Goal: Task Accomplishment & Management: Use online tool/utility

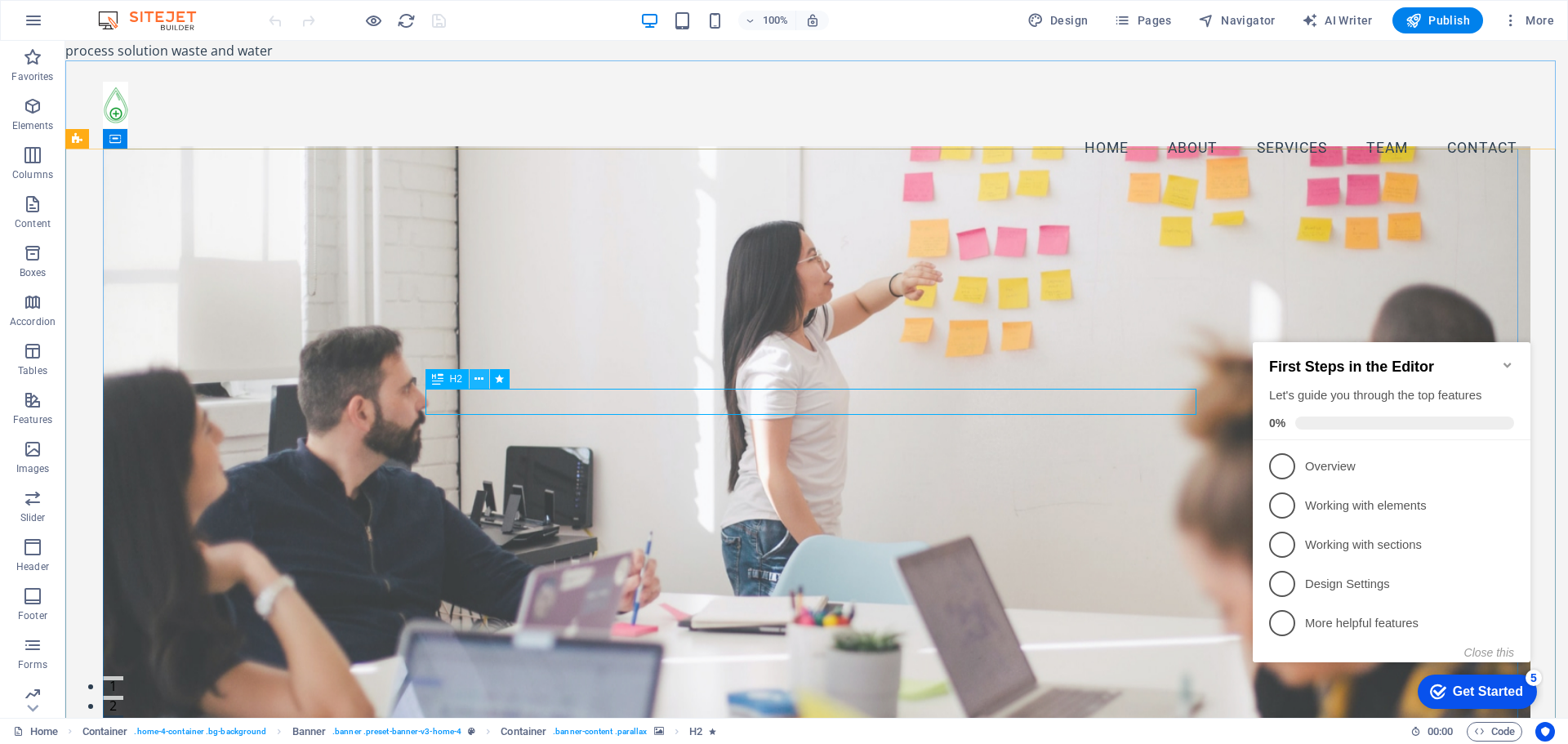
click at [483, 379] on icon at bounding box center [479, 379] width 9 height 17
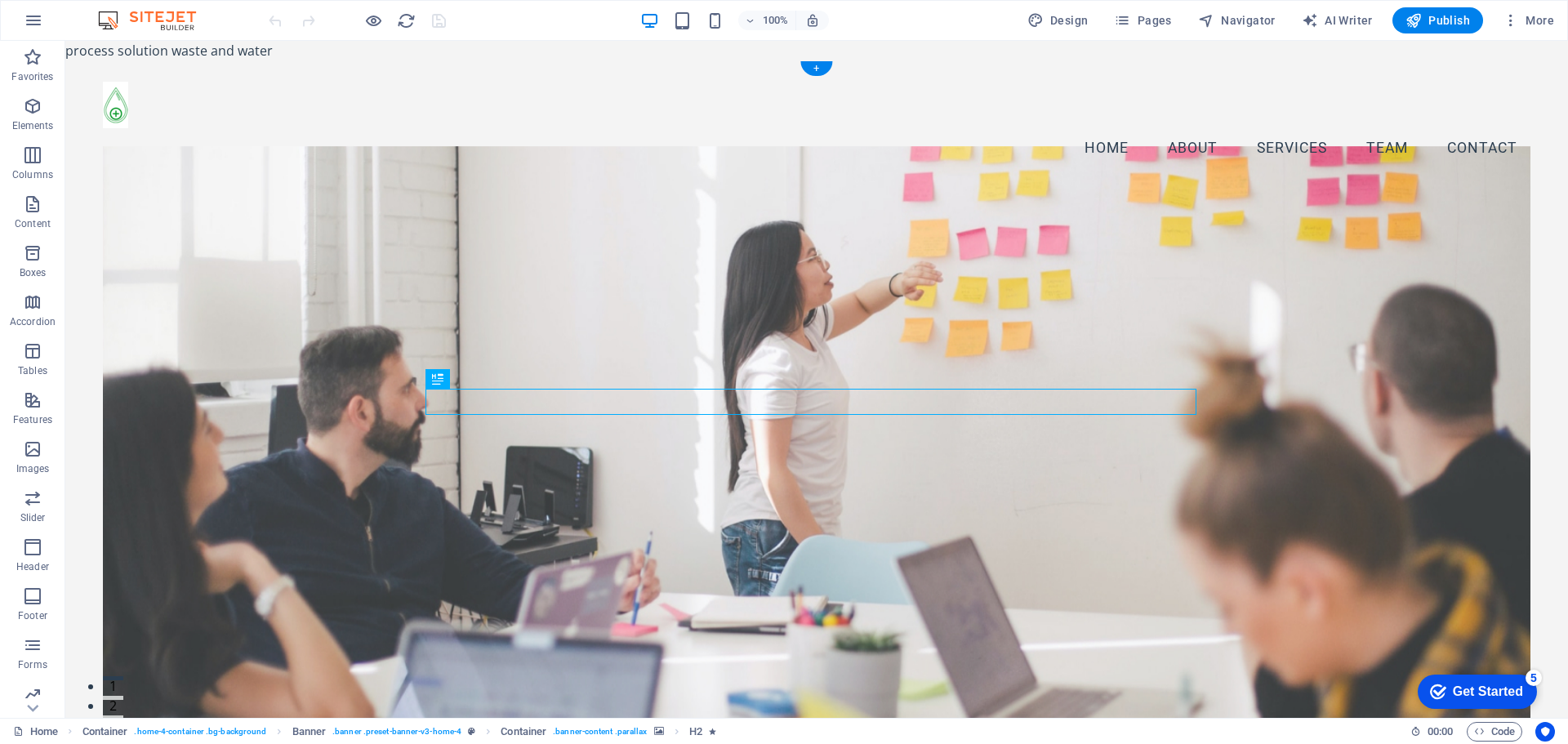
click at [804, 179] on figure at bounding box center [817, 455] width 1428 height 617
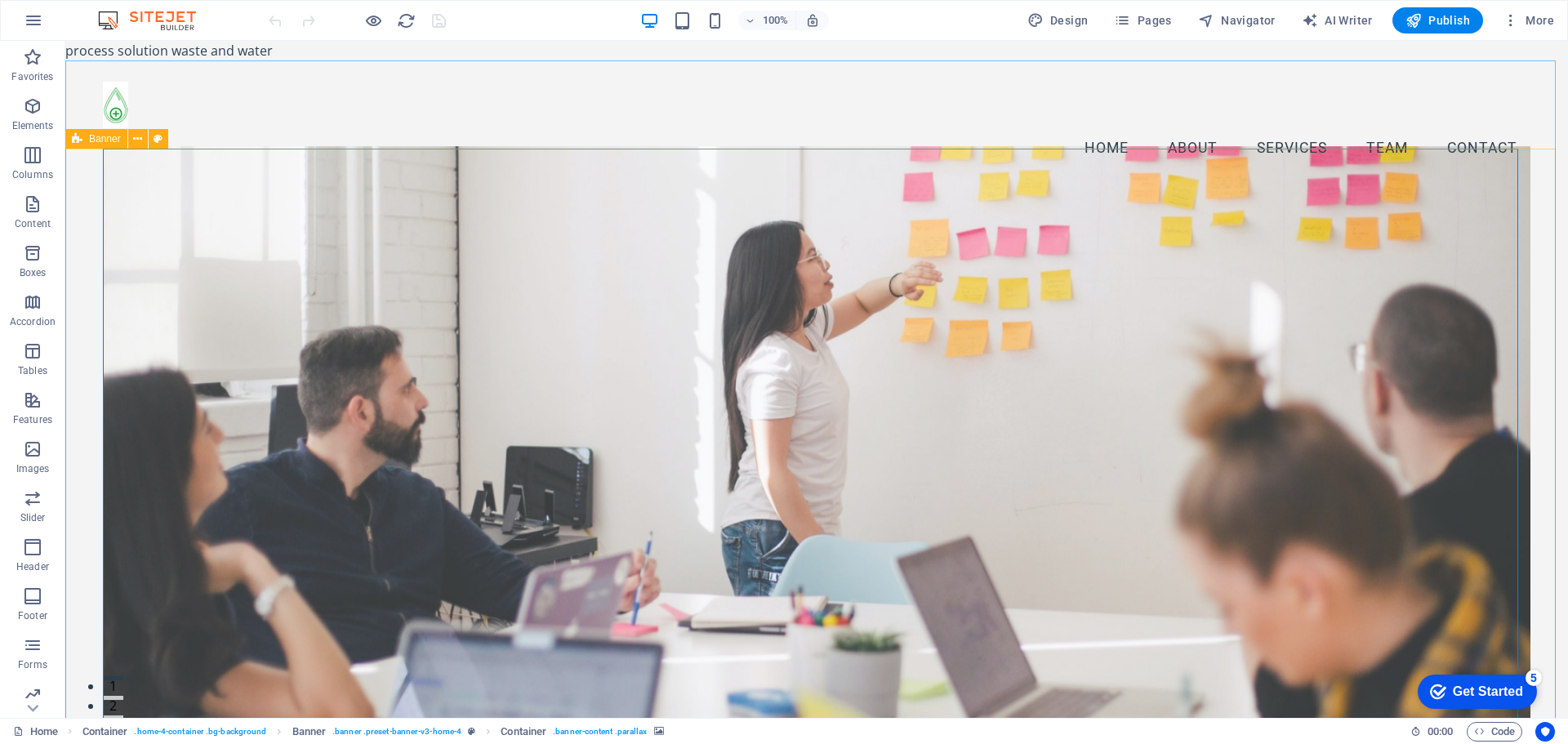
click at [113, 140] on span "Banner" at bounding box center [105, 139] width 32 height 10
click at [135, 139] on icon at bounding box center [137, 139] width 9 height 17
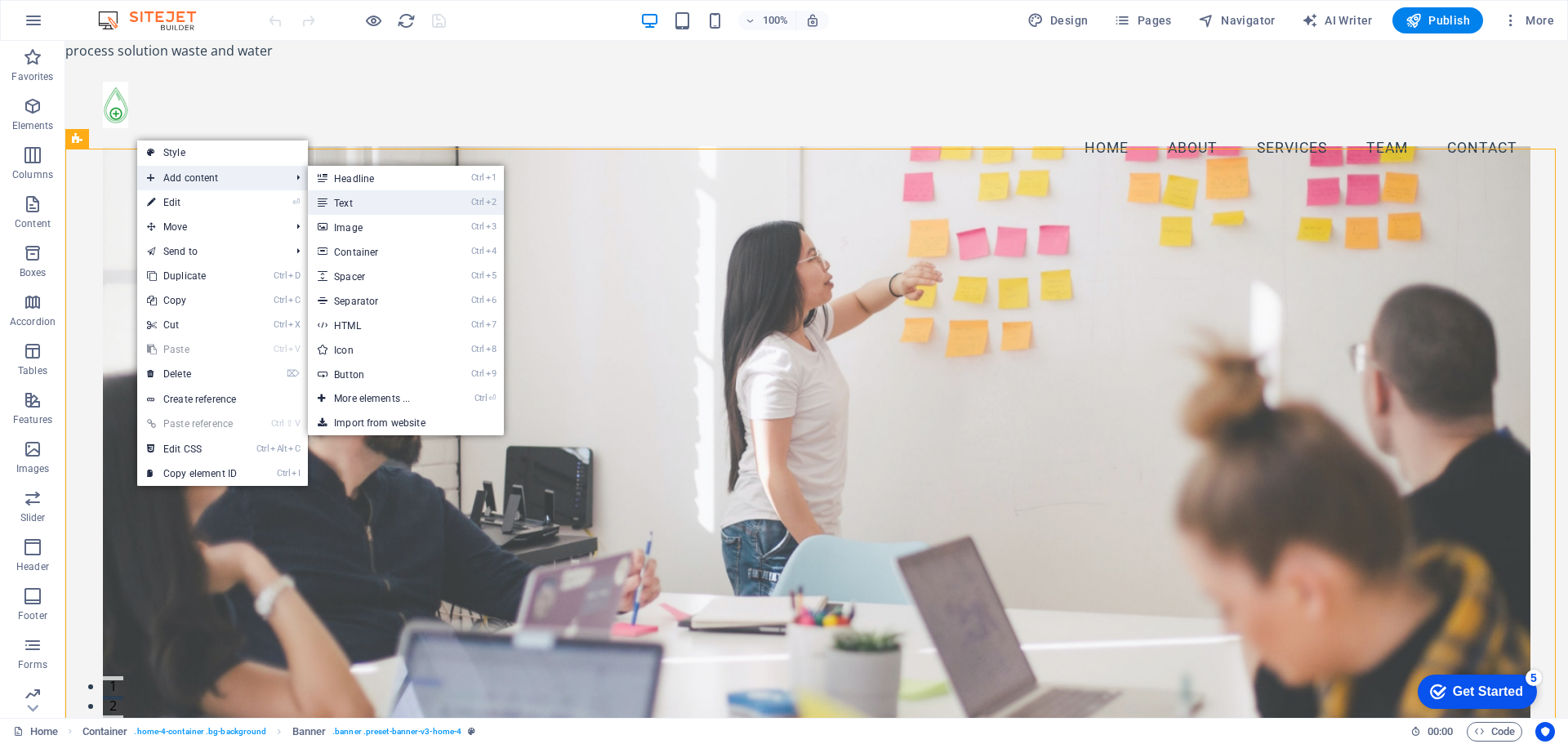
click at [389, 207] on link "Ctrl 2 Text" at bounding box center [376, 202] width 135 height 24
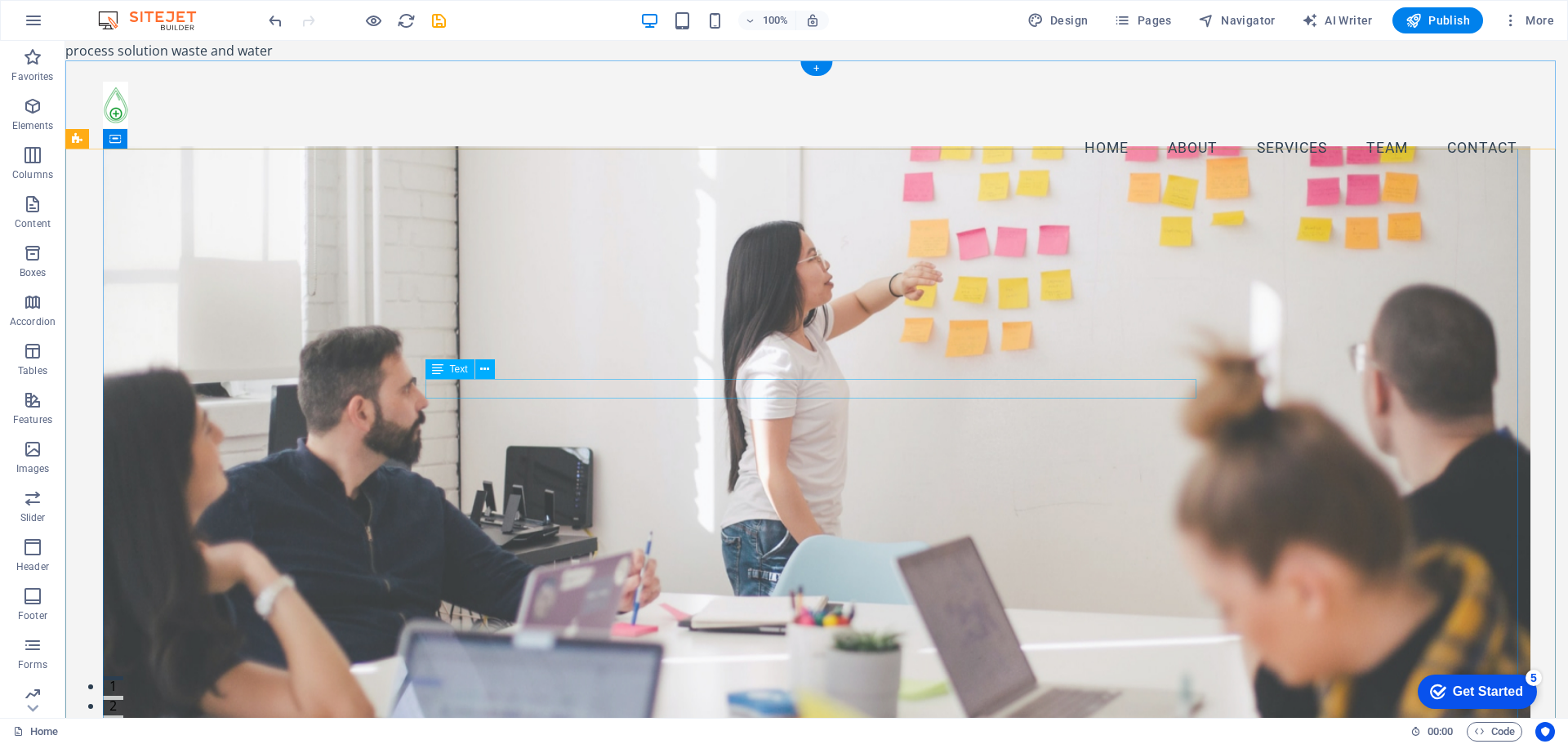
click at [484, 369] on icon at bounding box center [484, 369] width 9 height 17
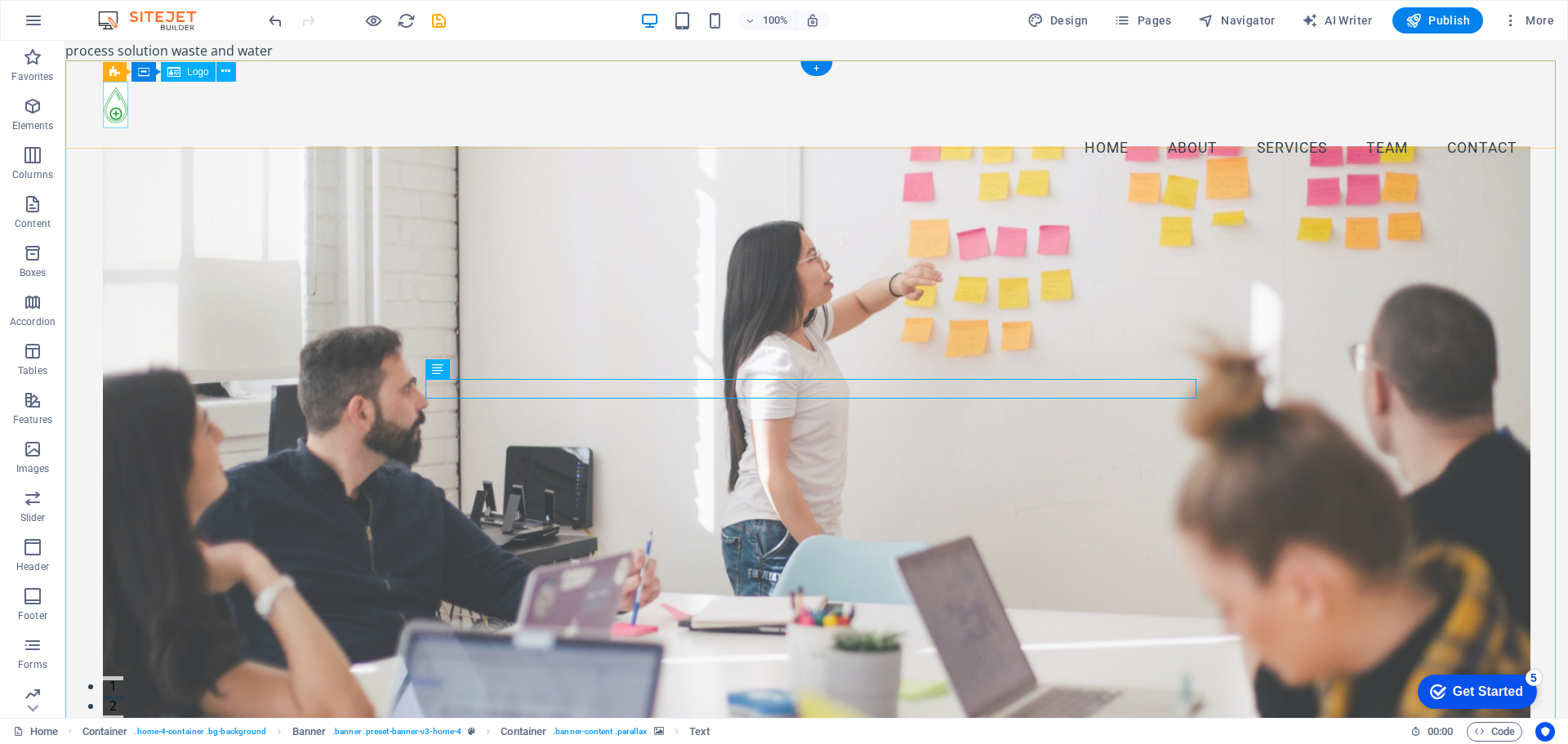
click at [117, 114] on div at bounding box center [817, 105] width 1428 height 47
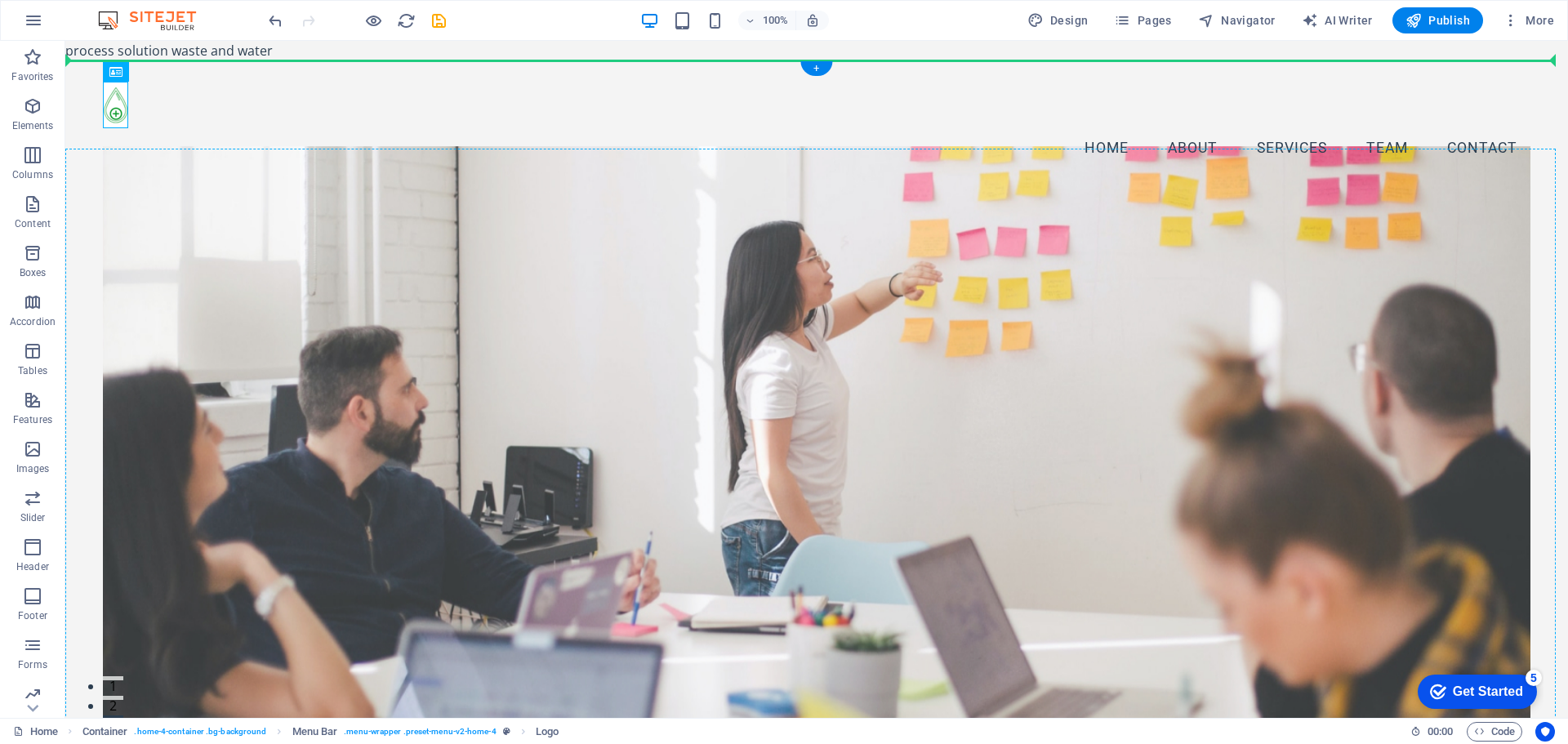
drag, startPoint x: 125, startPoint y: 118, endPoint x: 146, endPoint y: 188, distance: 73.1
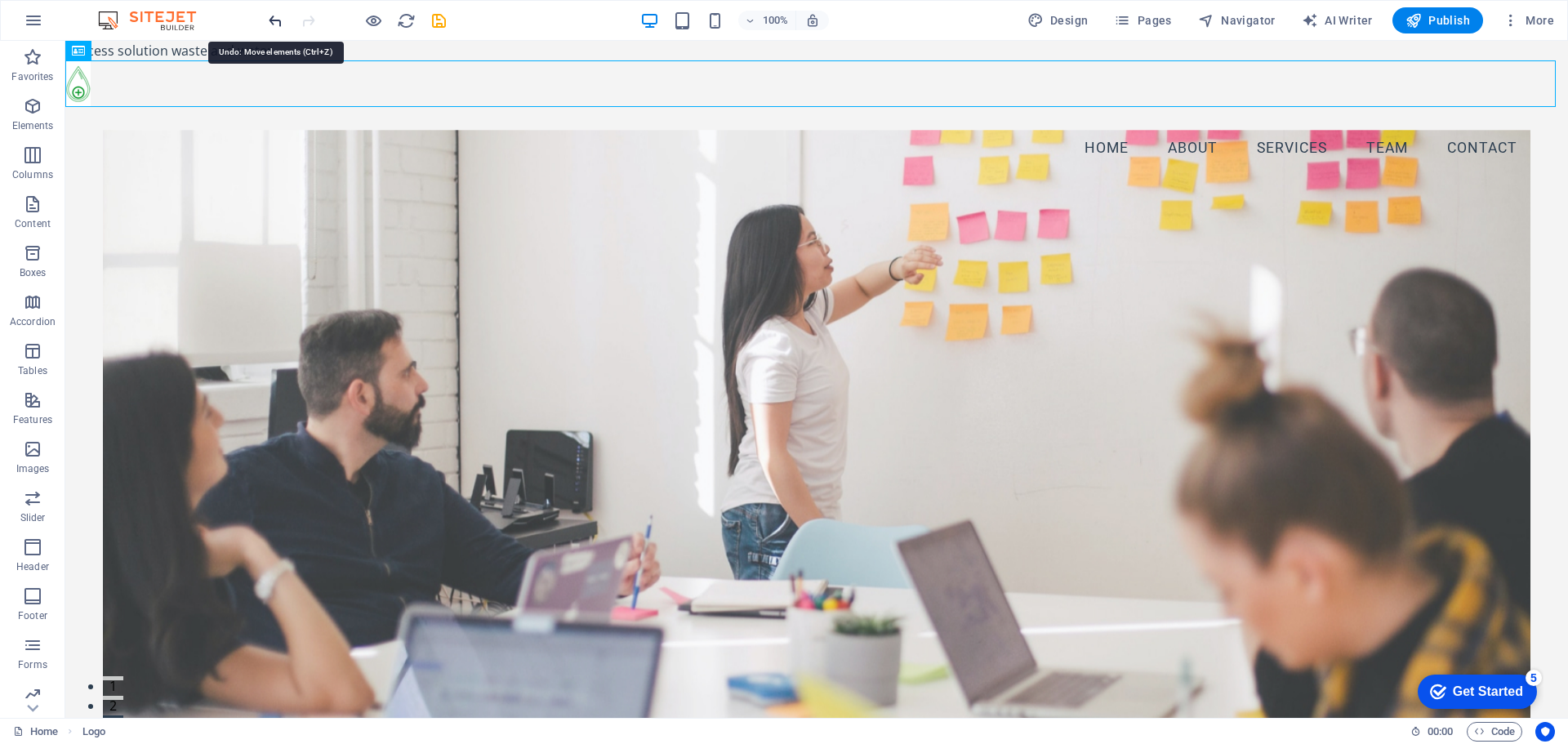
click at [268, 22] on icon "undo" at bounding box center [275, 21] width 19 height 19
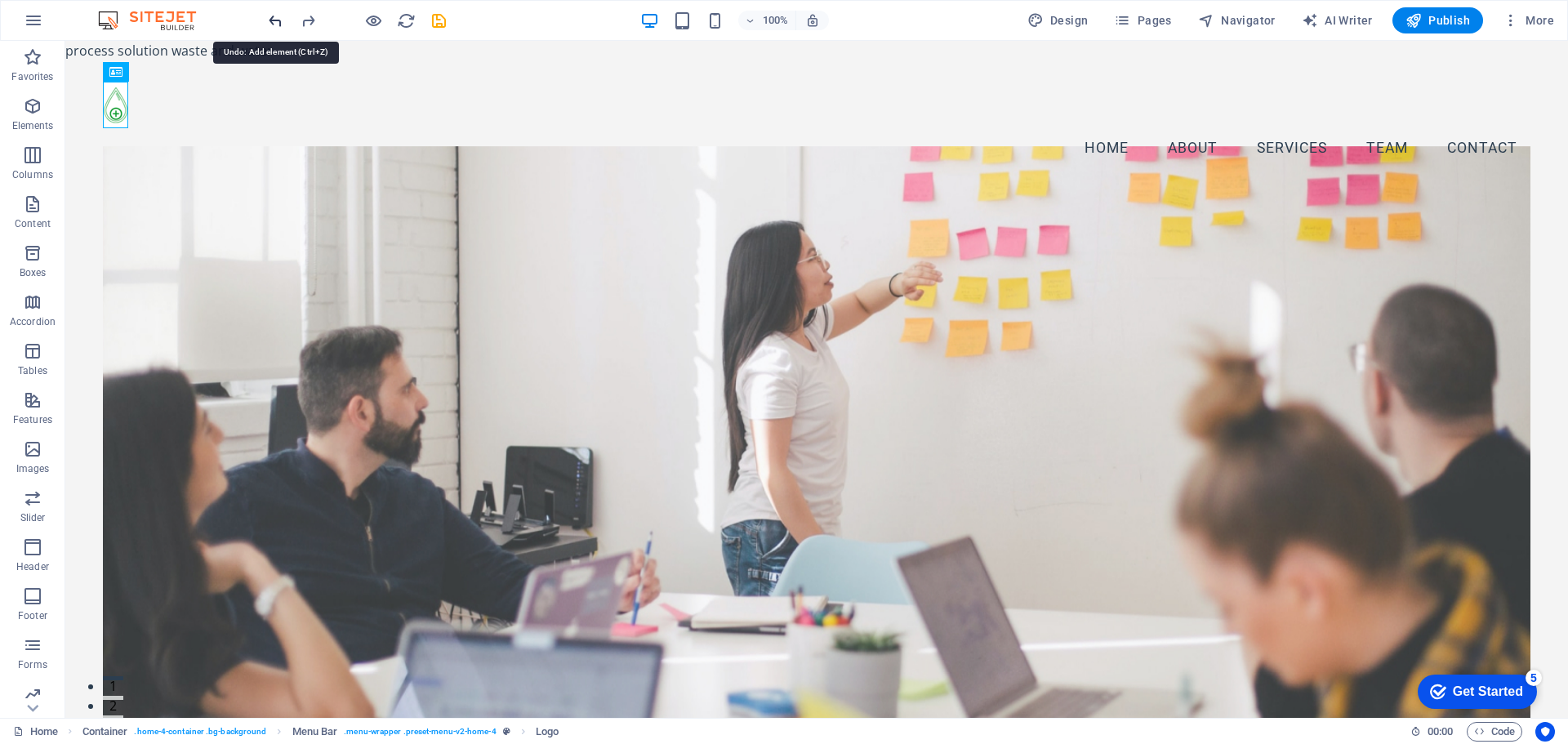
click at [269, 16] on icon "undo" at bounding box center [275, 21] width 19 height 19
click at [32, 104] on icon "button" at bounding box center [33, 106] width 20 height 20
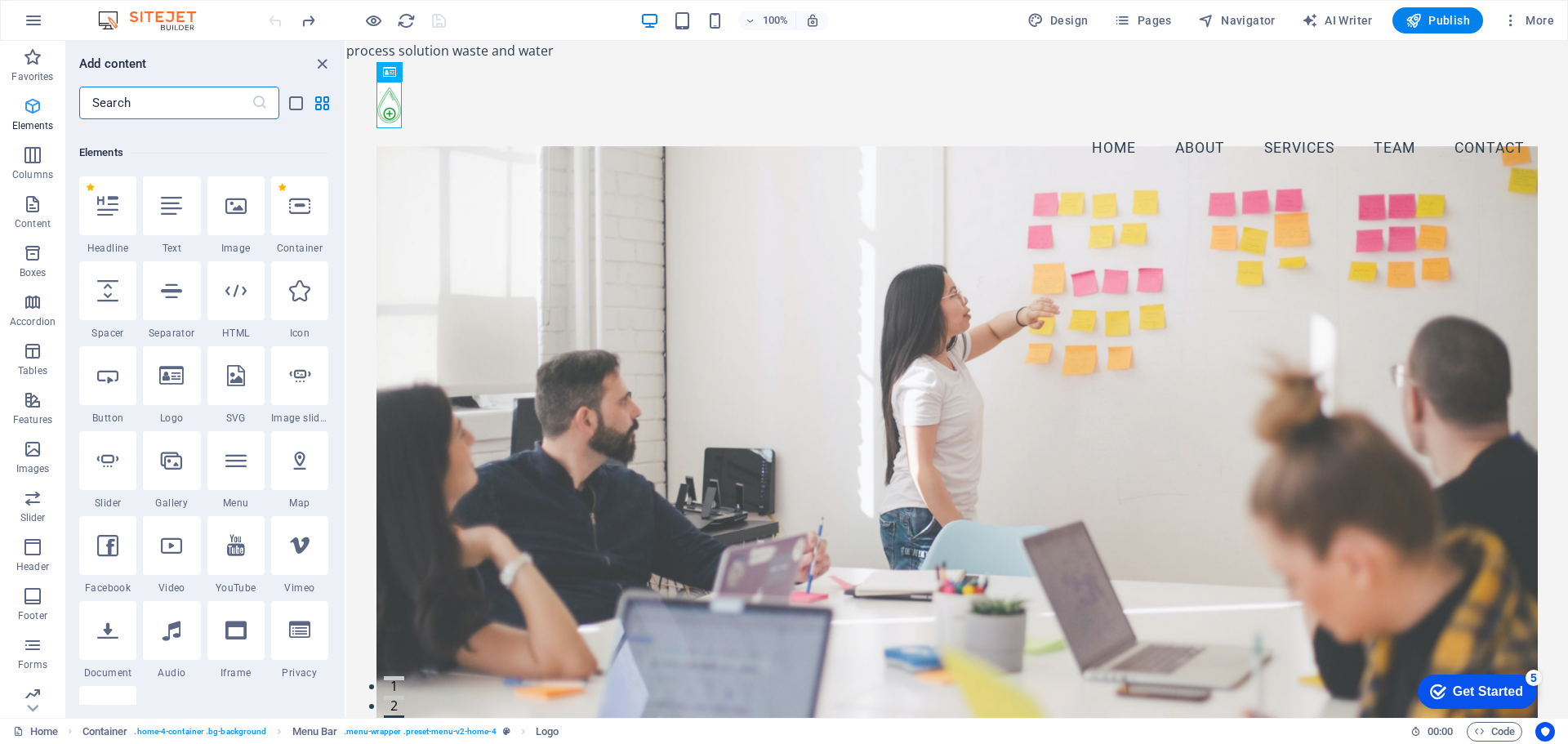
scroll to position [174, 0]
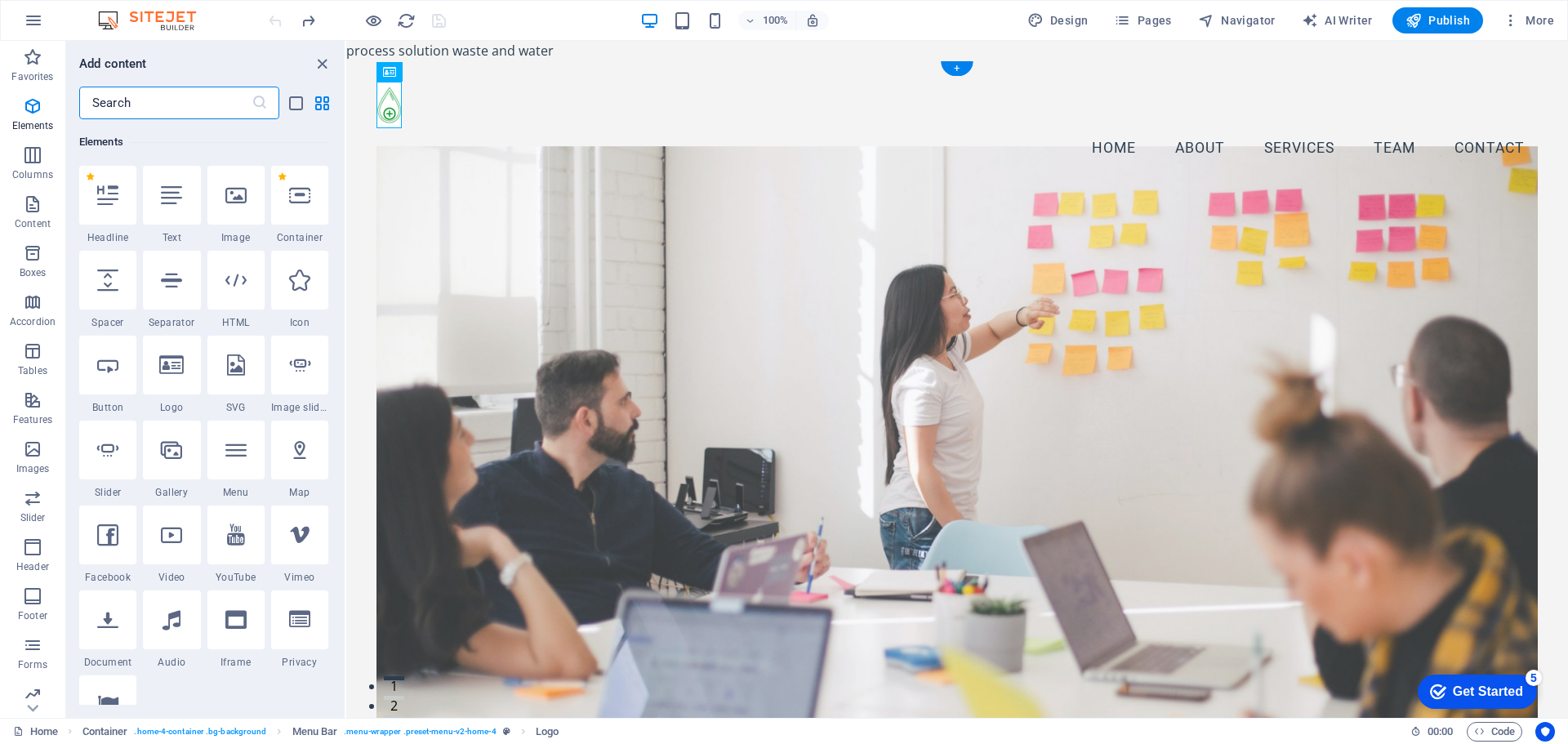
drag, startPoint x: 737, startPoint y: 114, endPoint x: 444, endPoint y: 234, distance: 316.6
click at [954, 68] on div "+" at bounding box center [956, 69] width 32 height 15
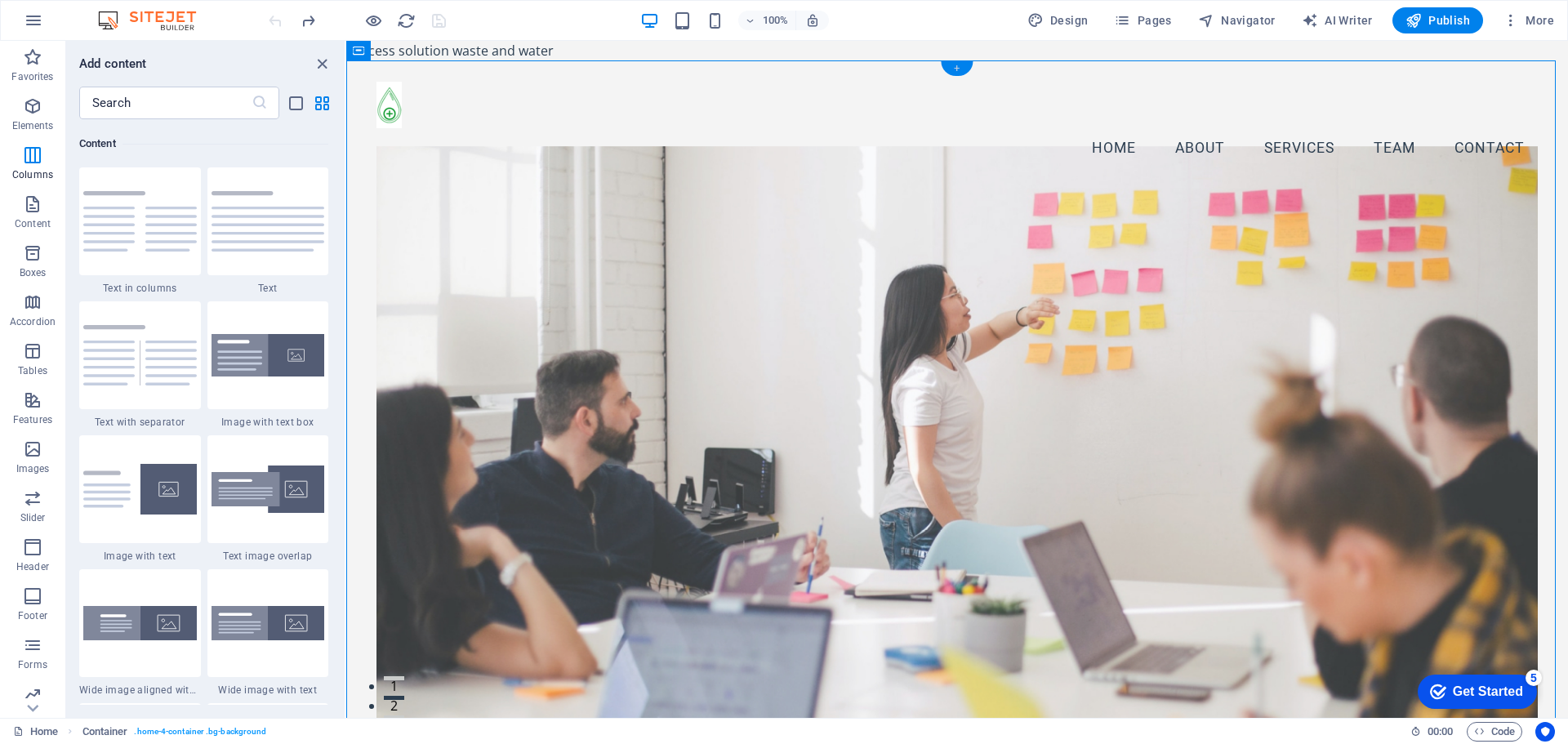
scroll to position [2859, 0]
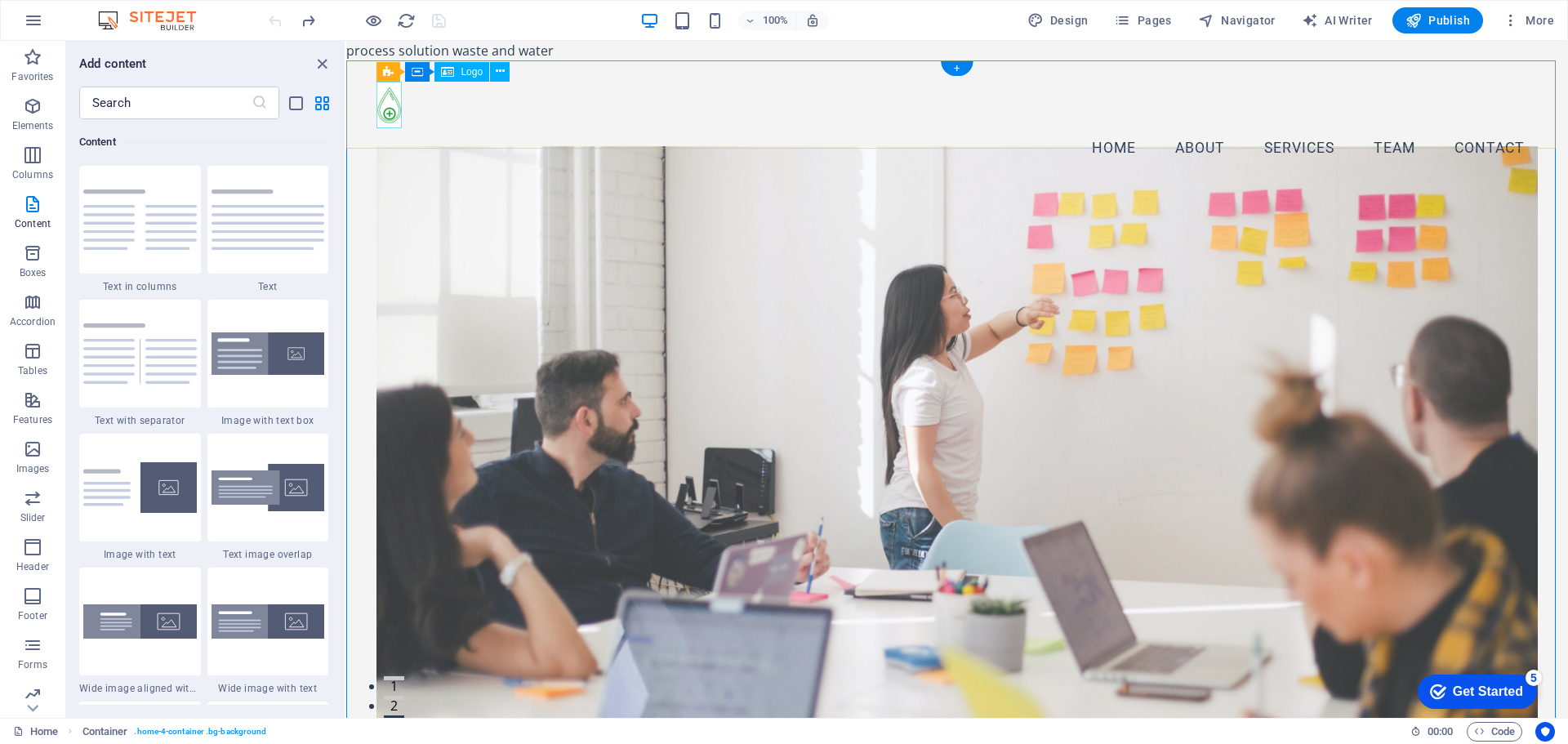
click at [391, 107] on div at bounding box center [956, 105] width 1161 height 47
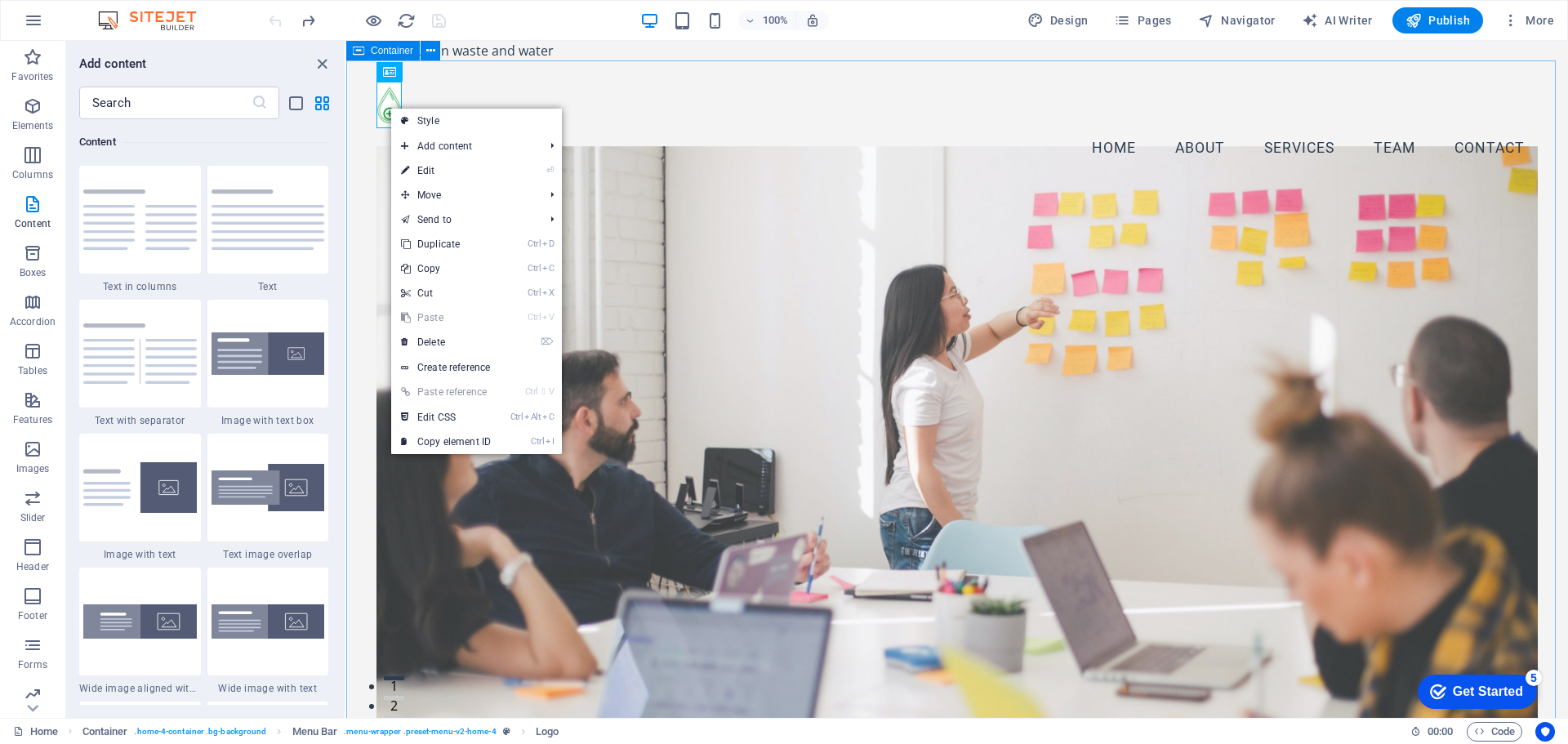
click at [357, 49] on icon at bounding box center [359, 51] width 12 height 20
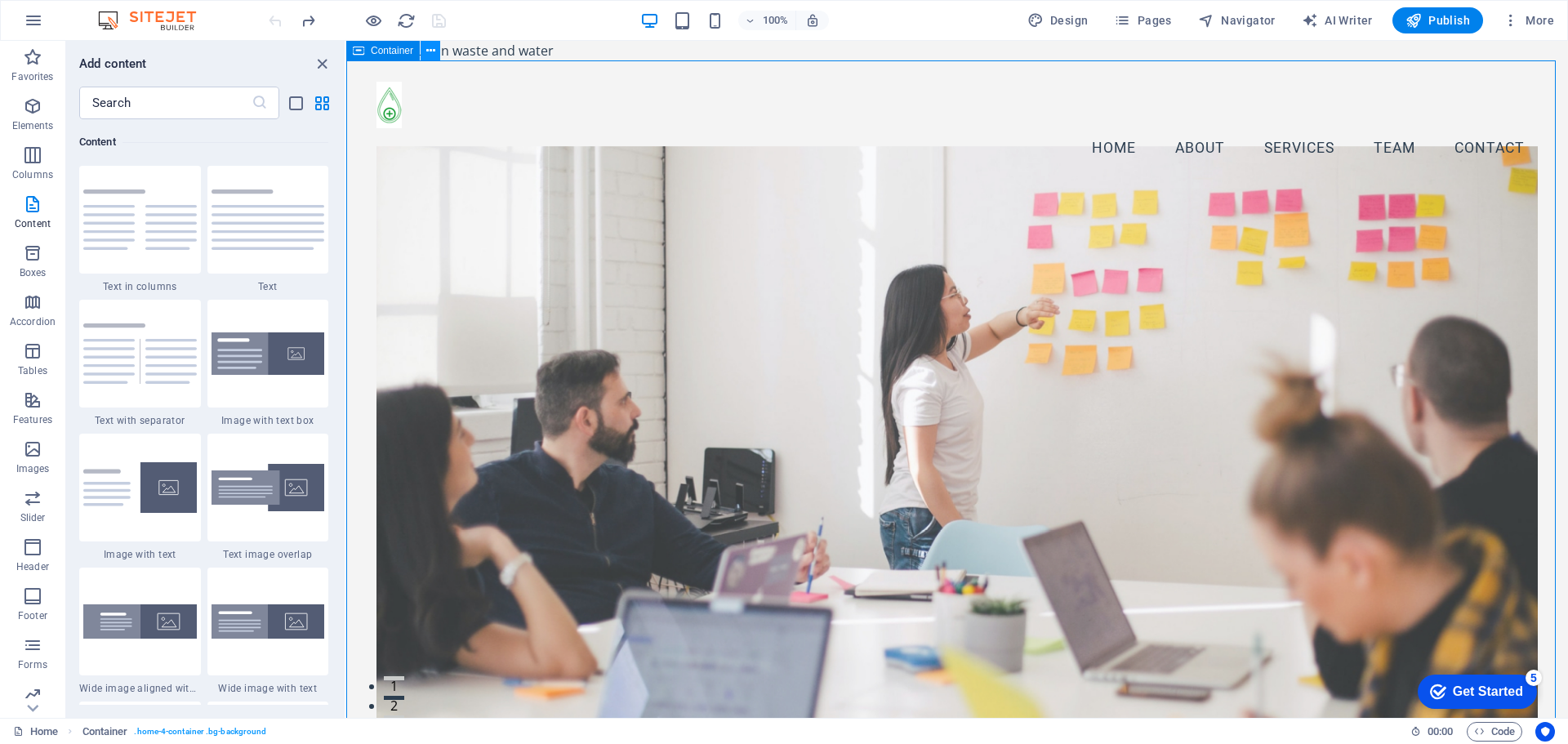
click at [429, 51] on icon at bounding box center [430, 51] width 9 height 17
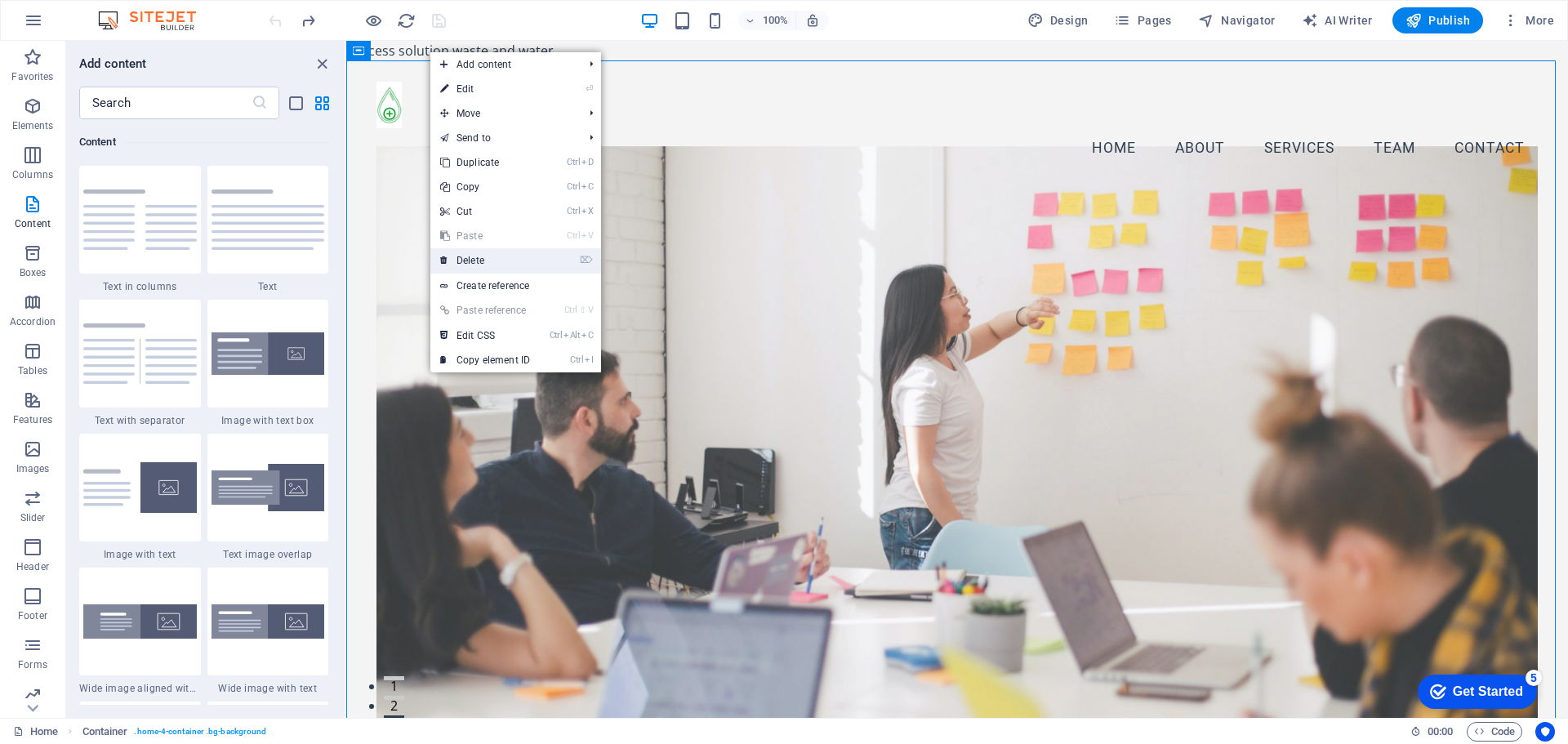
click at [514, 261] on link "⌦ Delete" at bounding box center [485, 260] width 110 height 24
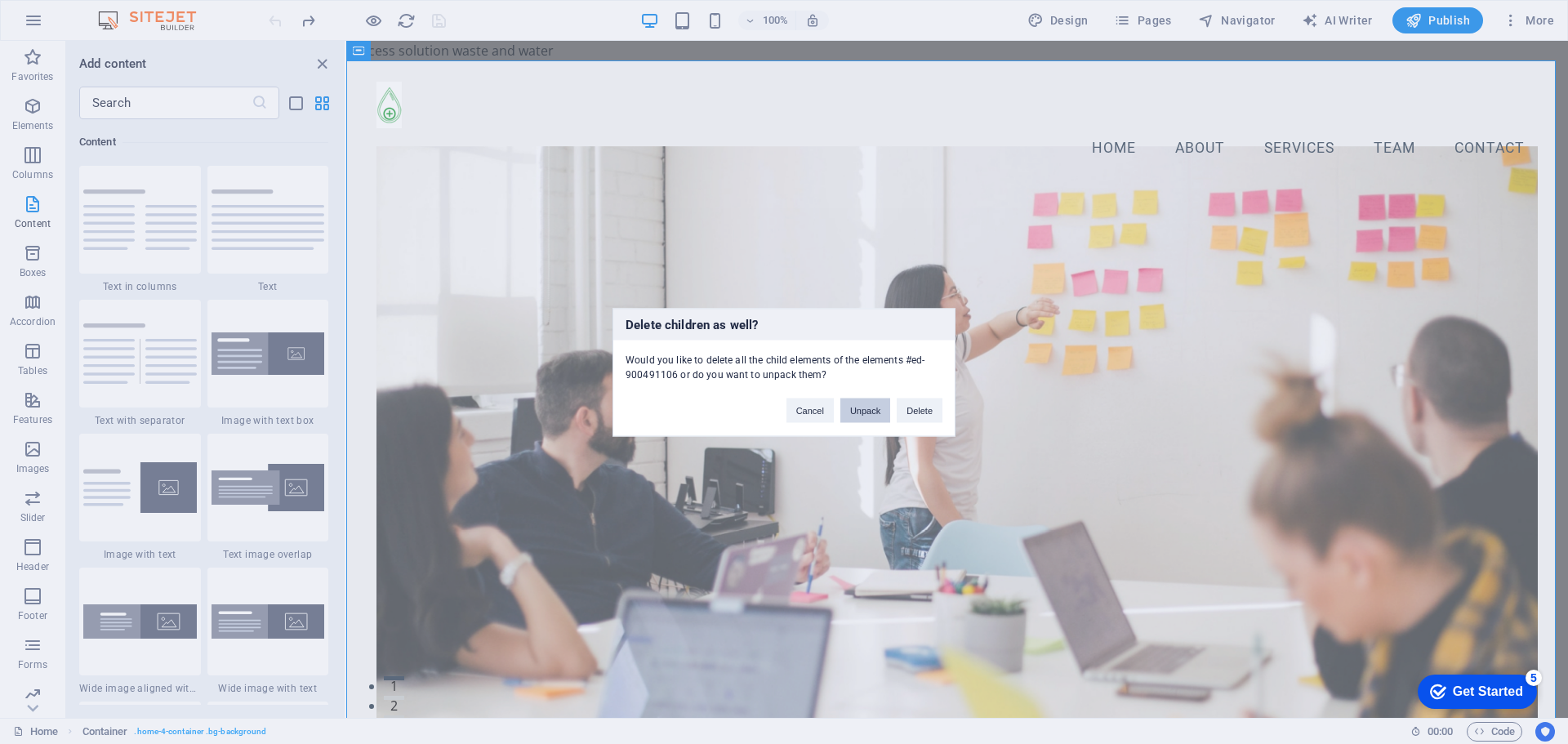
click at [866, 407] on button "Unpack" at bounding box center [865, 410] width 50 height 24
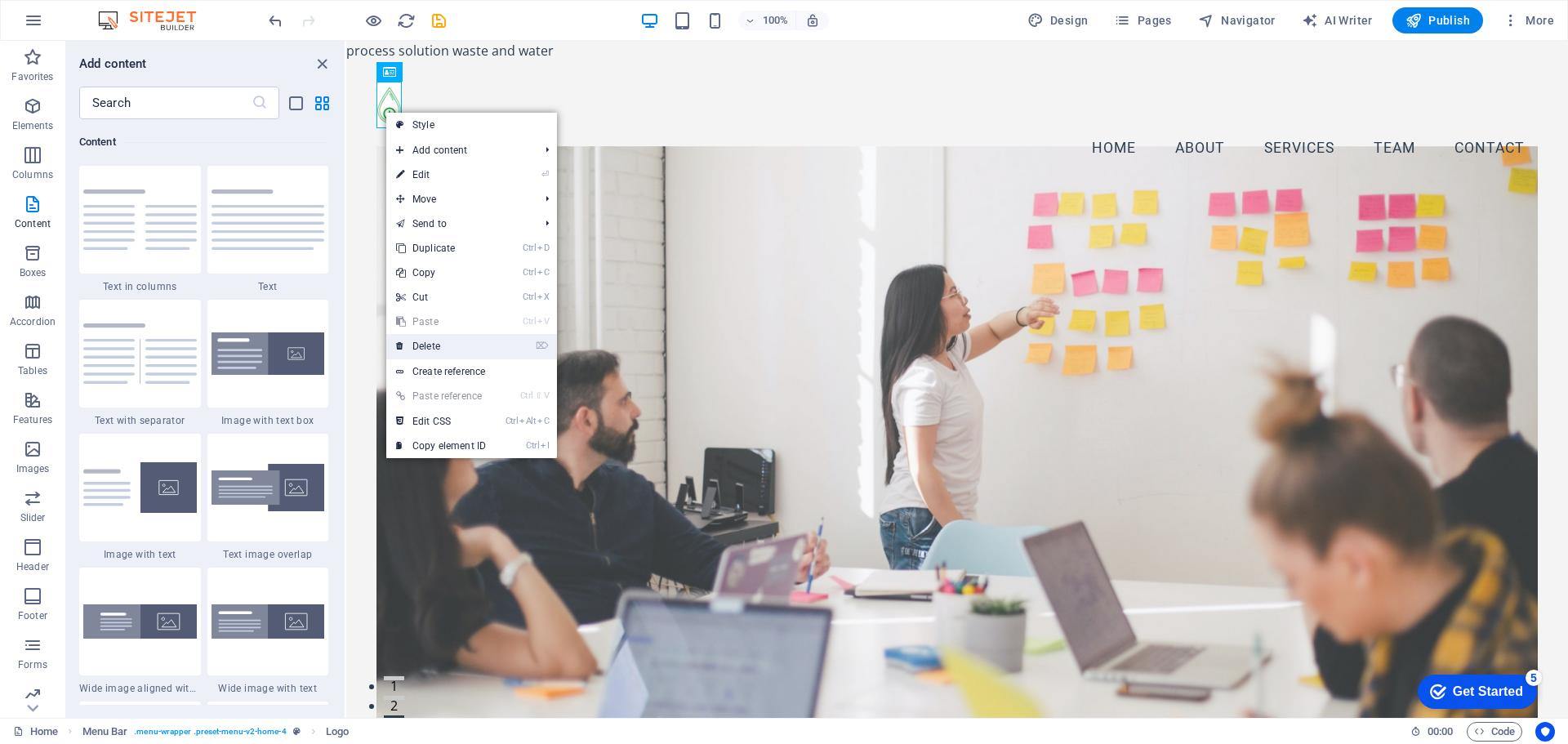
click at [456, 351] on link "⌦ Delete" at bounding box center [441, 346] width 110 height 24
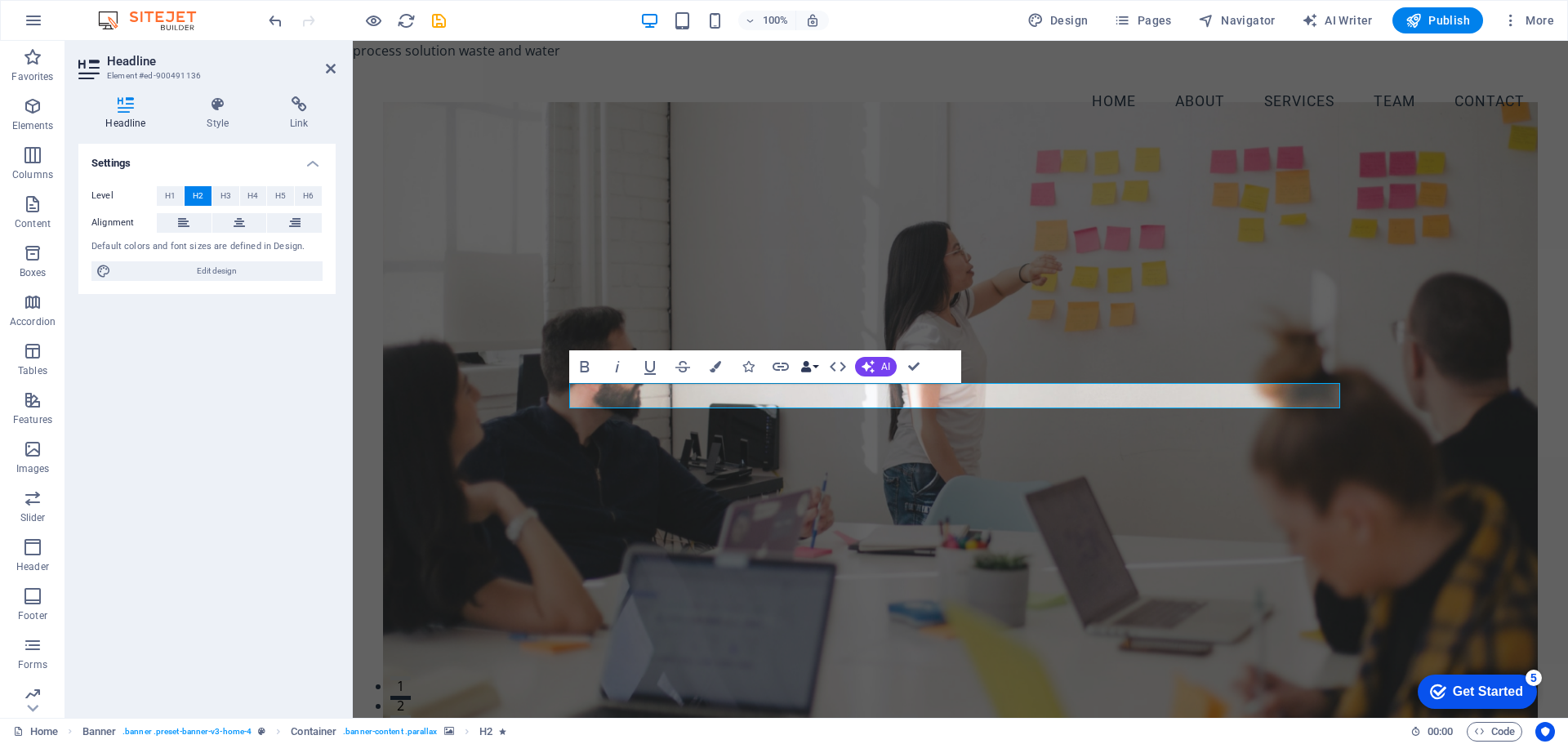
click at [818, 365] on button "Data Bindings" at bounding box center [809, 367] width 23 height 32
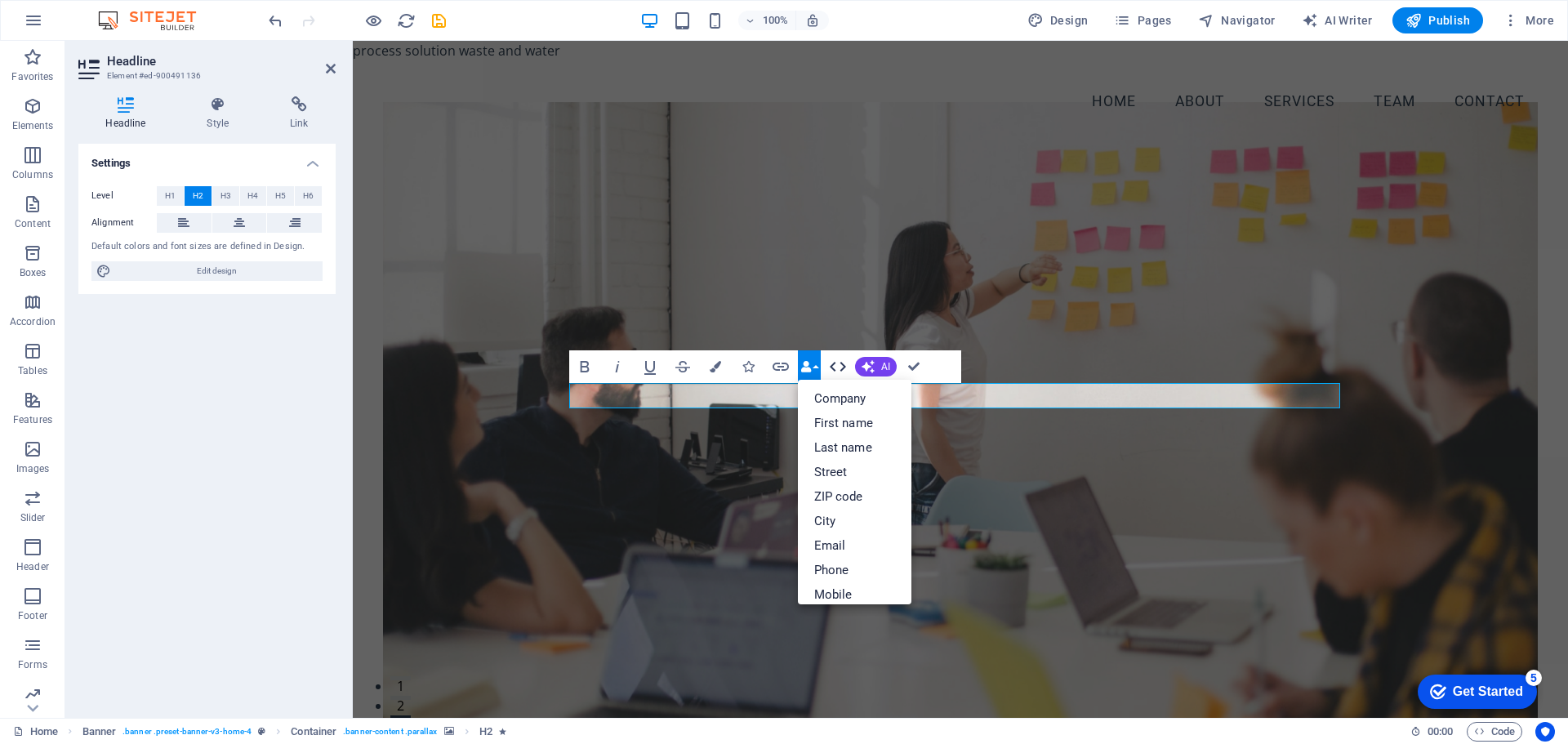
click at [843, 367] on icon "button" at bounding box center [838, 367] width 20 height 20
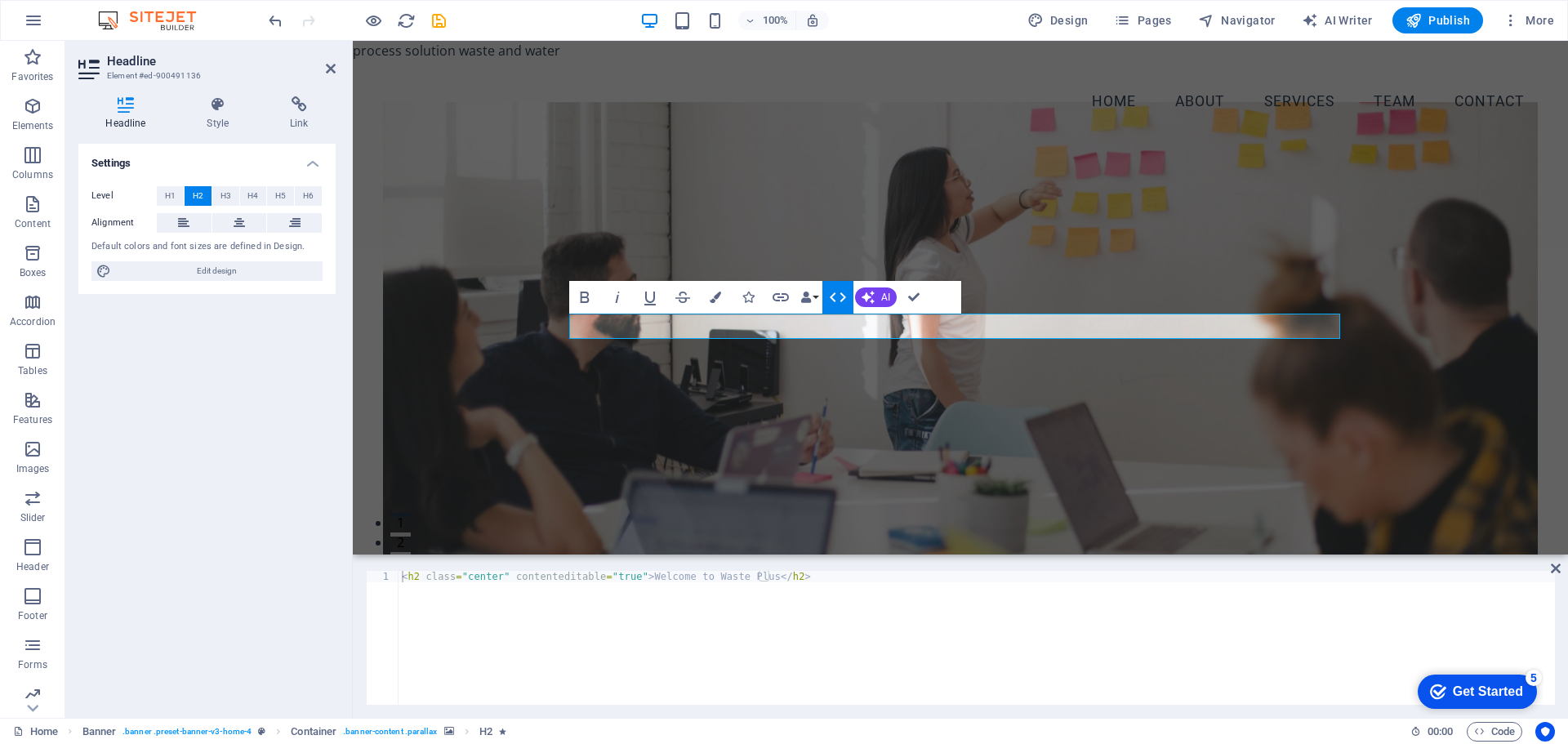
click at [842, 296] on icon "button" at bounding box center [838, 298] width 17 height 10
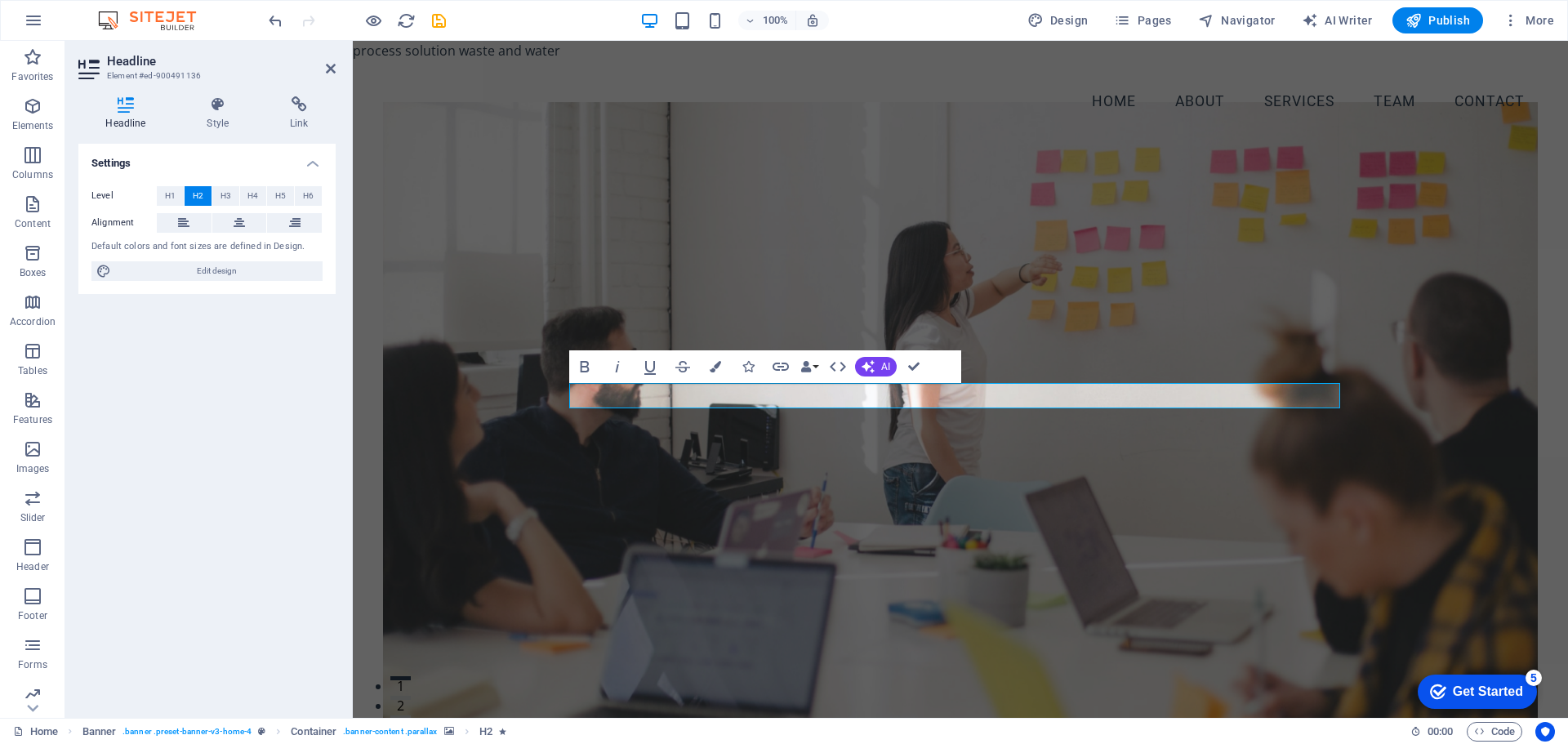
click at [1045, 348] on figure at bounding box center [961, 411] width 1155 height 617
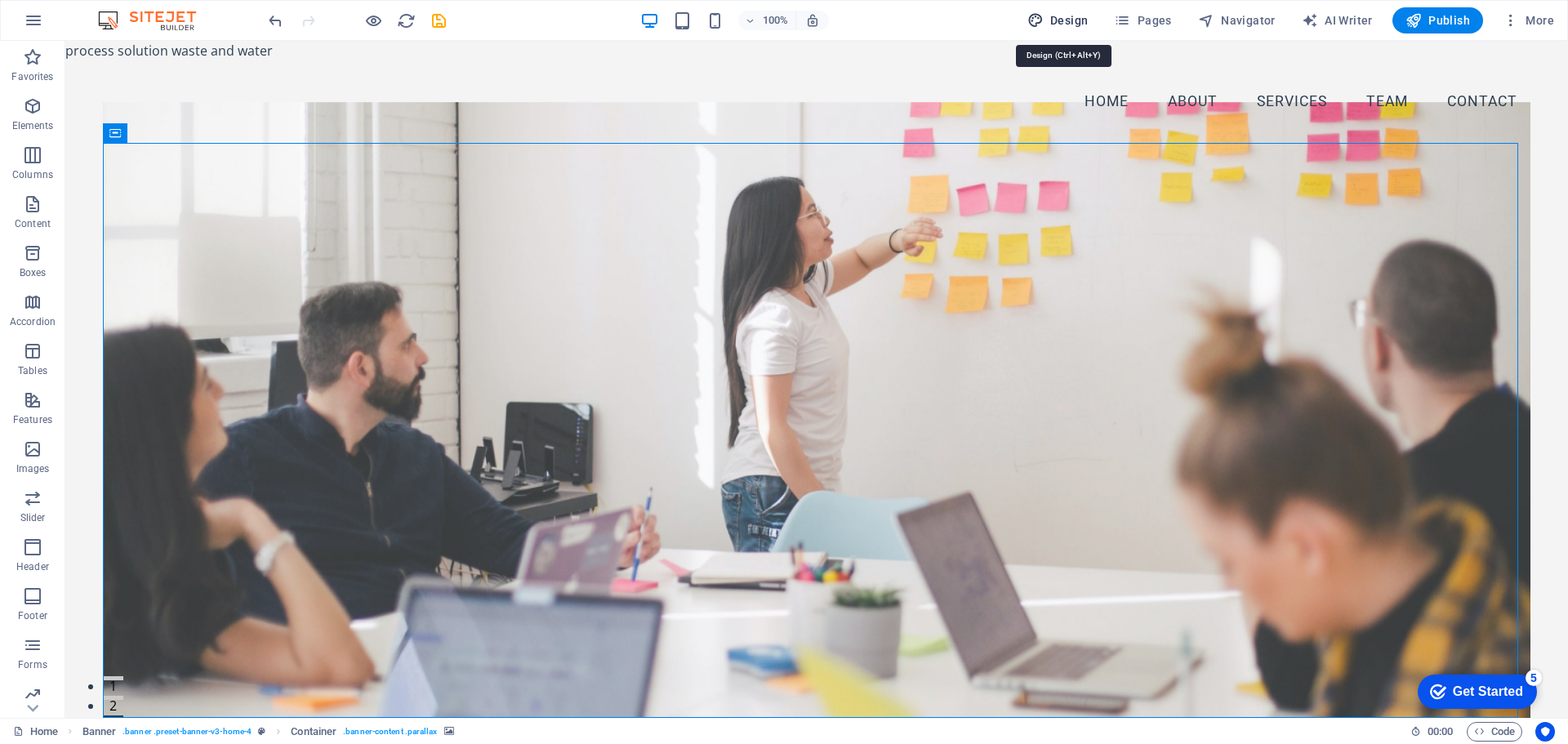
click at [1074, 16] on span "Design" at bounding box center [1058, 21] width 61 height 17
select select "px"
select select "200"
select select "px"
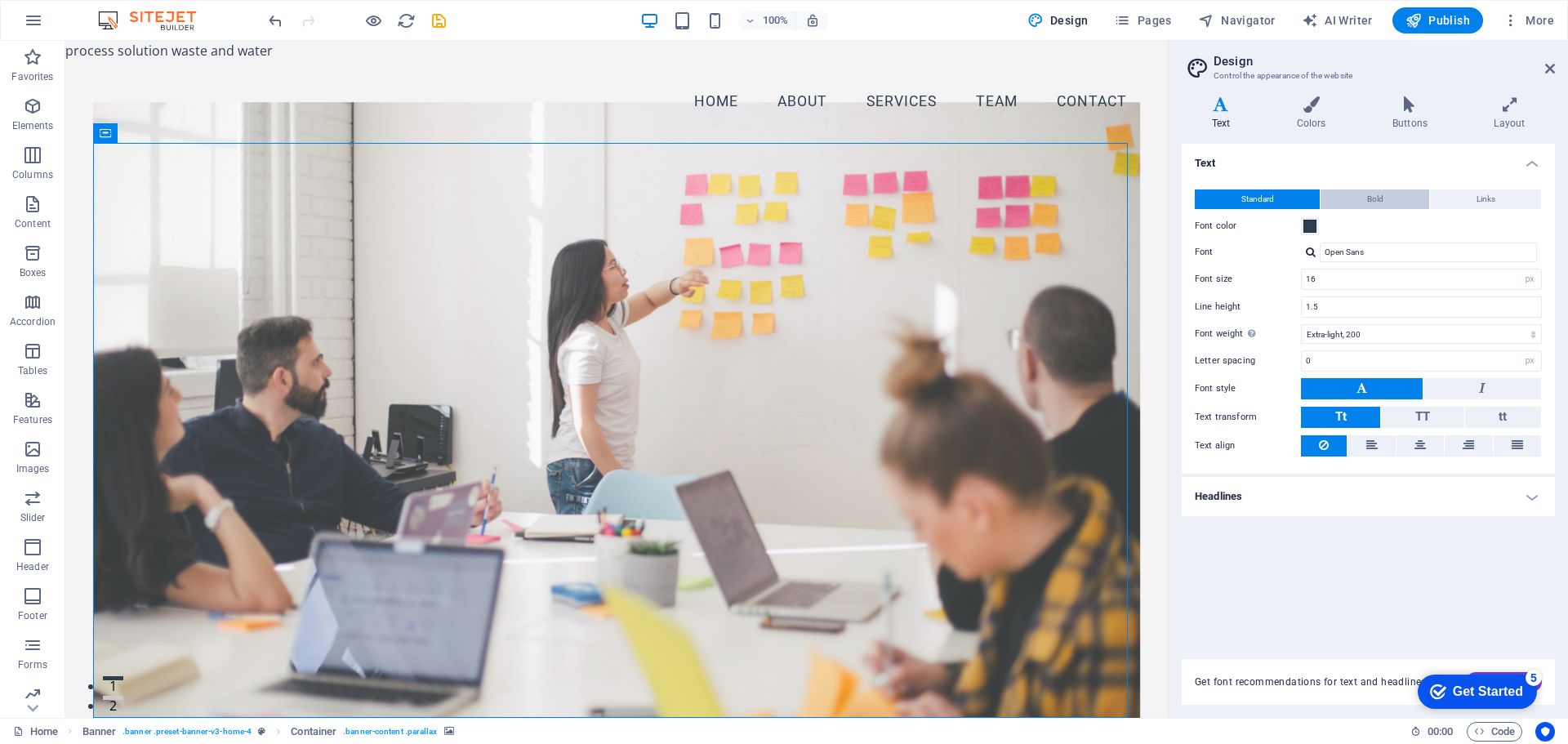
click at [1385, 197] on button "Bold" at bounding box center [1374, 200] width 109 height 20
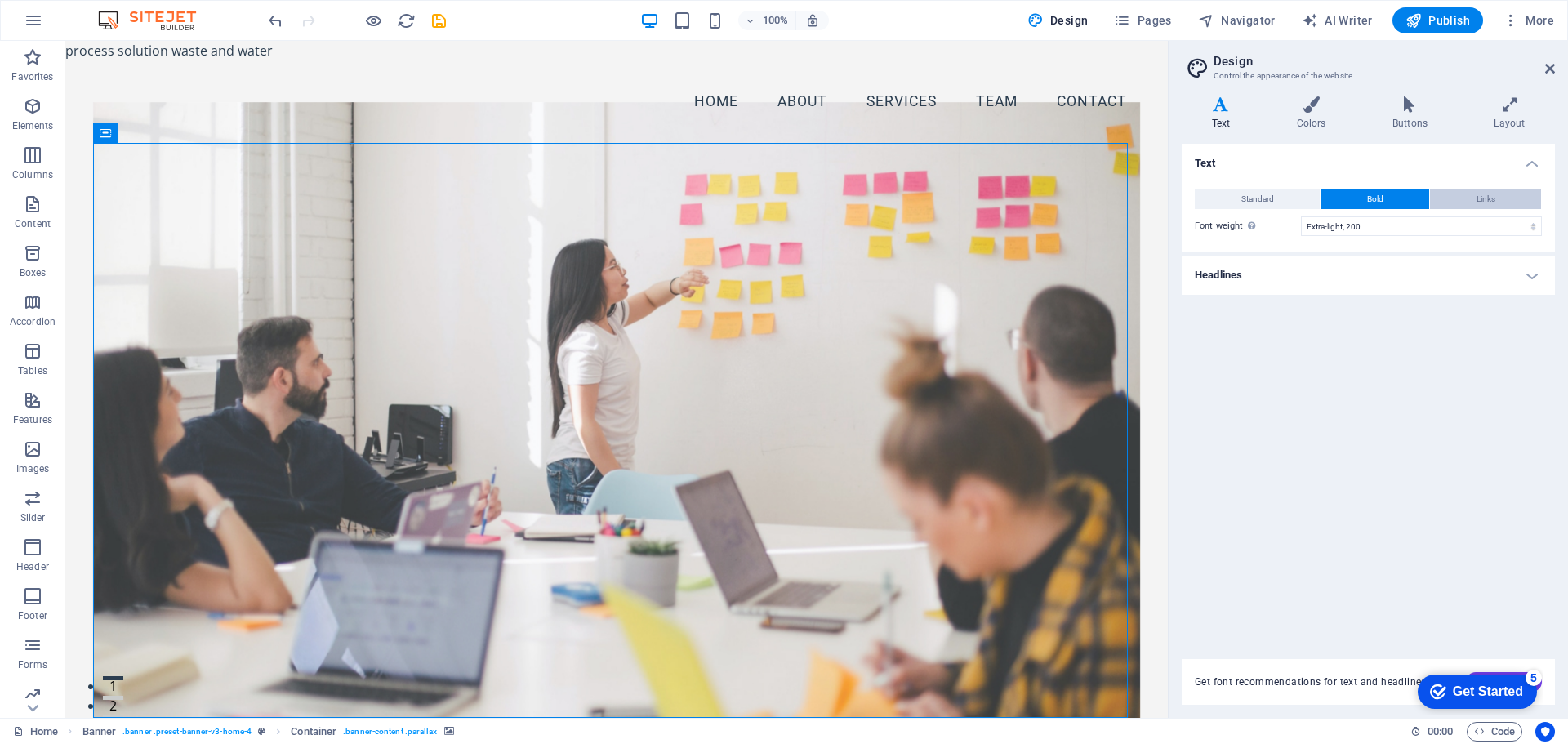
click at [1505, 192] on button "Links" at bounding box center [1486, 200] width 111 height 20
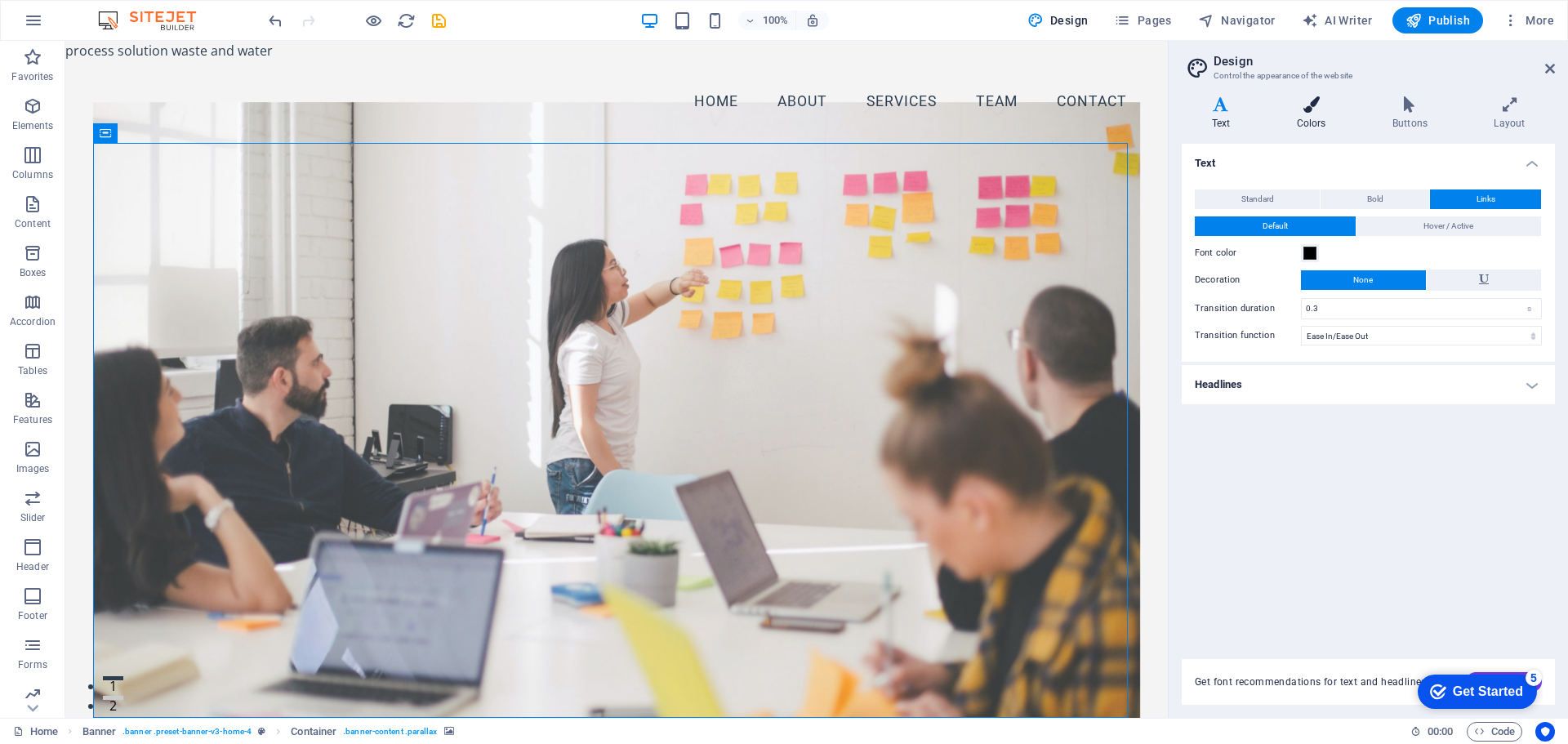
click at [1315, 102] on icon at bounding box center [1310, 105] width 89 height 17
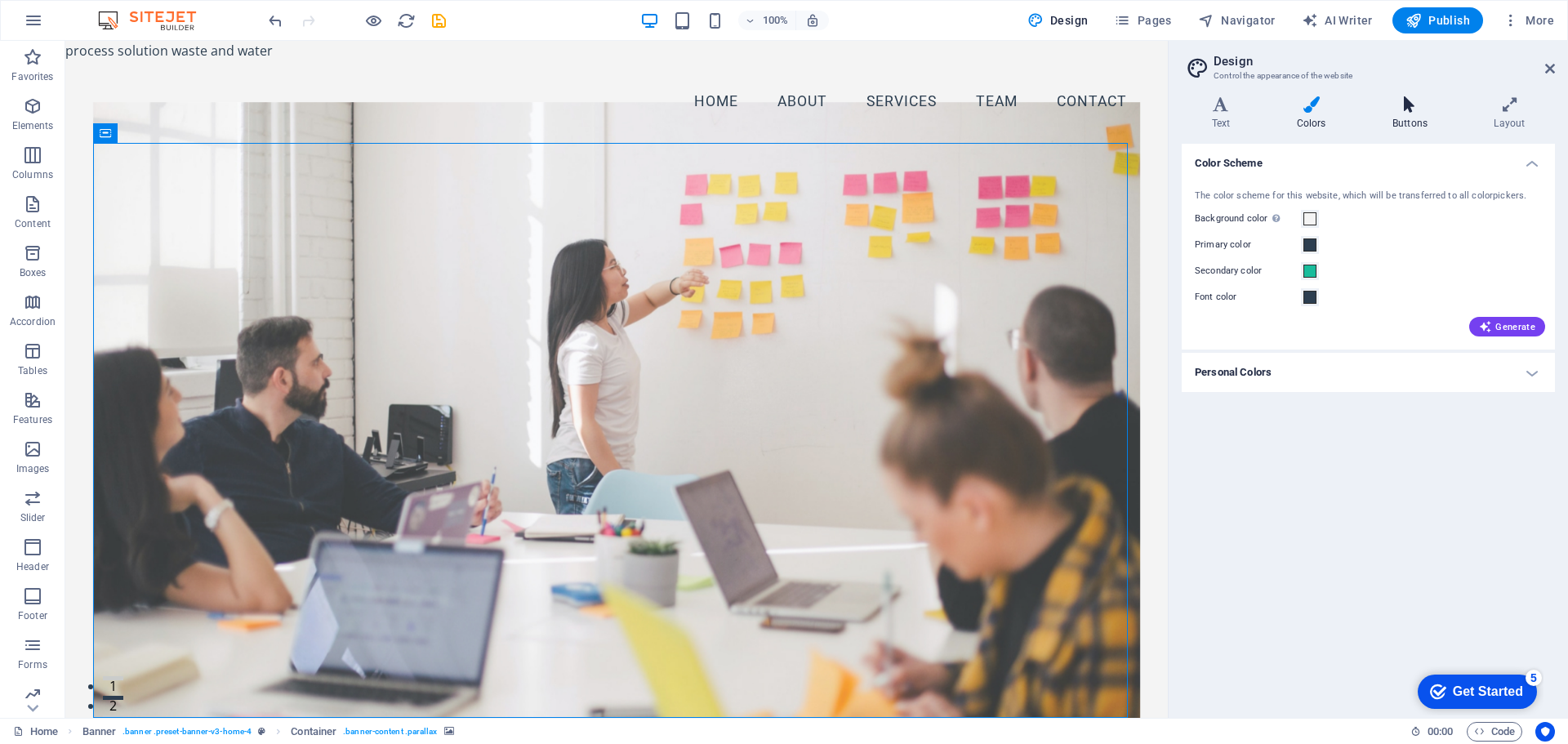
click at [1413, 104] on icon at bounding box center [1409, 105] width 95 height 17
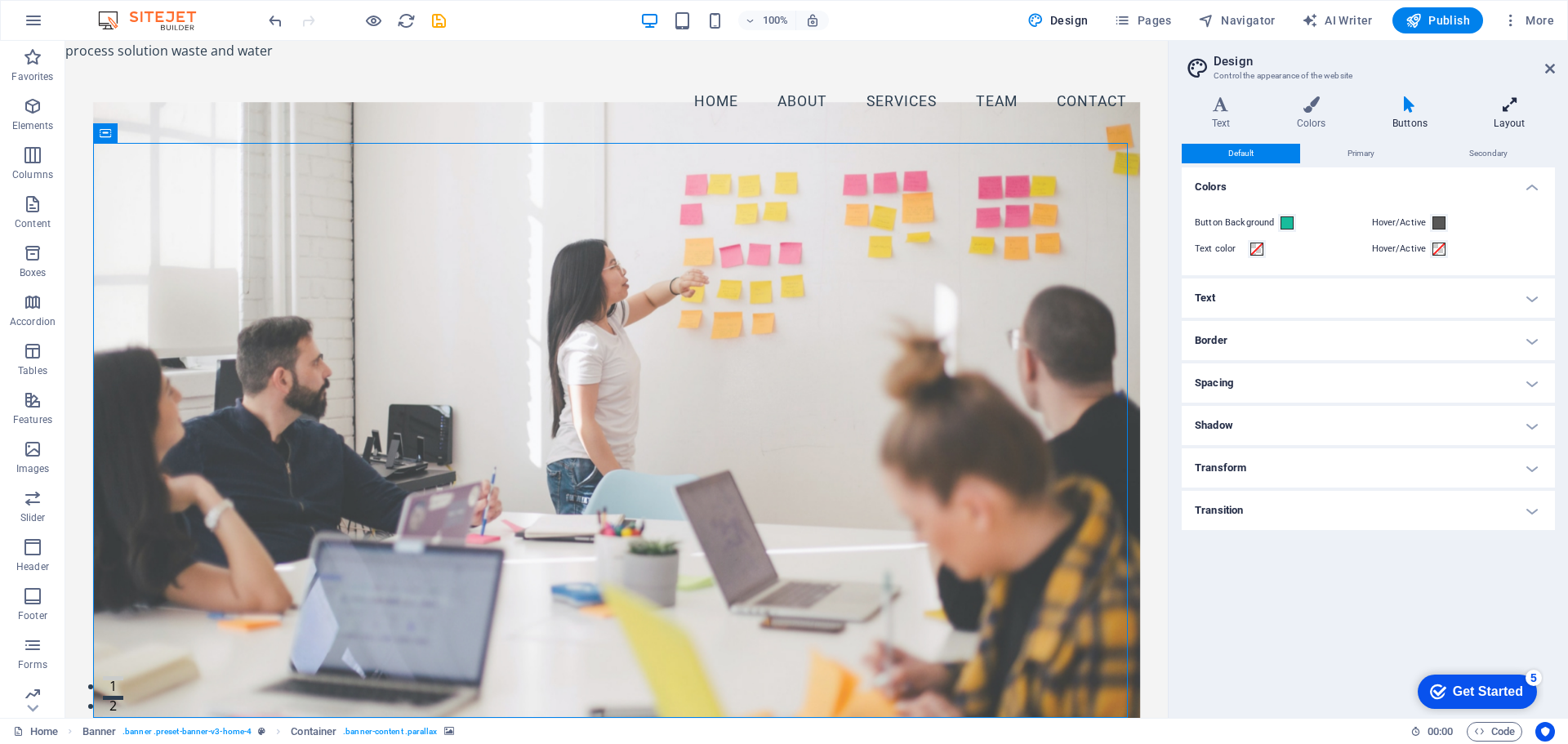
click at [1511, 108] on icon at bounding box center [1509, 105] width 91 height 17
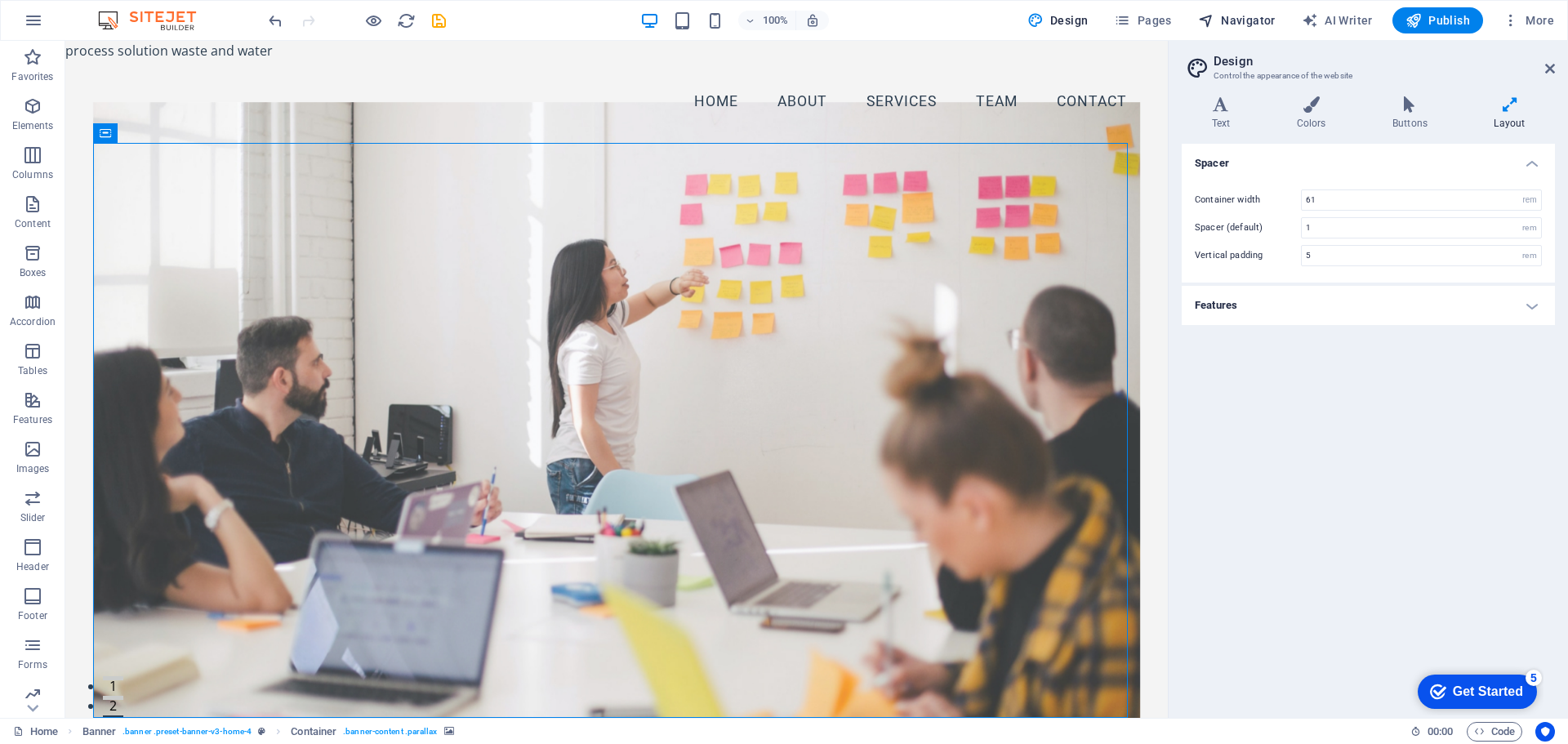
click at [1251, 18] on span "Navigator" at bounding box center [1236, 21] width 77 height 17
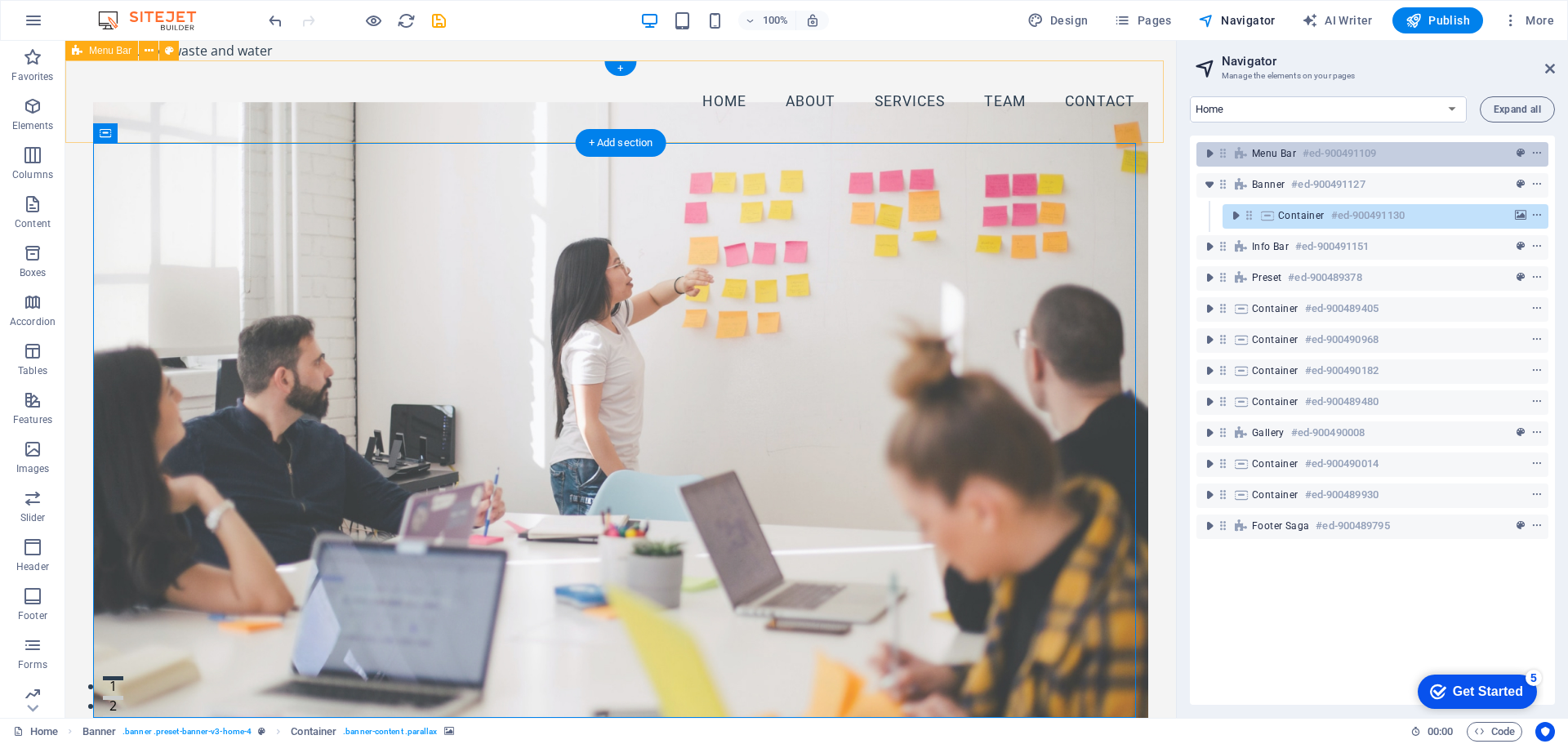
click at [1231, 151] on div "Menu Bar #ed-900491109" at bounding box center [1373, 154] width 352 height 24
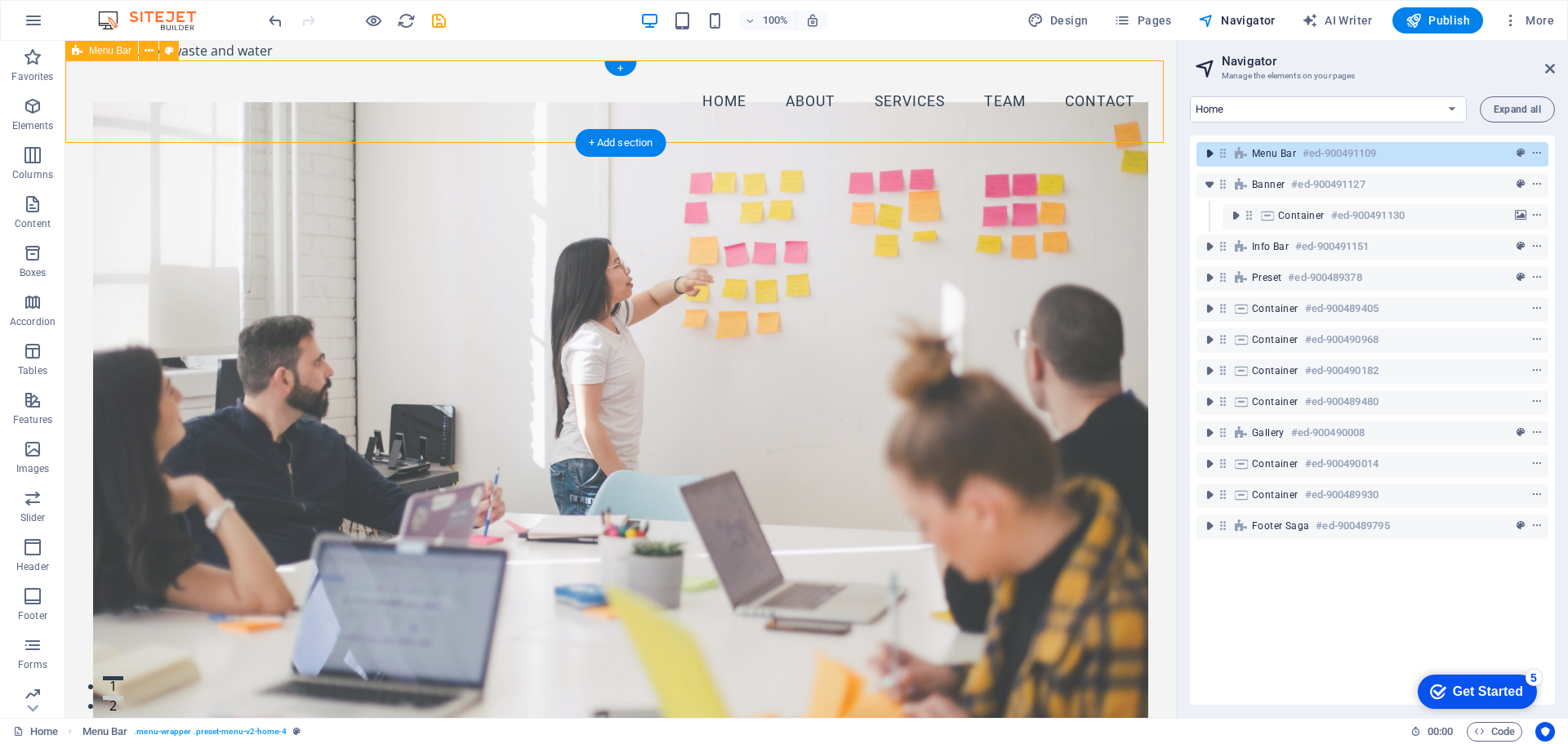
click at [1207, 150] on icon "toggle-expand" at bounding box center [1210, 154] width 17 height 17
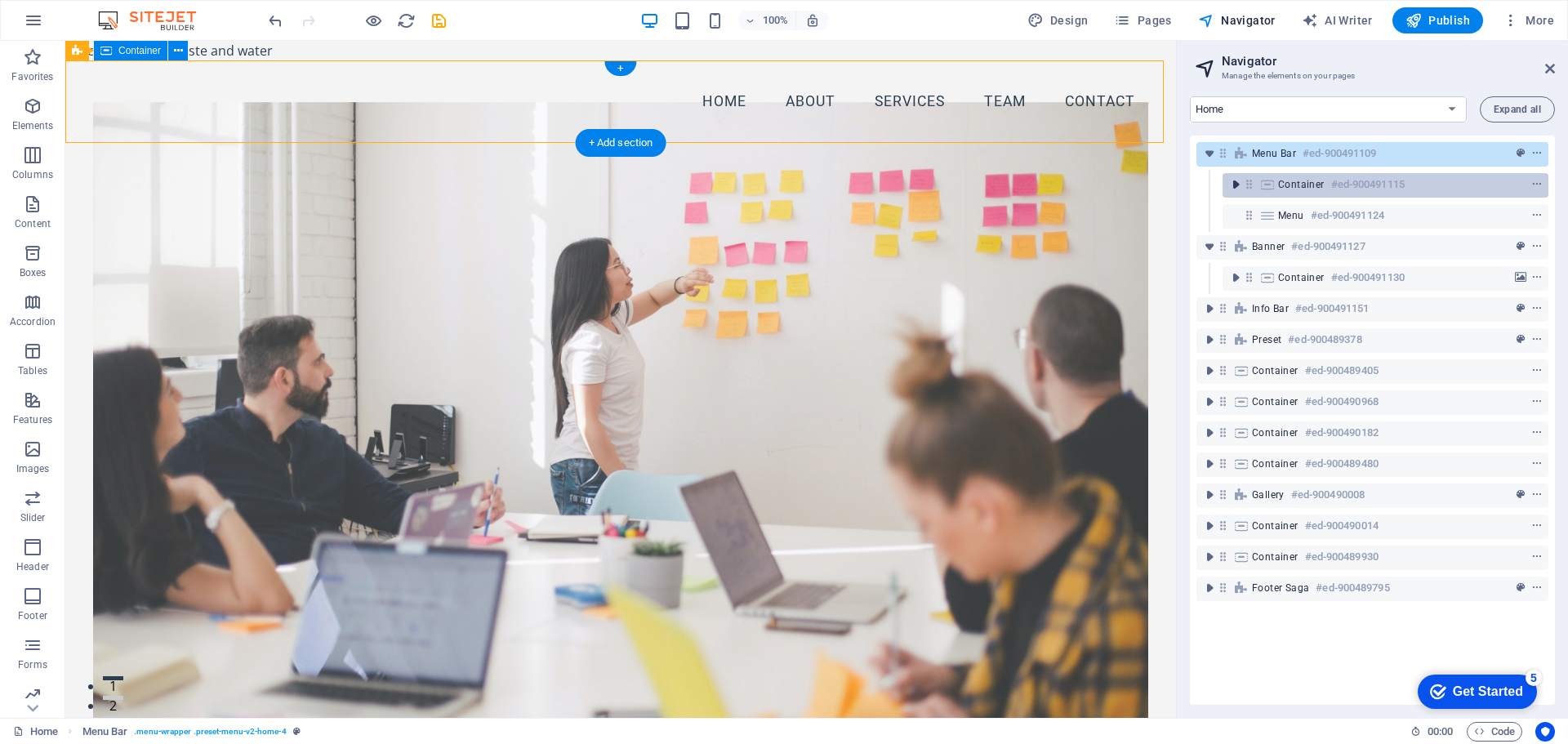
click at [1235, 183] on icon "toggle-expand" at bounding box center [1236, 185] width 17 height 17
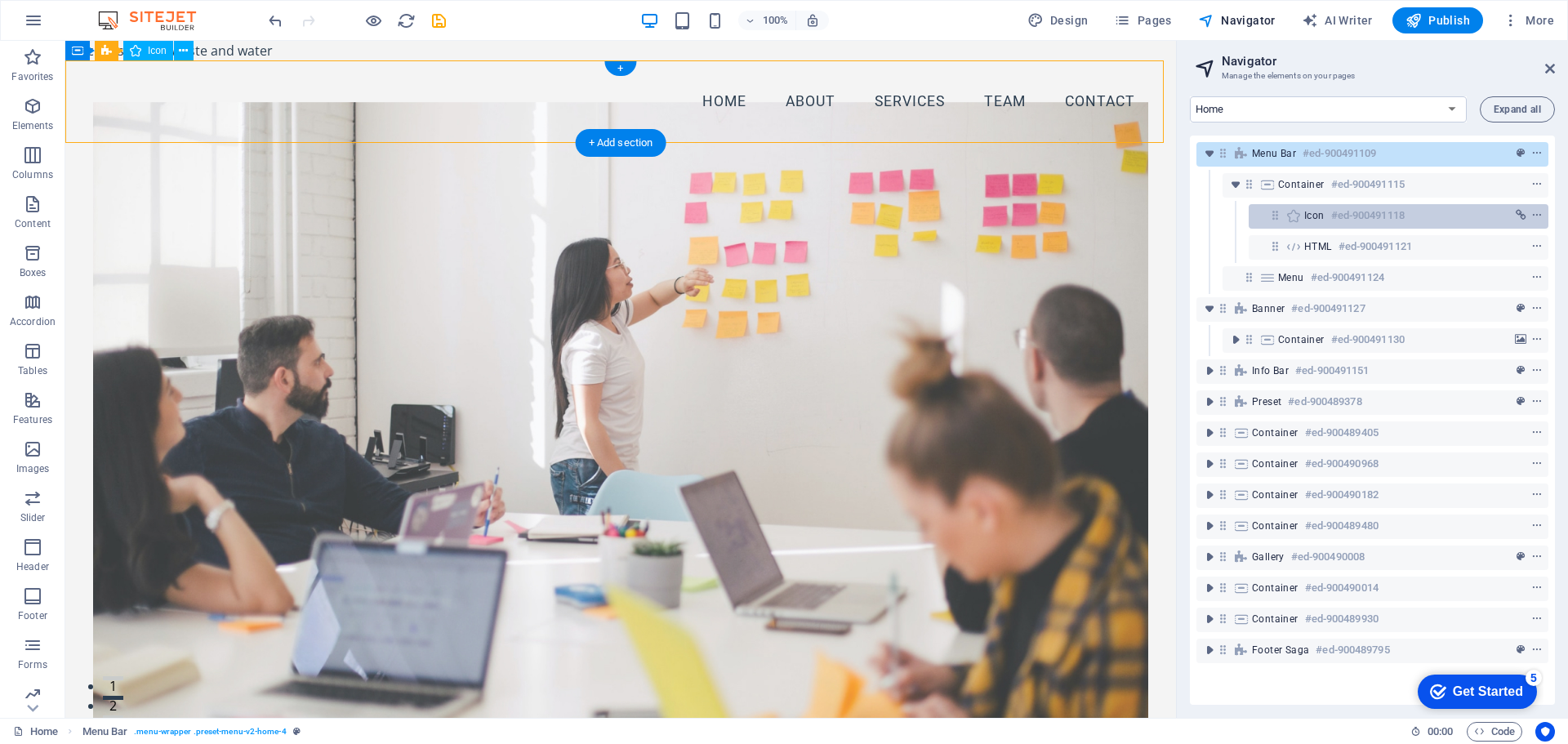
click at [1346, 212] on h6 "#ed-900491118" at bounding box center [1368, 216] width 73 height 20
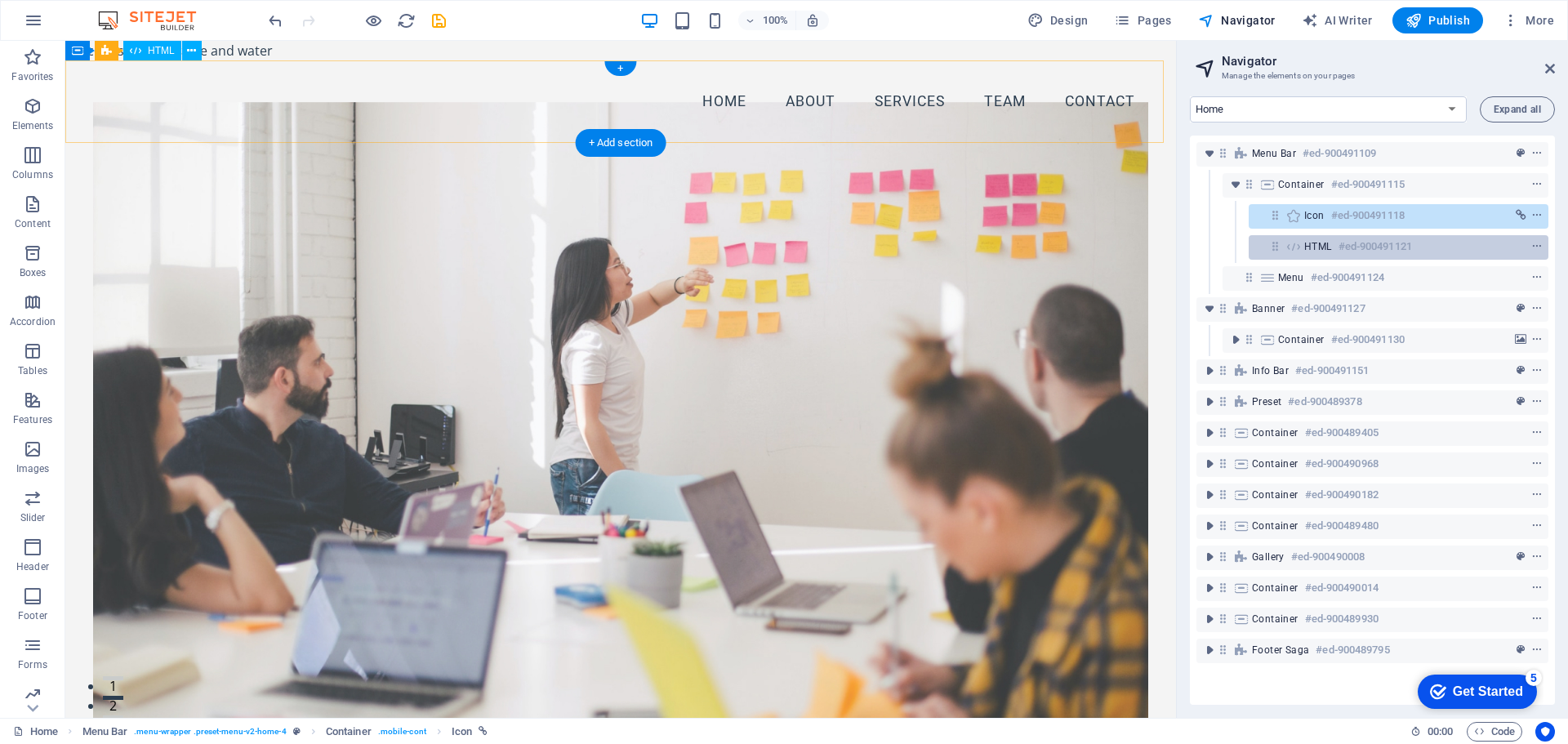
click at [1330, 240] on span "HTML" at bounding box center [1318, 247] width 27 height 13
click at [1339, 215] on h6 "#ed-900491118" at bounding box center [1368, 216] width 73 height 20
click at [1339, 214] on h6 "#ed-900491118" at bounding box center [1368, 216] width 73 height 20
select select "xMidYMid"
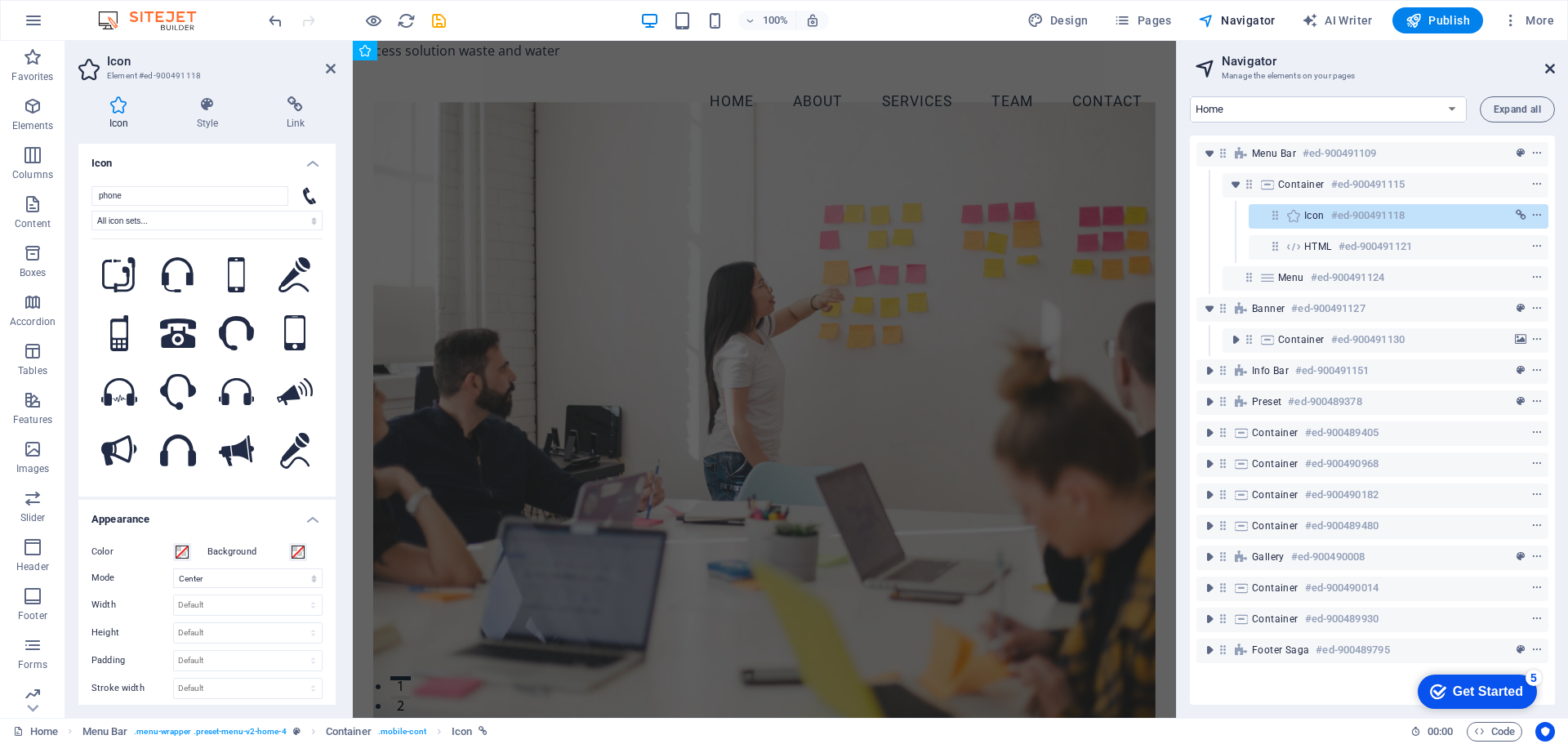
drag, startPoint x: 1553, startPoint y: 67, endPoint x: 1201, endPoint y: 25, distance: 354.5
click at [1553, 67] on icon at bounding box center [1551, 69] width 10 height 13
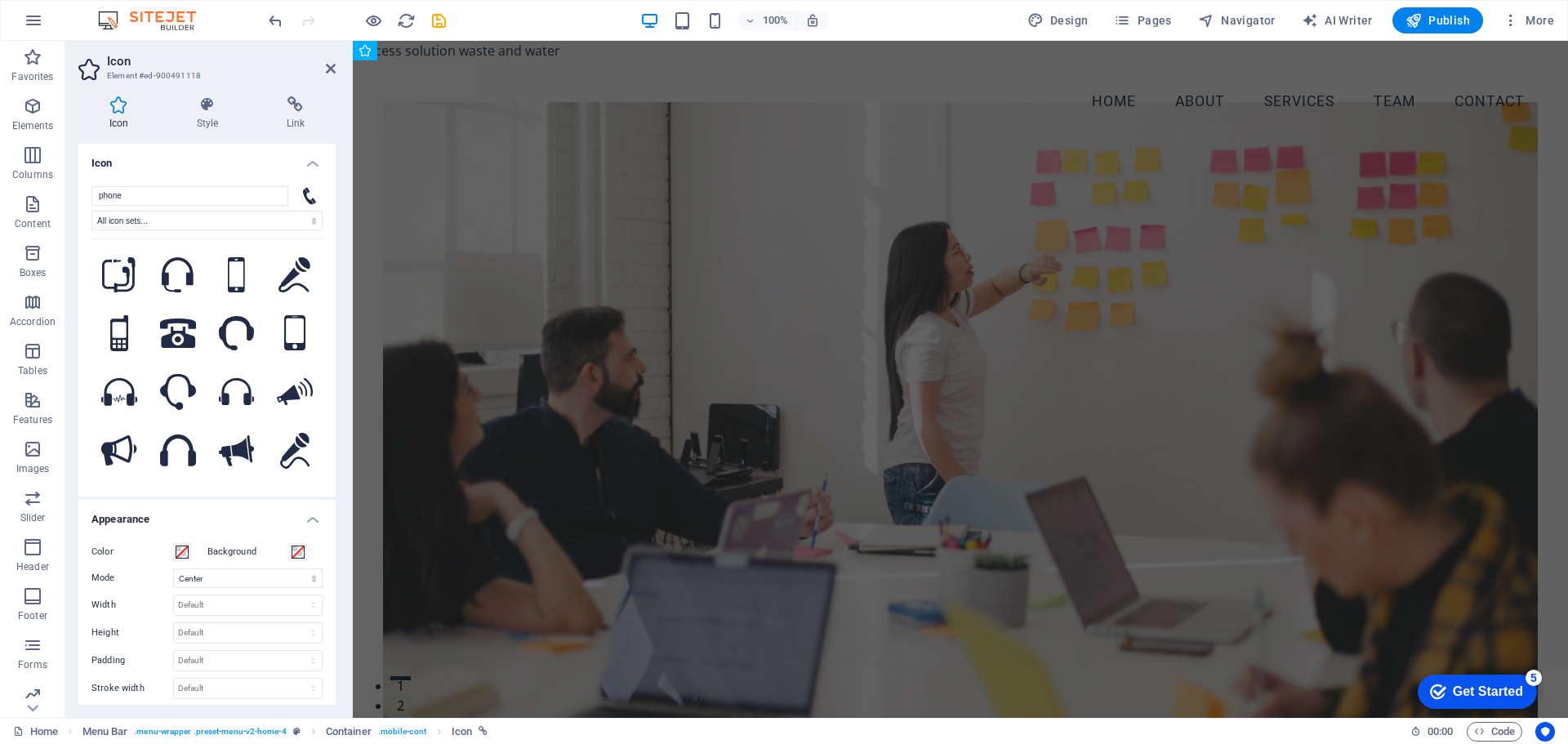
click at [336, 69] on aside "Icon Element #ed-900491118 Icon Style Link Icon phone All icon sets... IcoFont …" at bounding box center [209, 379] width 288 height 677
click at [329, 67] on icon at bounding box center [331, 69] width 10 height 13
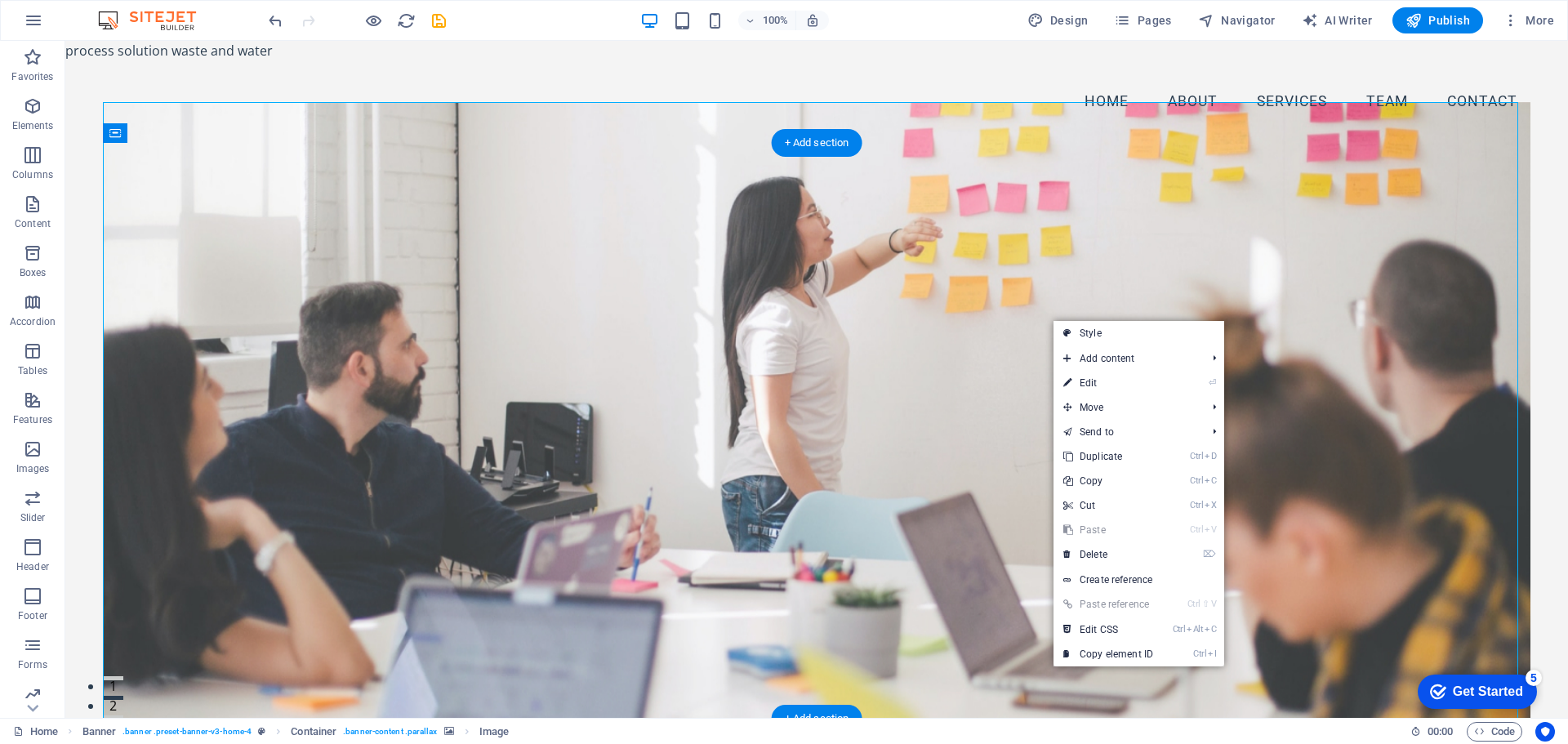
click at [923, 323] on figure at bounding box center [817, 411] width 1428 height 617
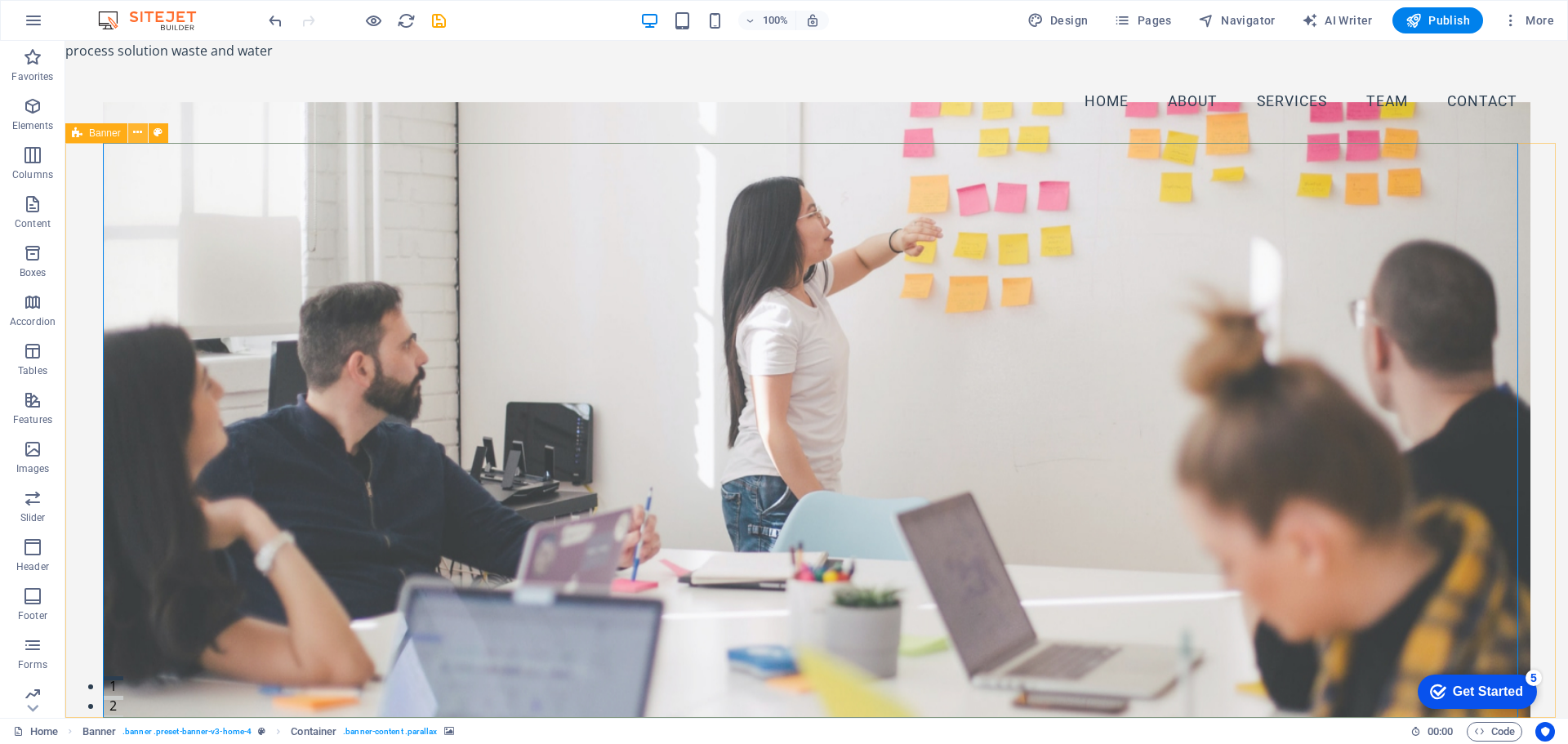
click at [137, 132] on icon at bounding box center [137, 132] width 9 height 17
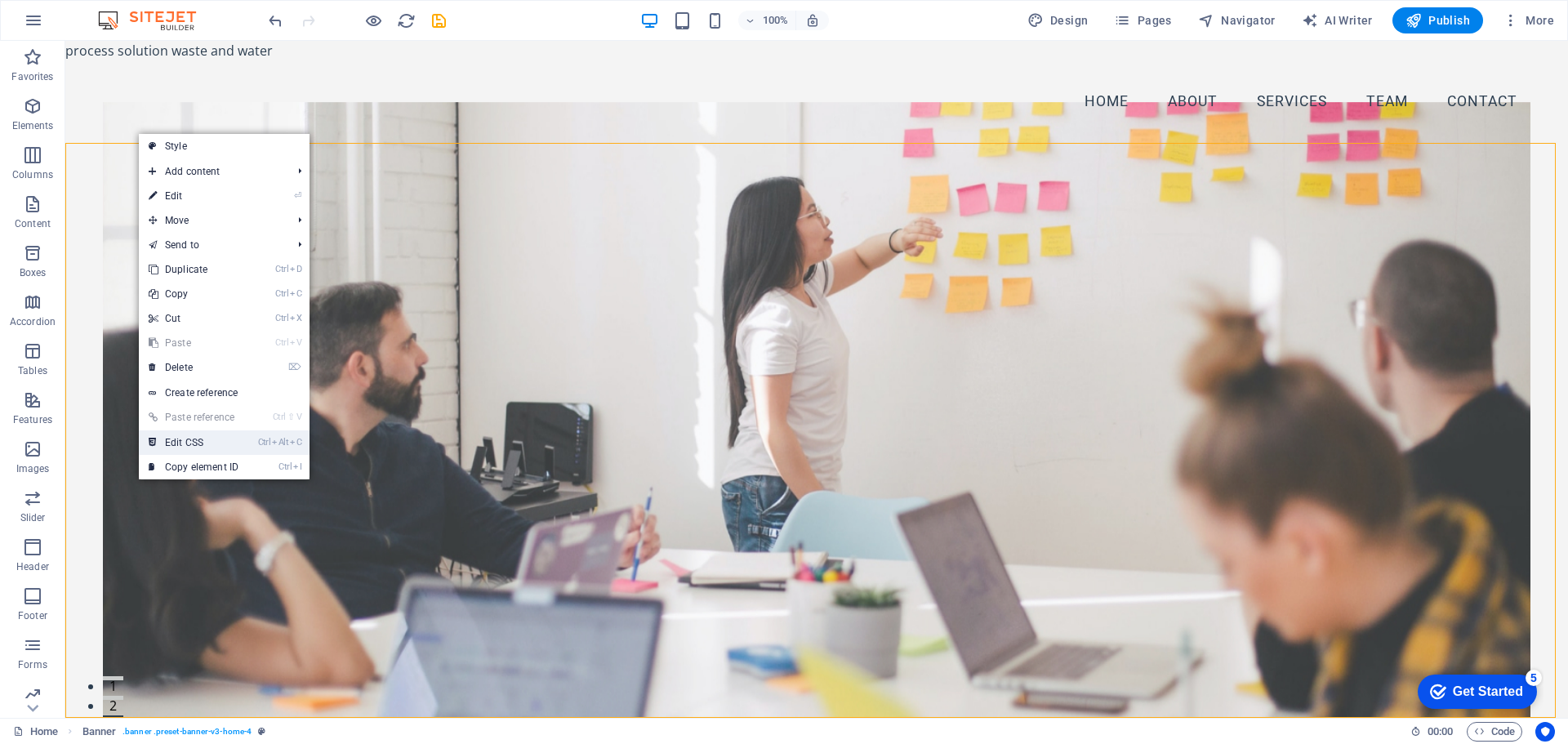
click at [194, 439] on link "Ctrl Alt C Edit CSS" at bounding box center [194, 442] width 110 height 24
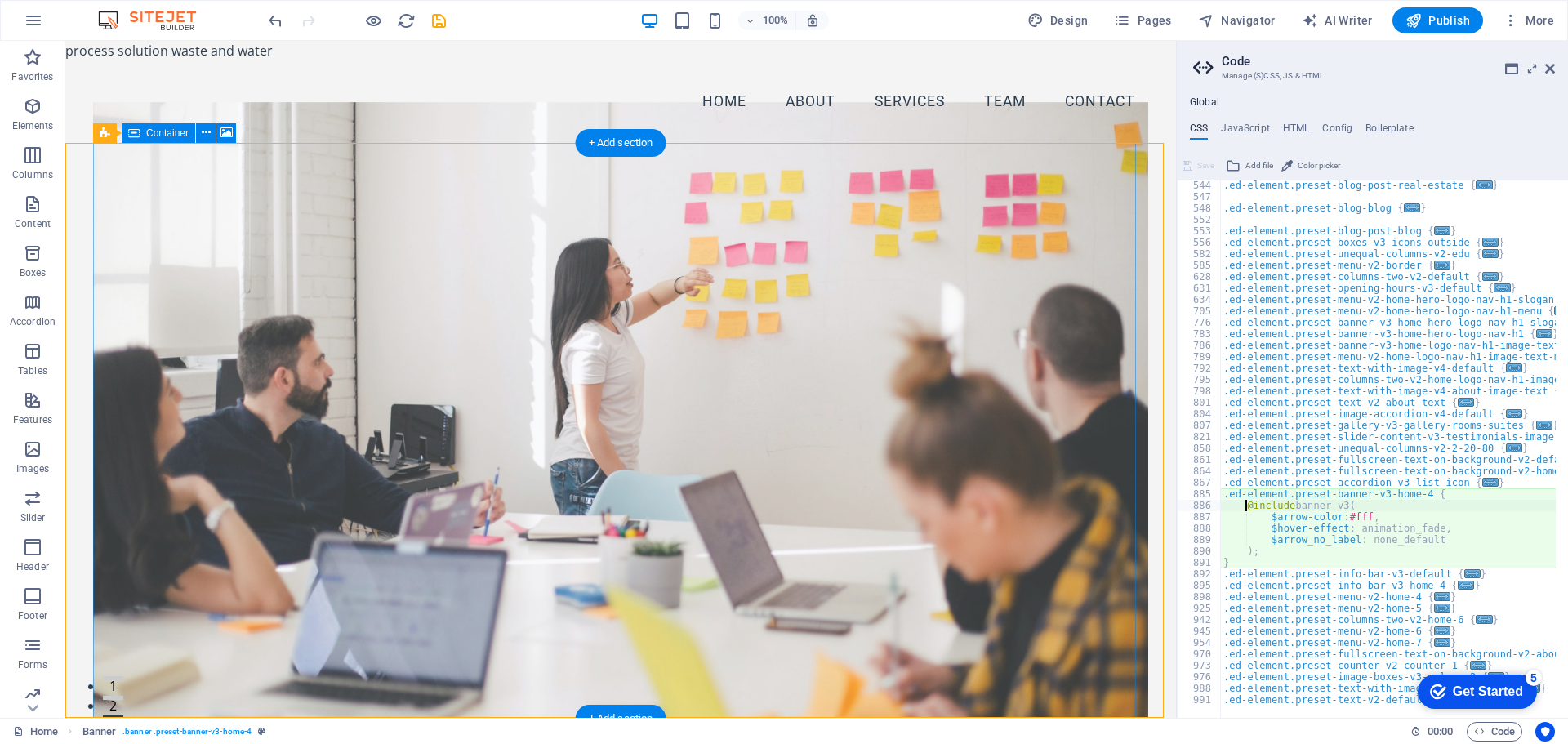
scroll to position [584, 0]
click at [144, 204] on figure at bounding box center [621, 411] width 1055 height 617
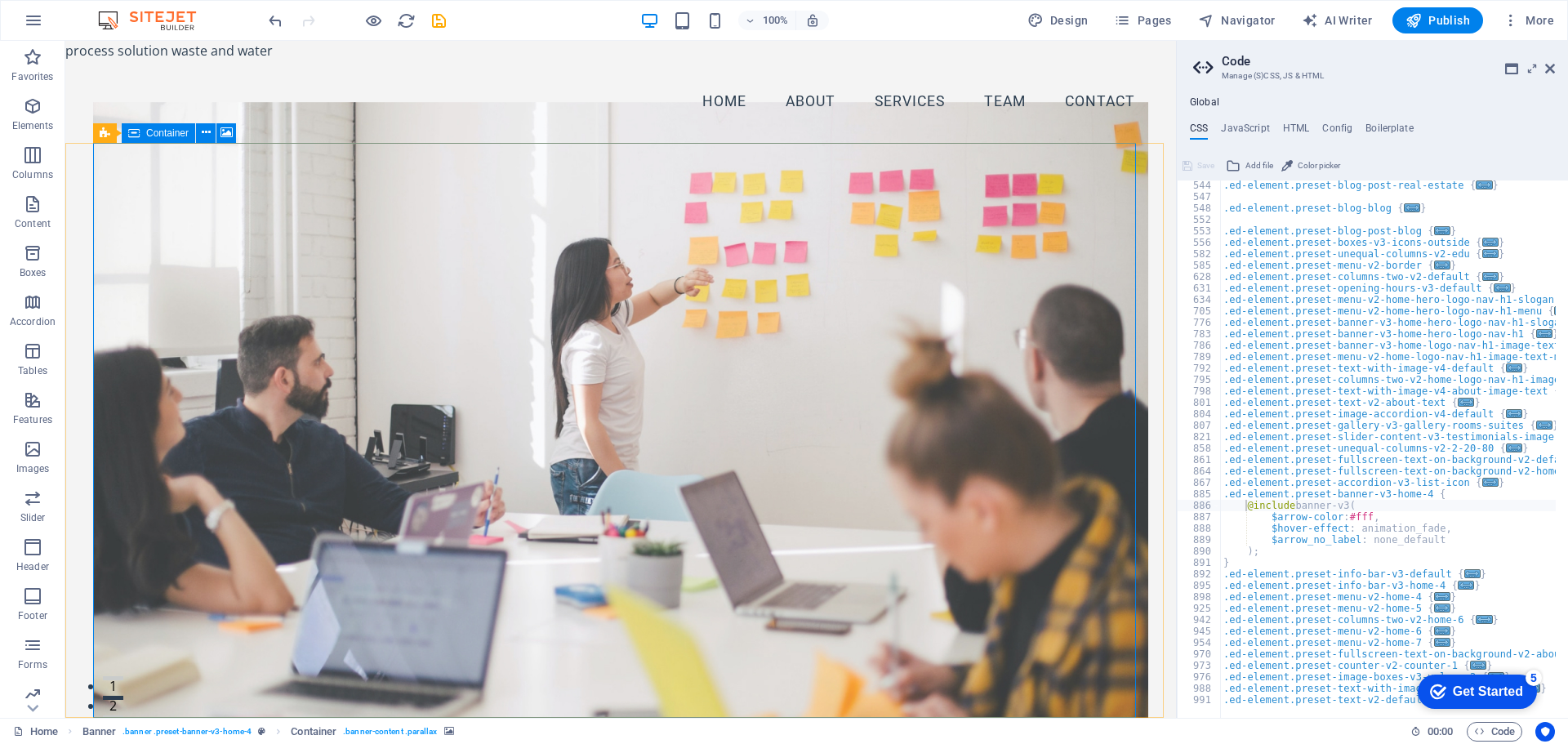
click at [162, 131] on span "Container" at bounding box center [167, 133] width 42 height 10
click at [227, 131] on icon at bounding box center [226, 132] width 12 height 17
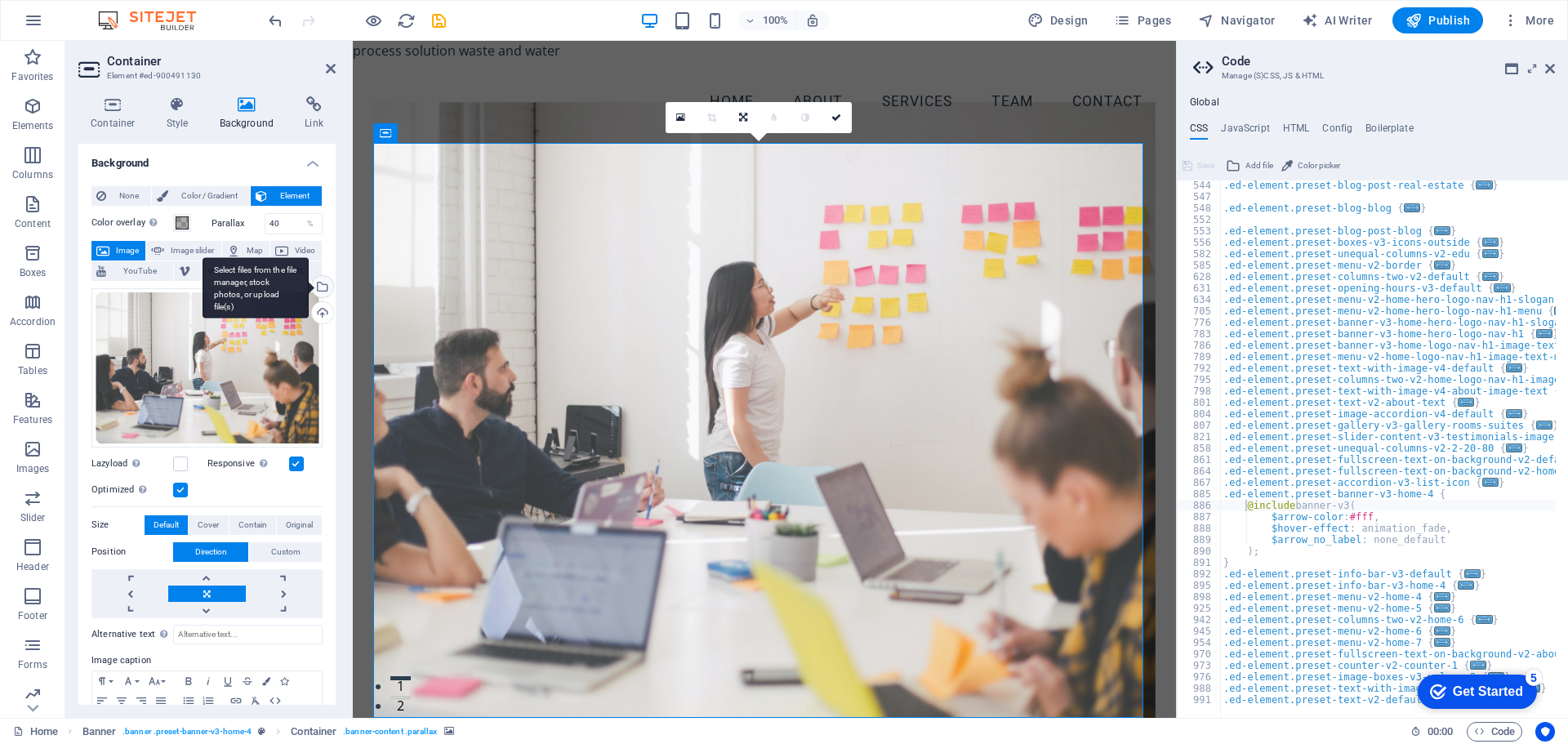
click at [322, 287] on div "Select files from the file manager, stock photos, or upload file(s)" at bounding box center [321, 288] width 24 height 24
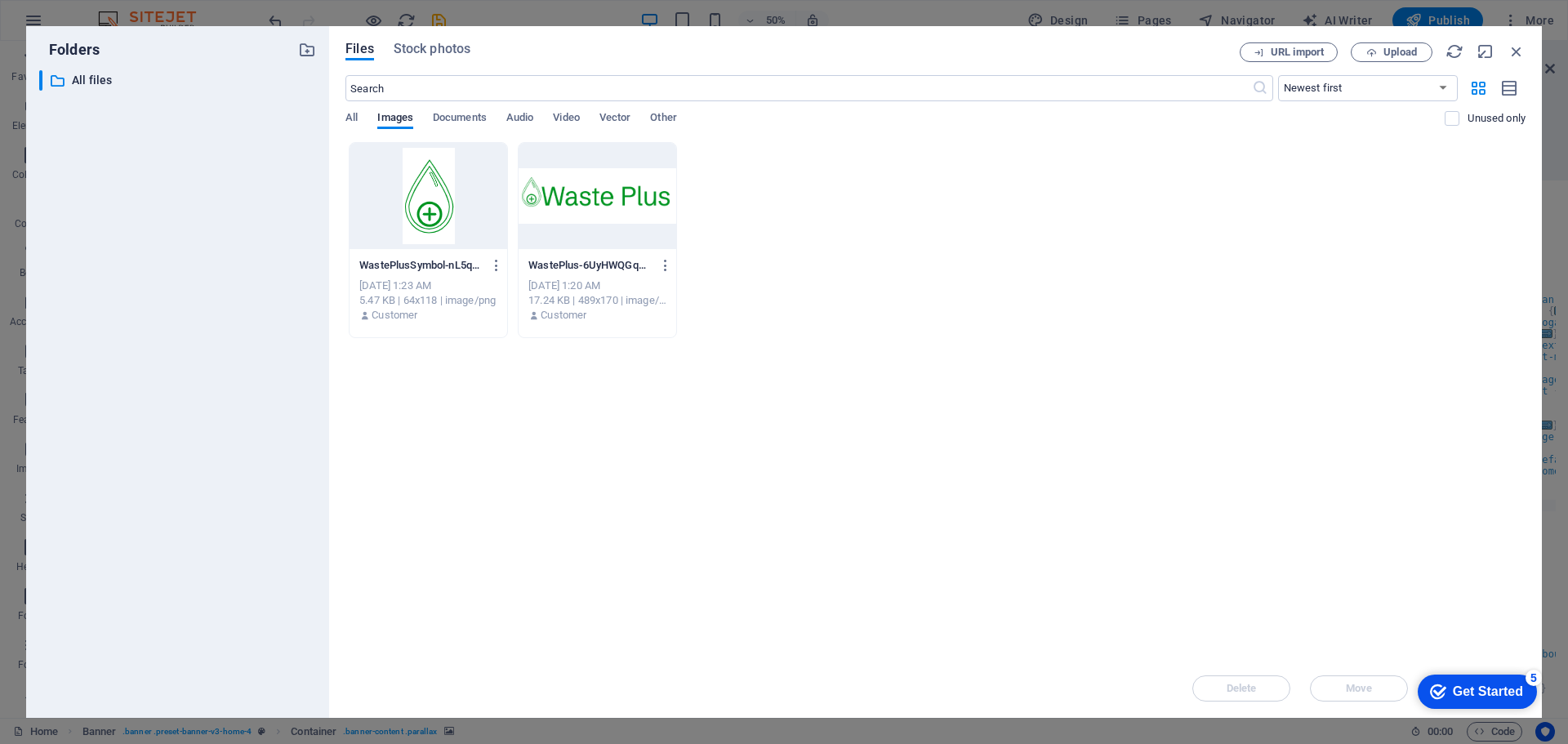
click at [604, 200] on div at bounding box center [597, 196] width 158 height 106
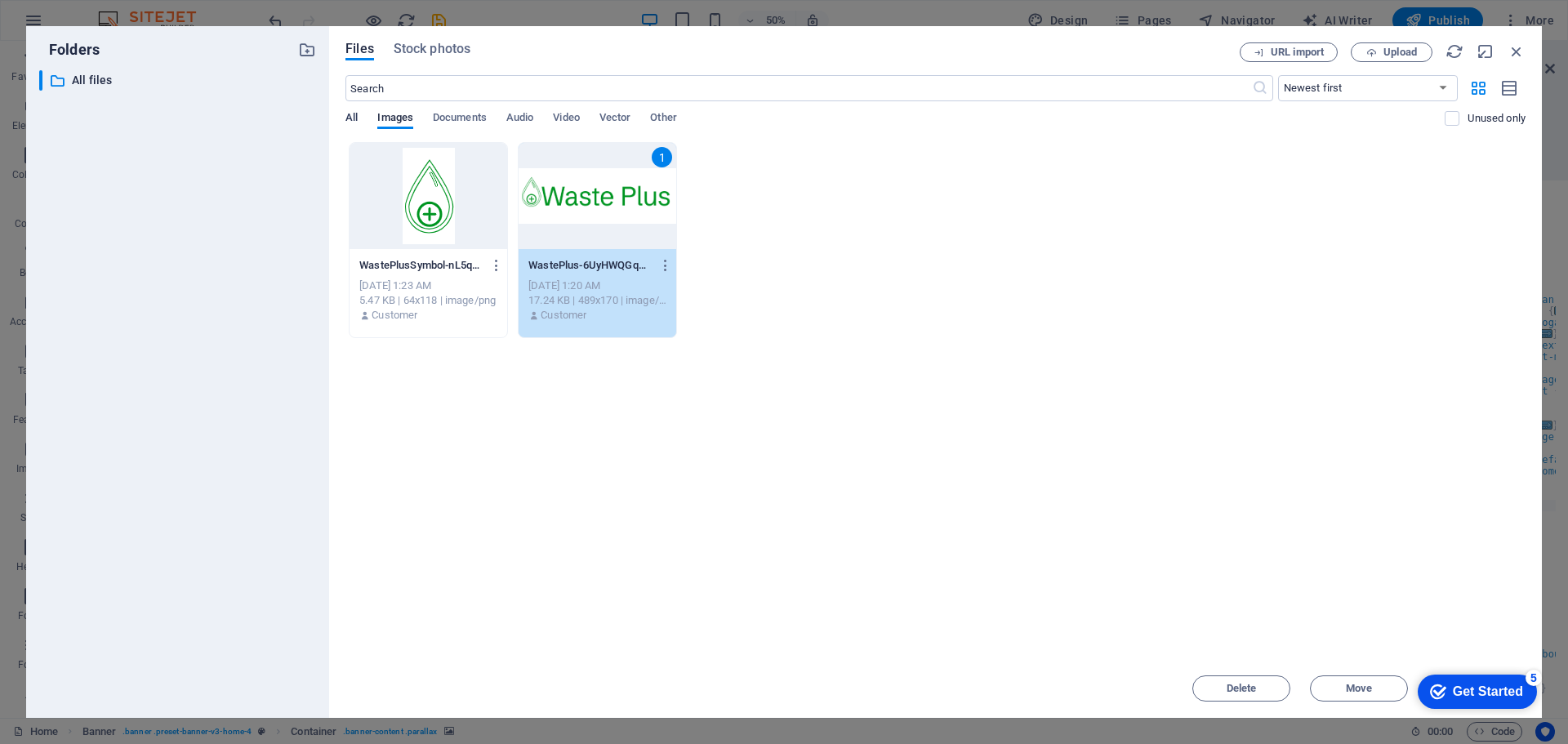
click at [356, 115] on span "All" at bounding box center [351, 120] width 12 height 23
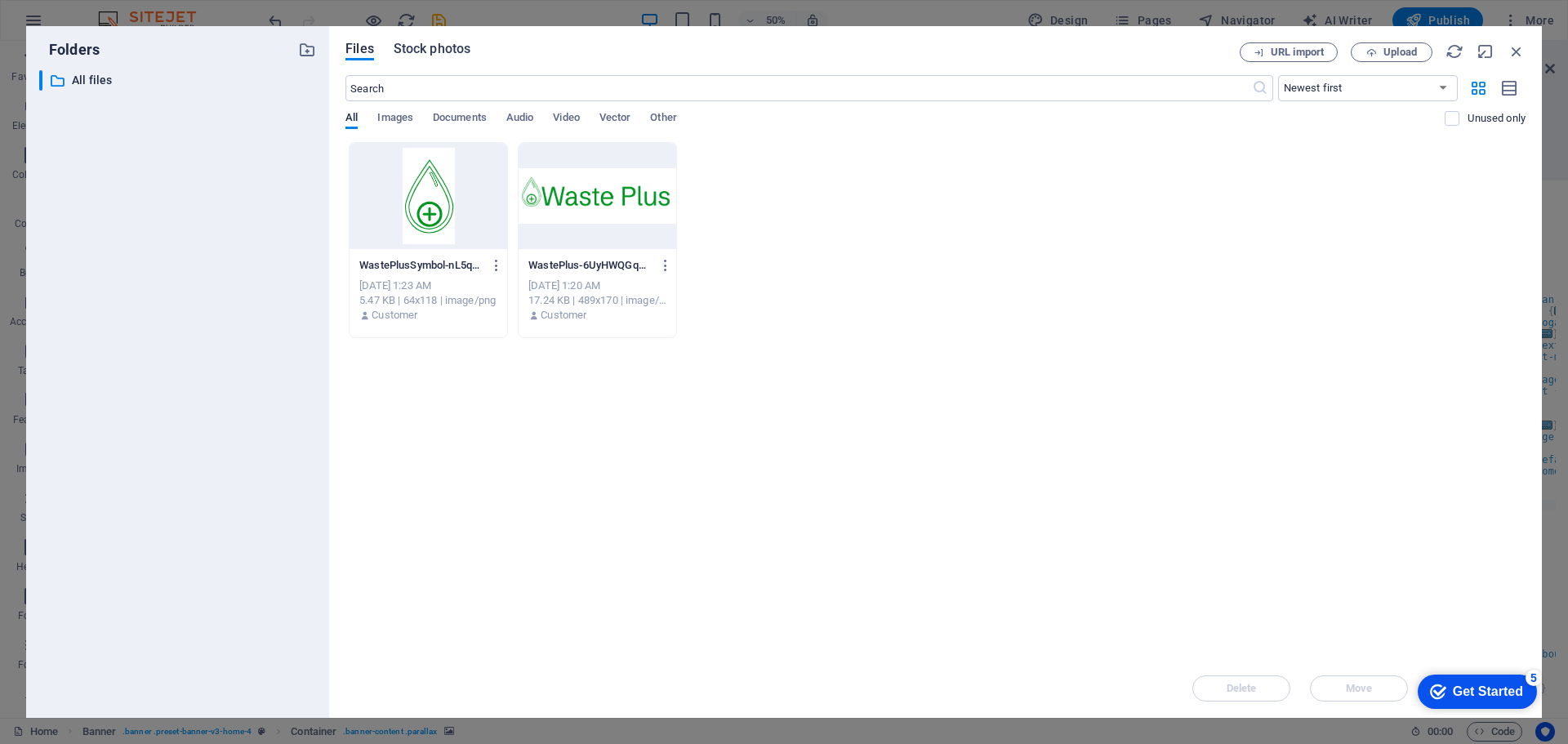
click at [421, 45] on span "Stock photos" at bounding box center [432, 49] width 76 height 20
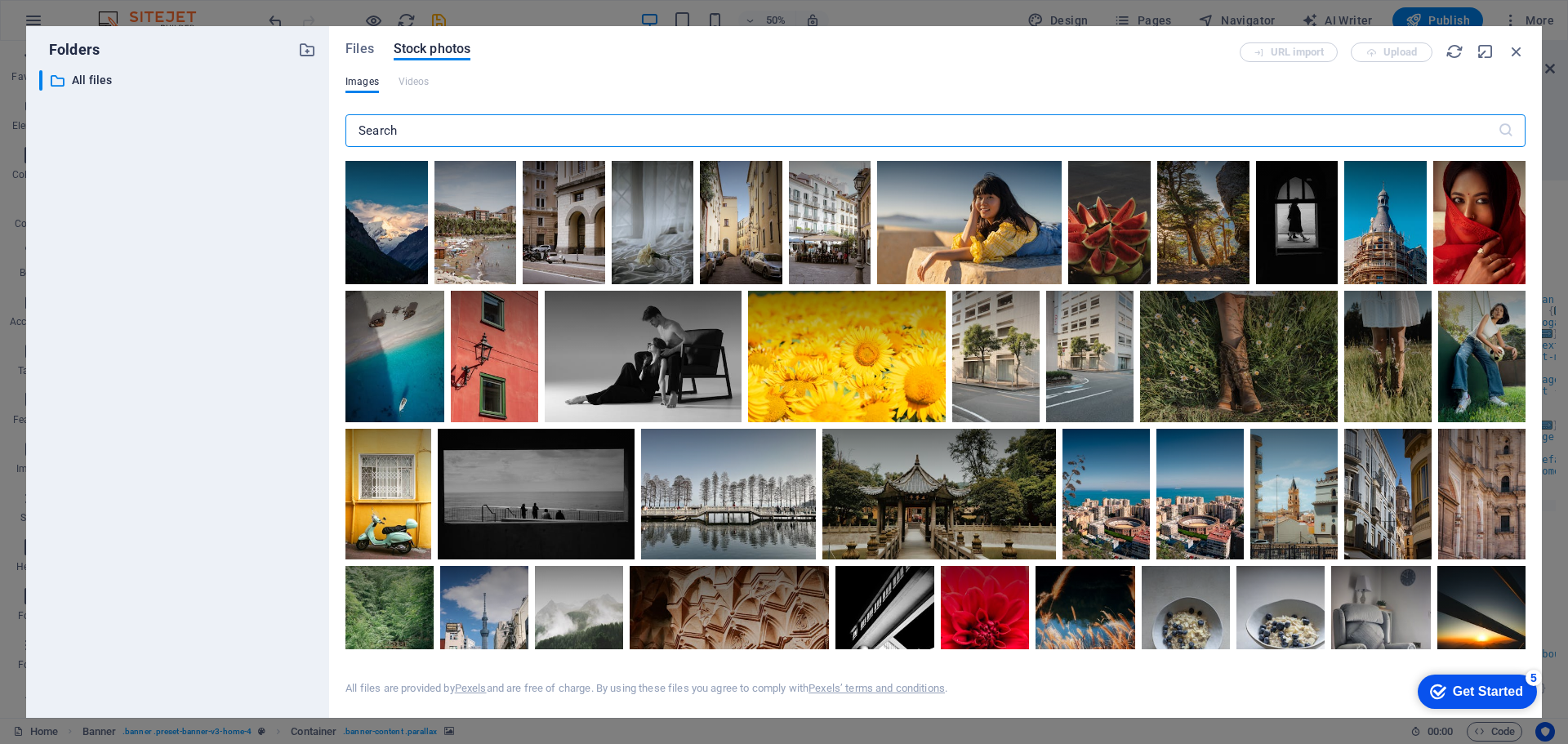
scroll to position [5363, 0]
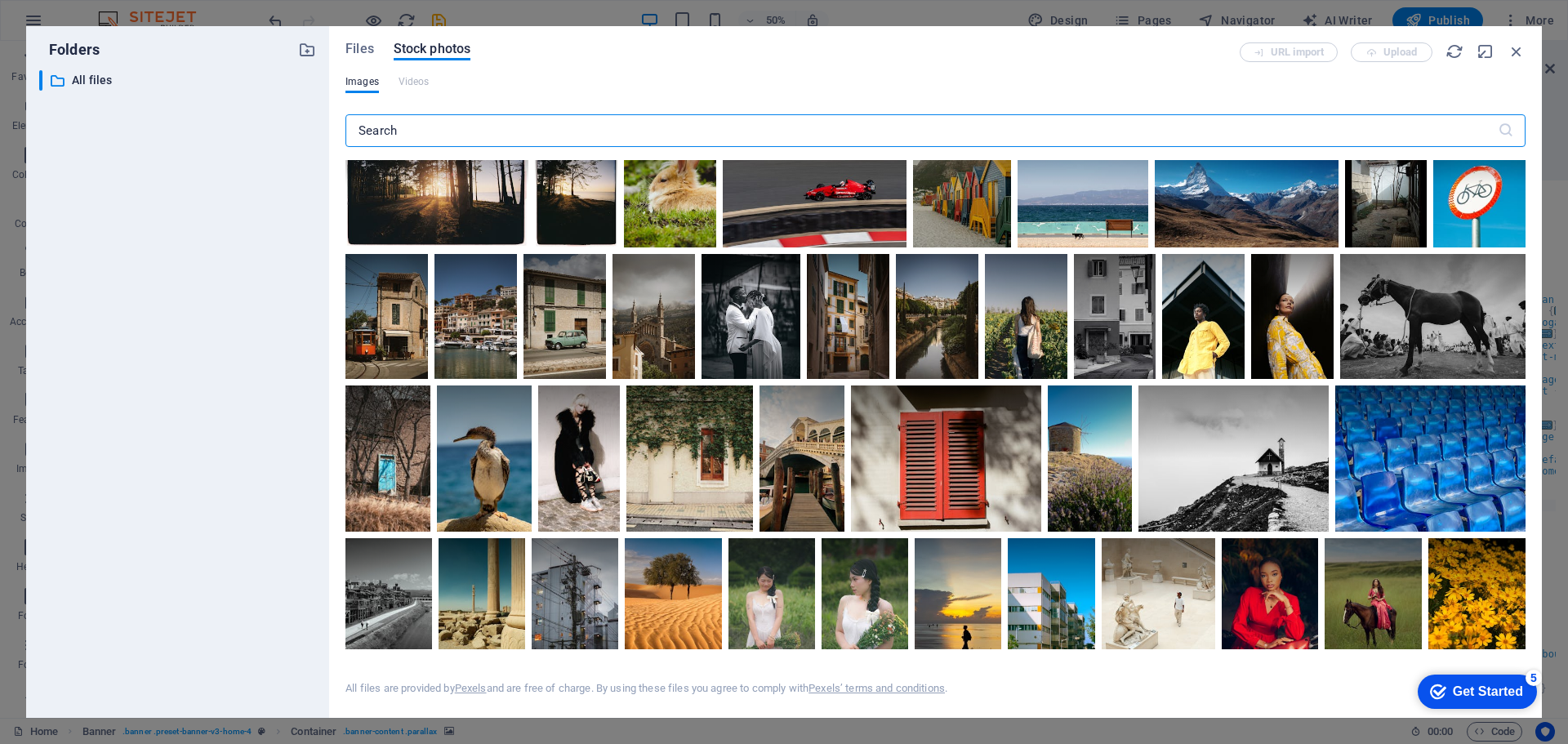
click at [383, 123] on input "text" at bounding box center [922, 131] width 1153 height 32
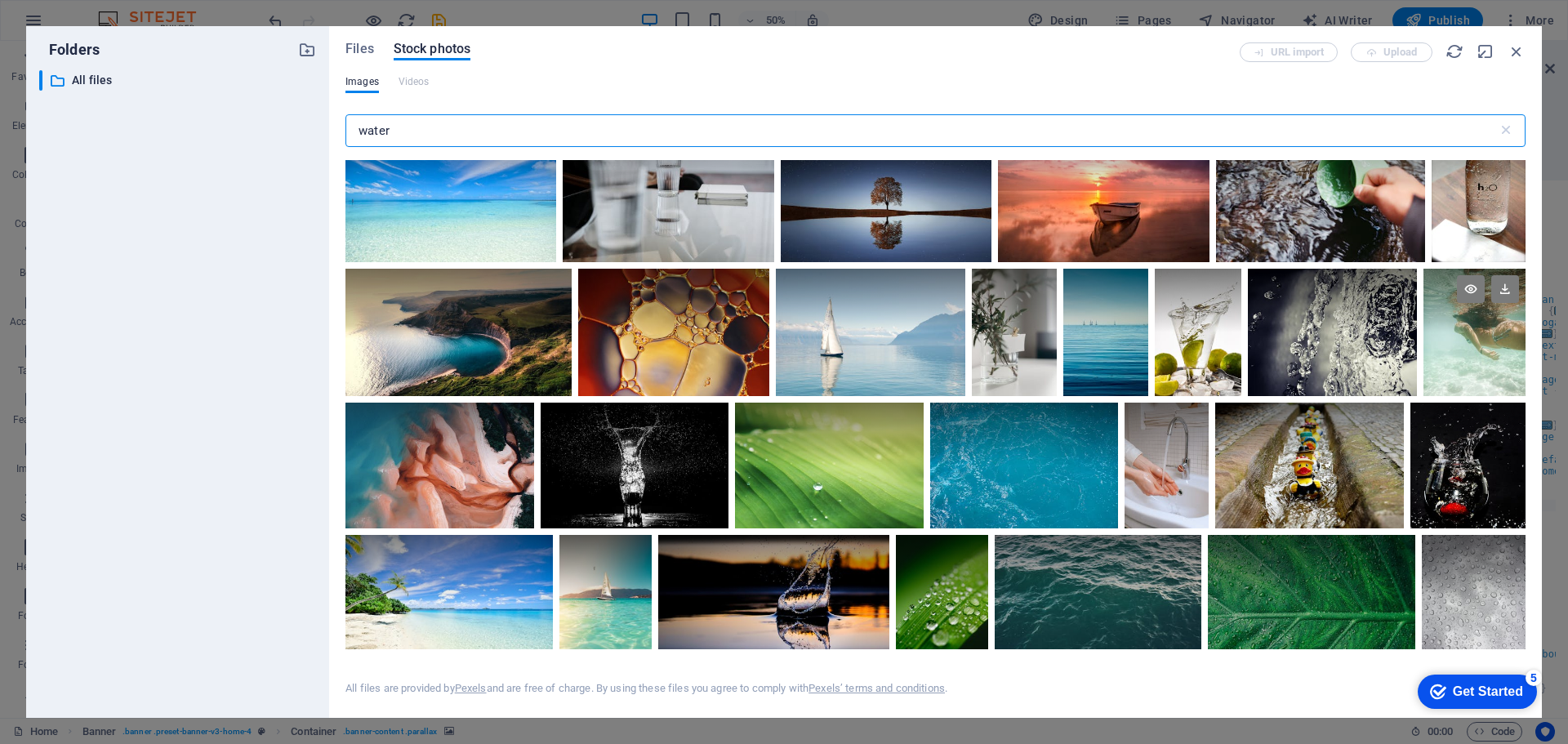
scroll to position [3595, 0]
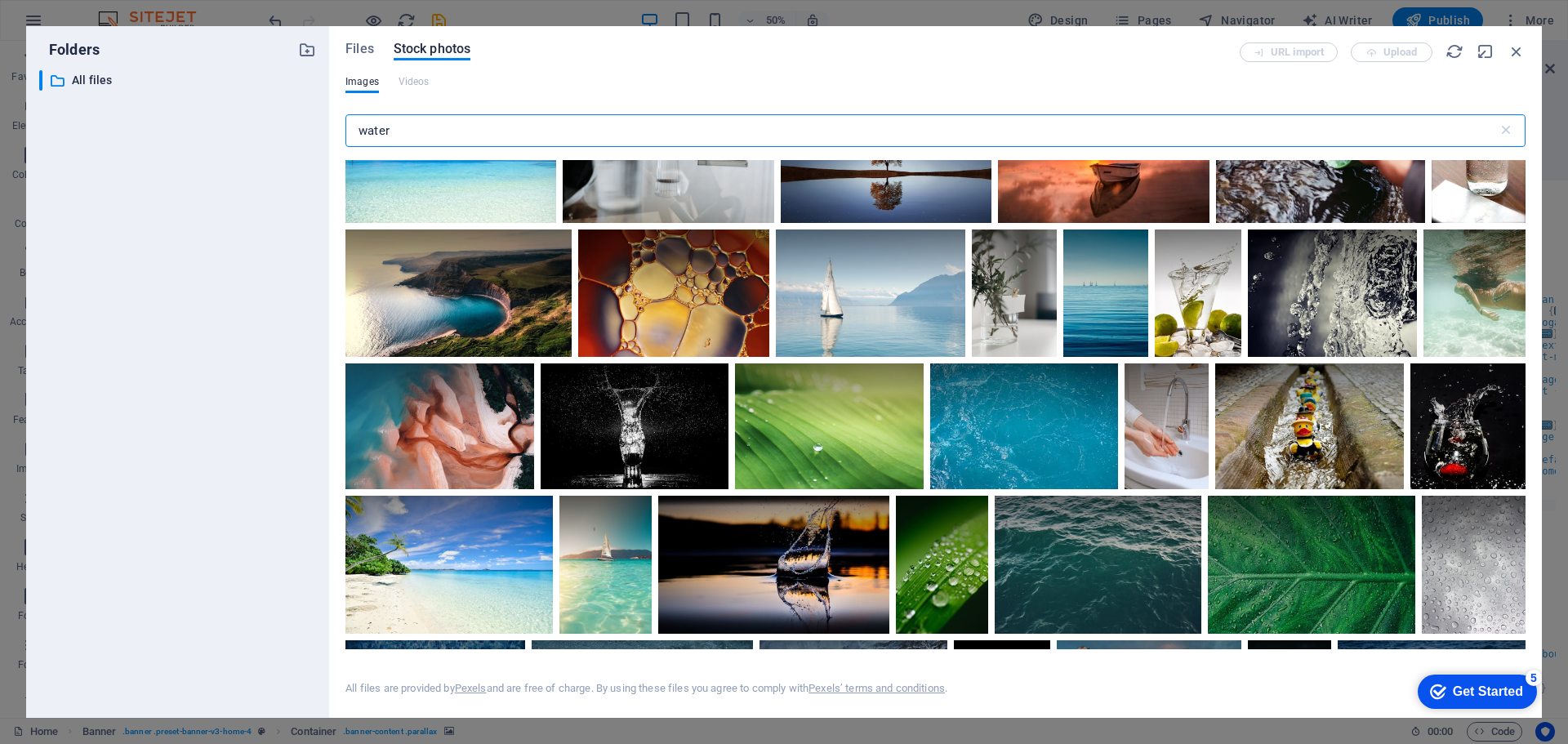
type input "water"
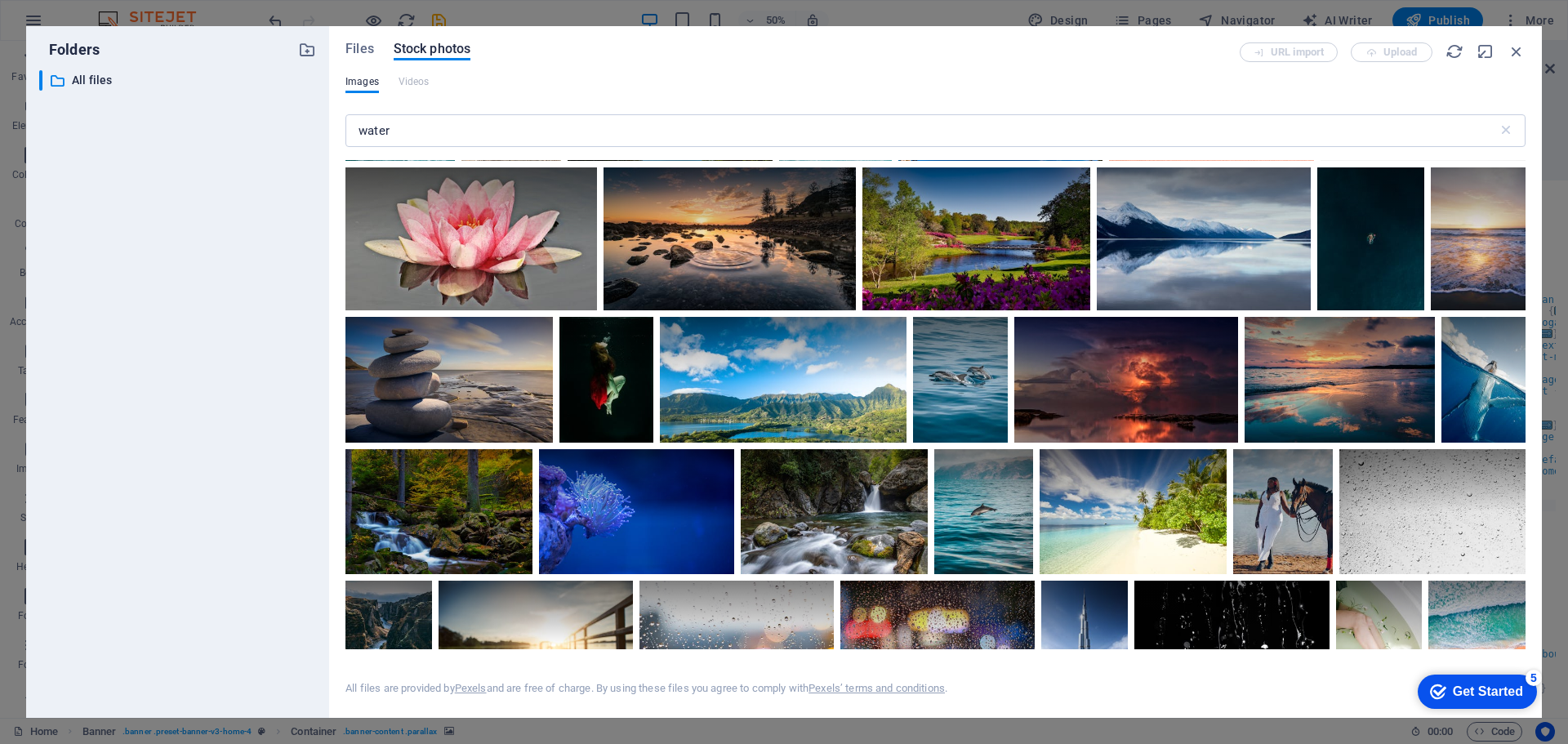
scroll to position [8543, 0]
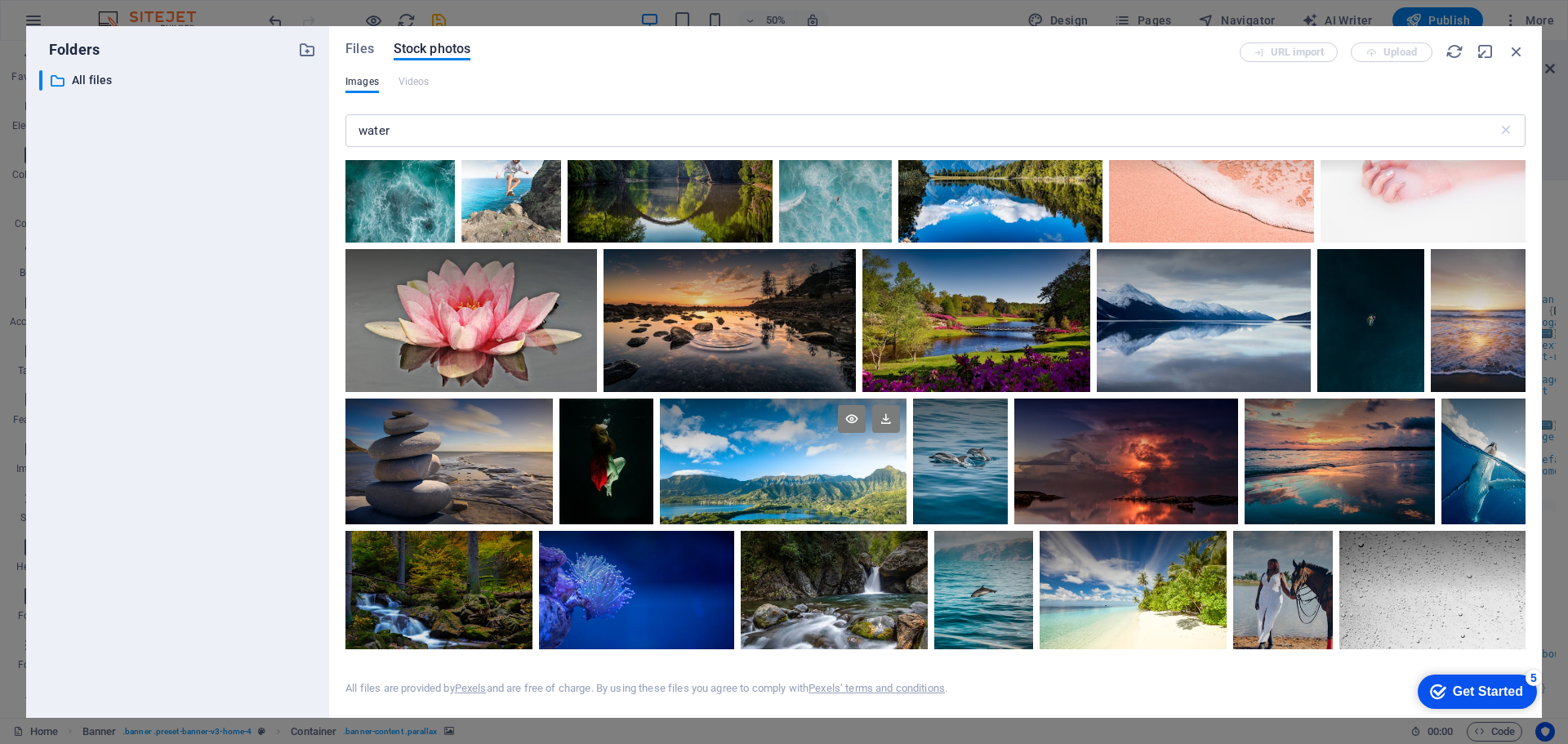
click at [831, 448] on div at bounding box center [783, 461] width 247 height 126
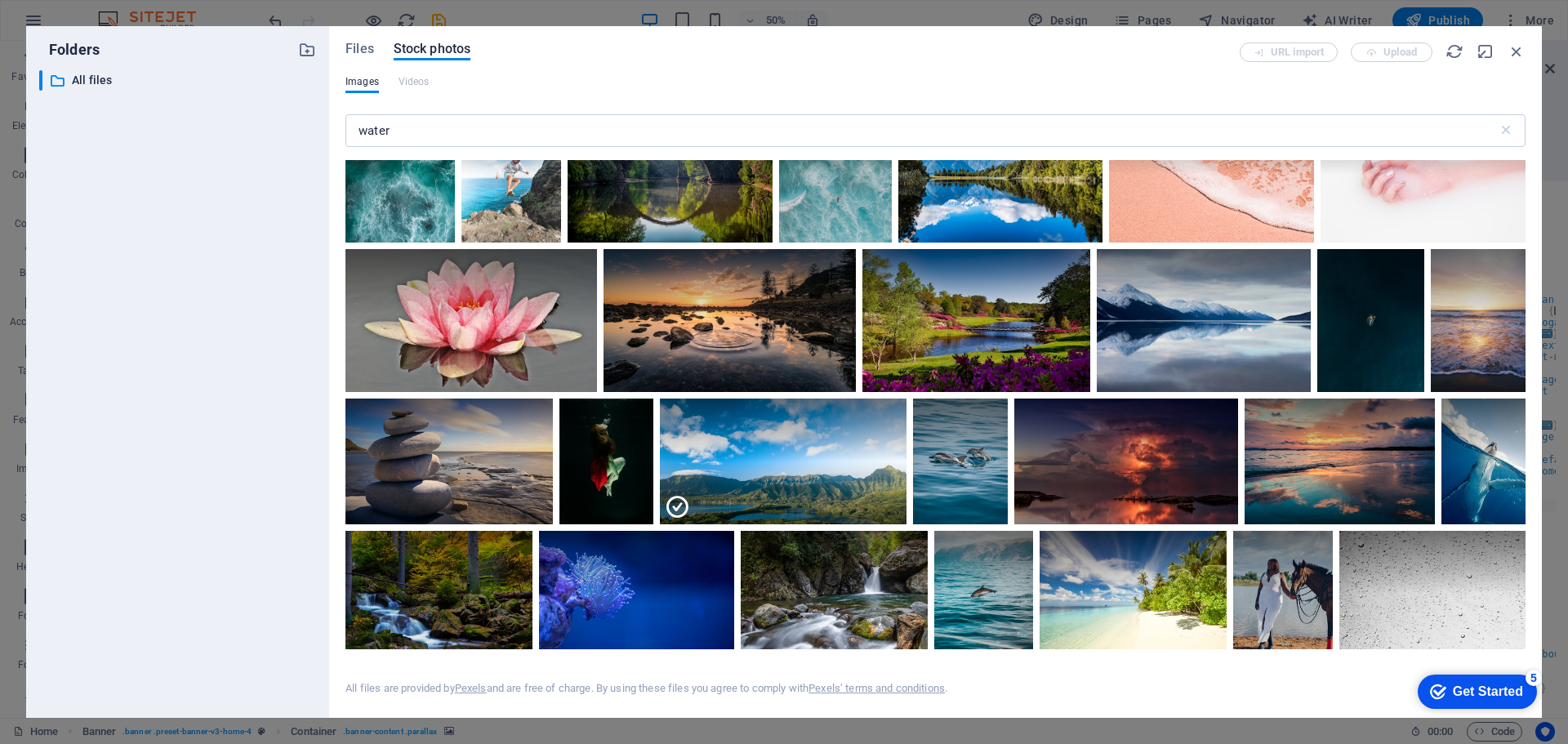
click at [1487, 693] on div "Get Started" at bounding box center [1488, 692] width 71 height 15
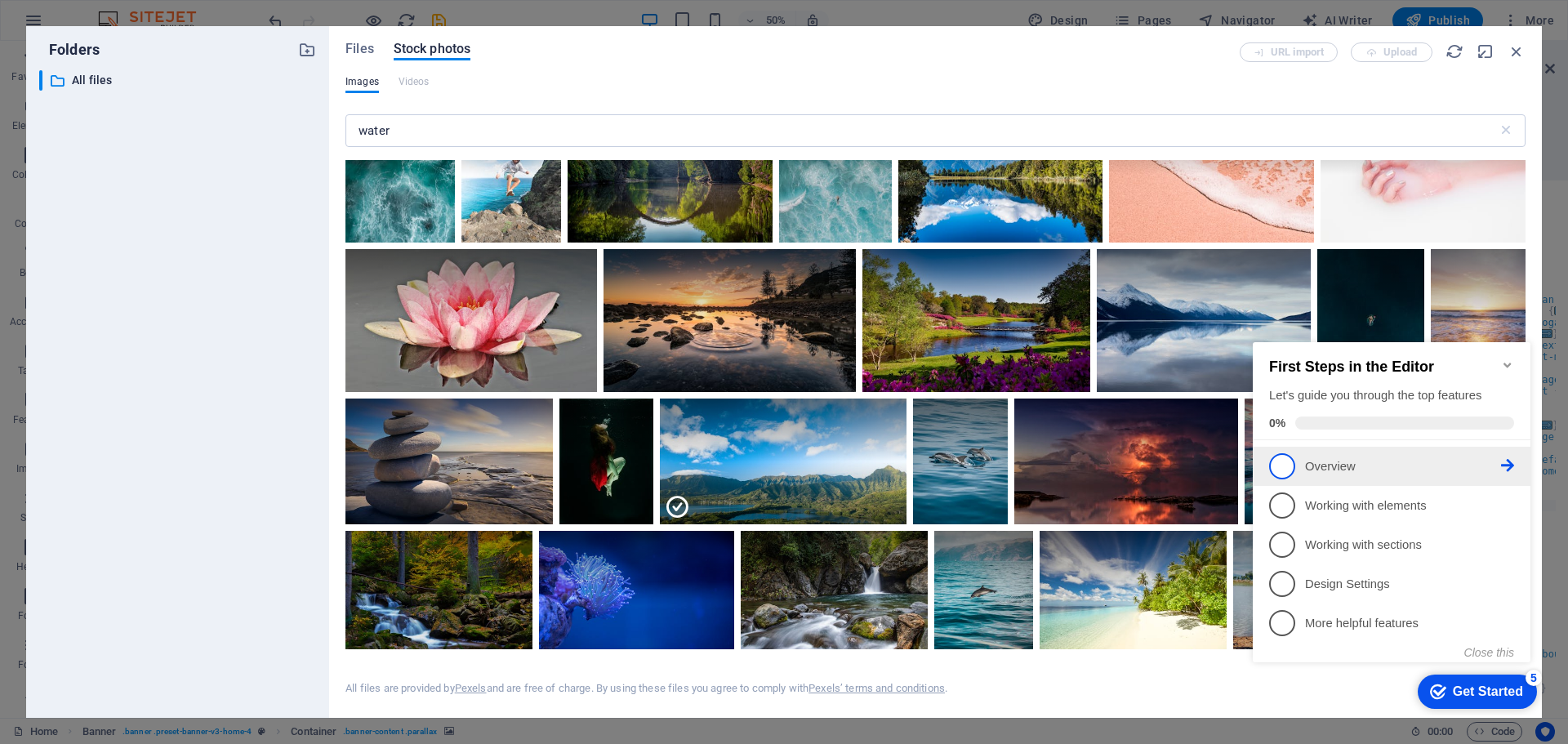
click at [1280, 465] on span "1" at bounding box center [1281, 466] width 26 height 26
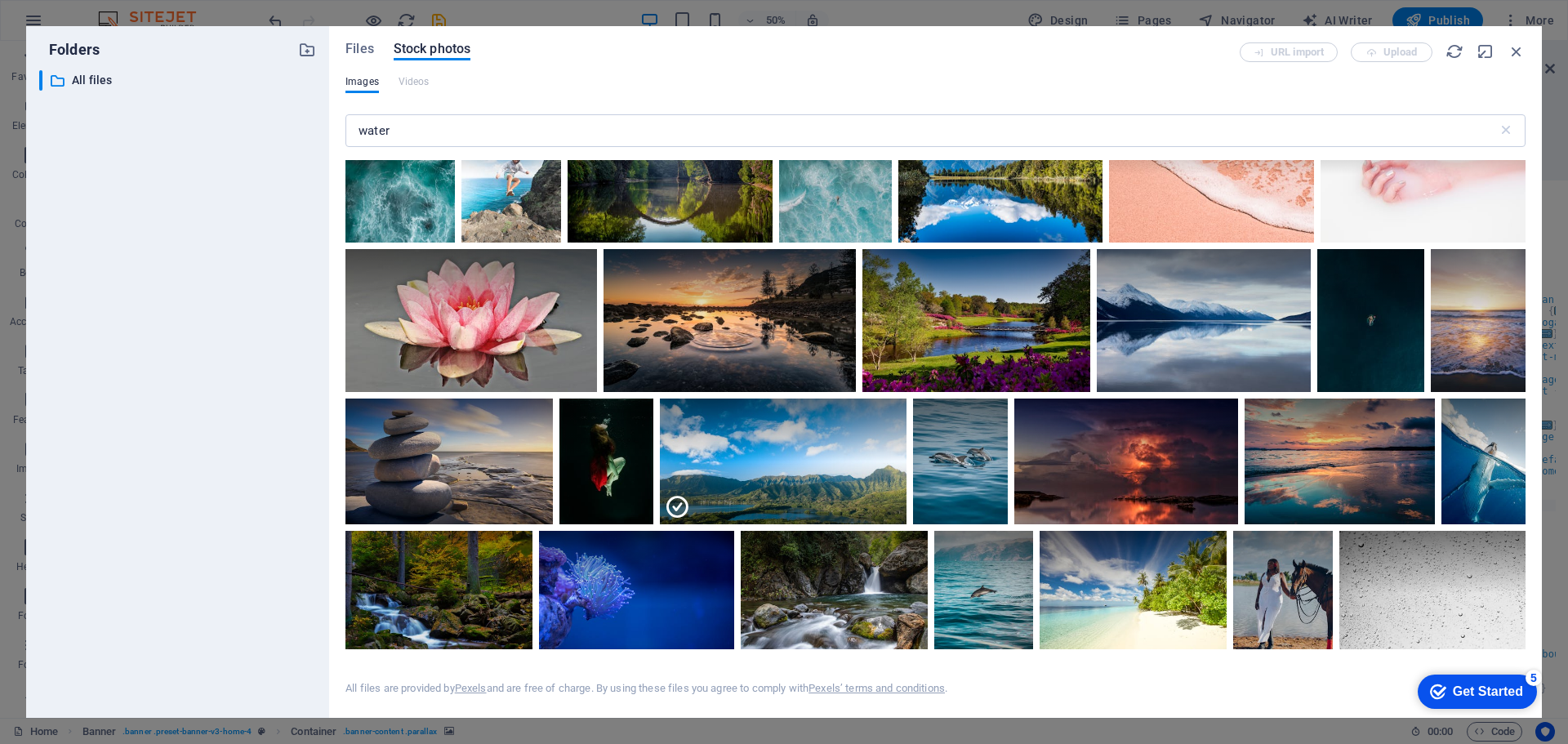
click at [1463, 695] on div "Get Started" at bounding box center [1488, 692] width 71 height 15
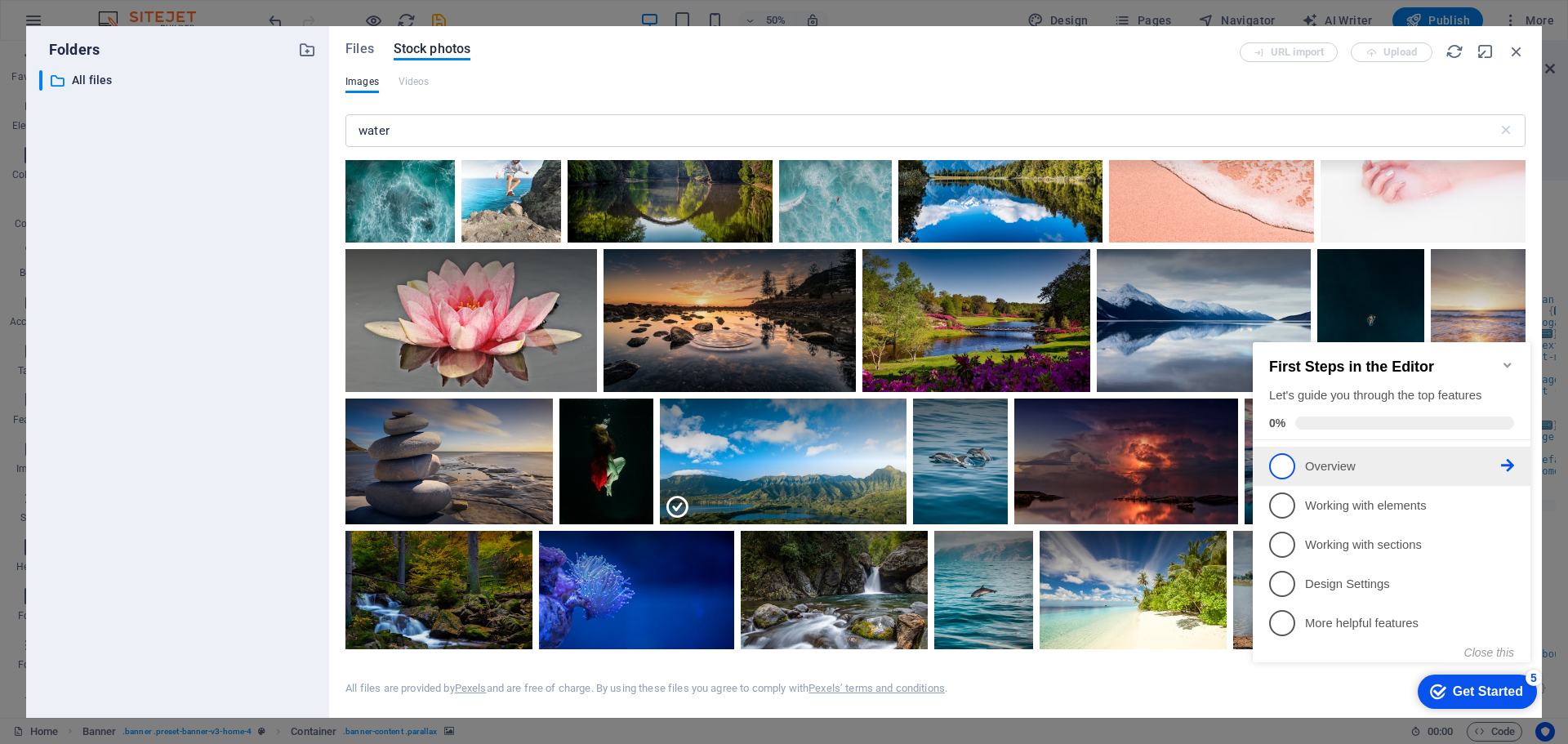
click at [1507, 460] on icon at bounding box center [1508, 466] width 13 height 13
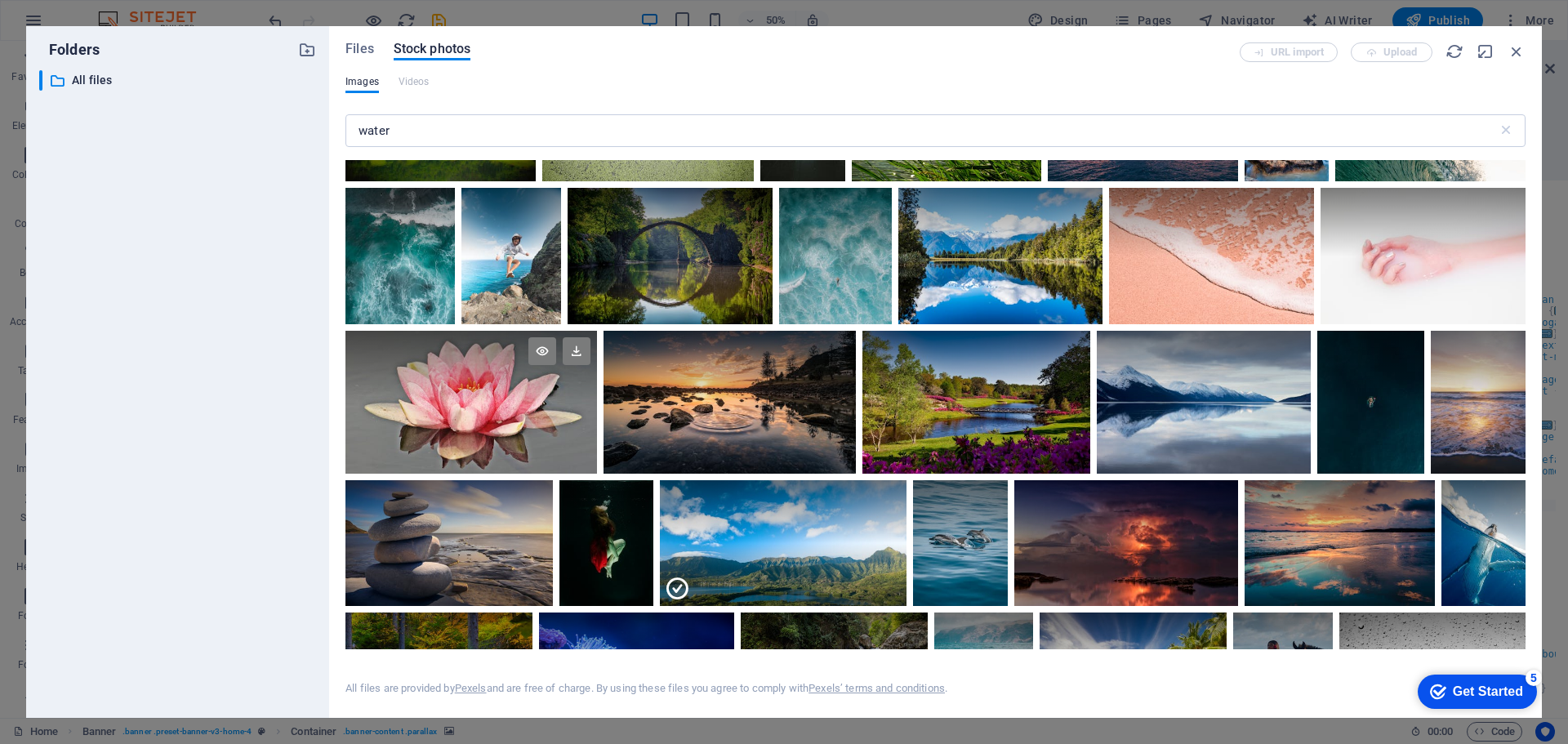
scroll to position [8706, 0]
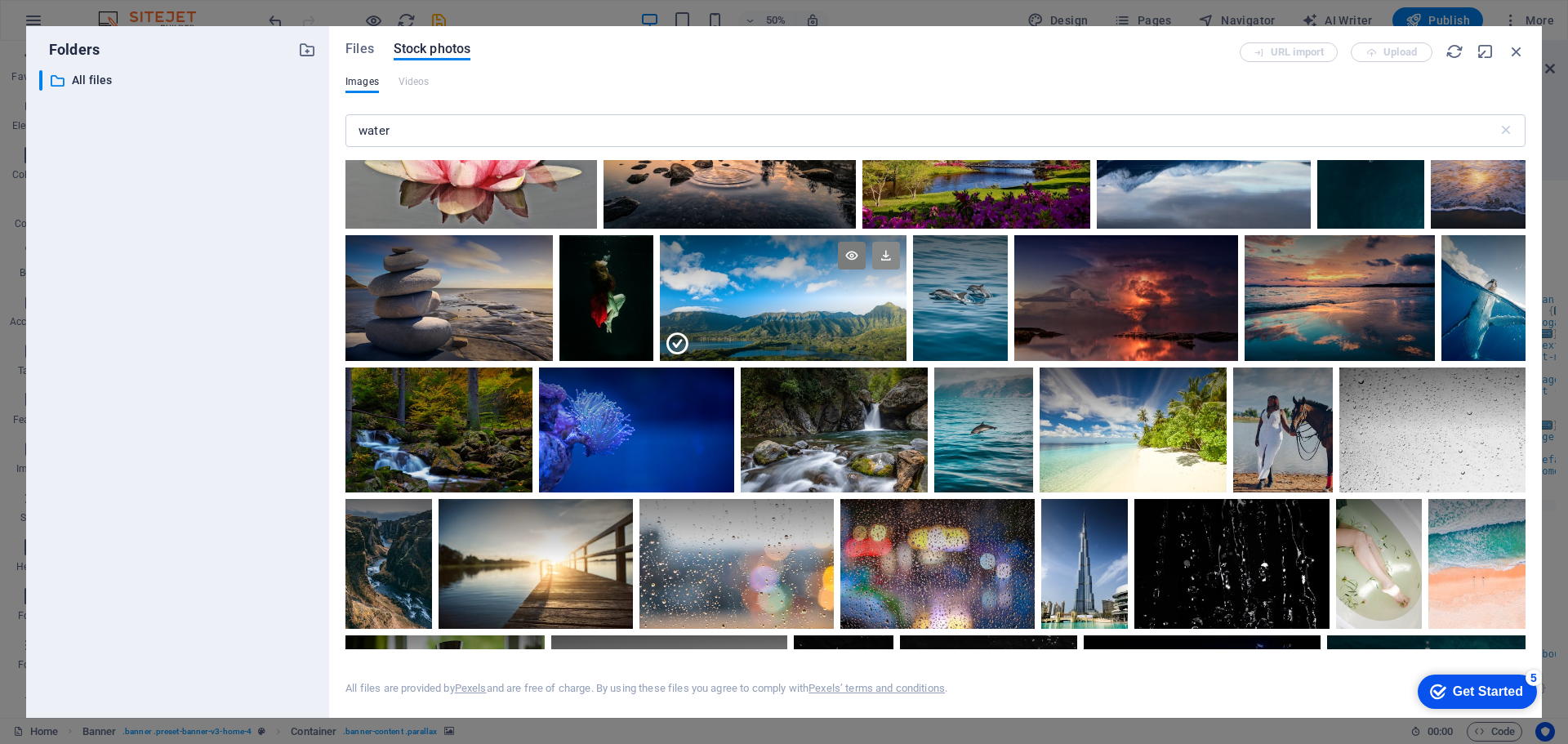
click at [885, 242] on icon at bounding box center [886, 255] width 27 height 27
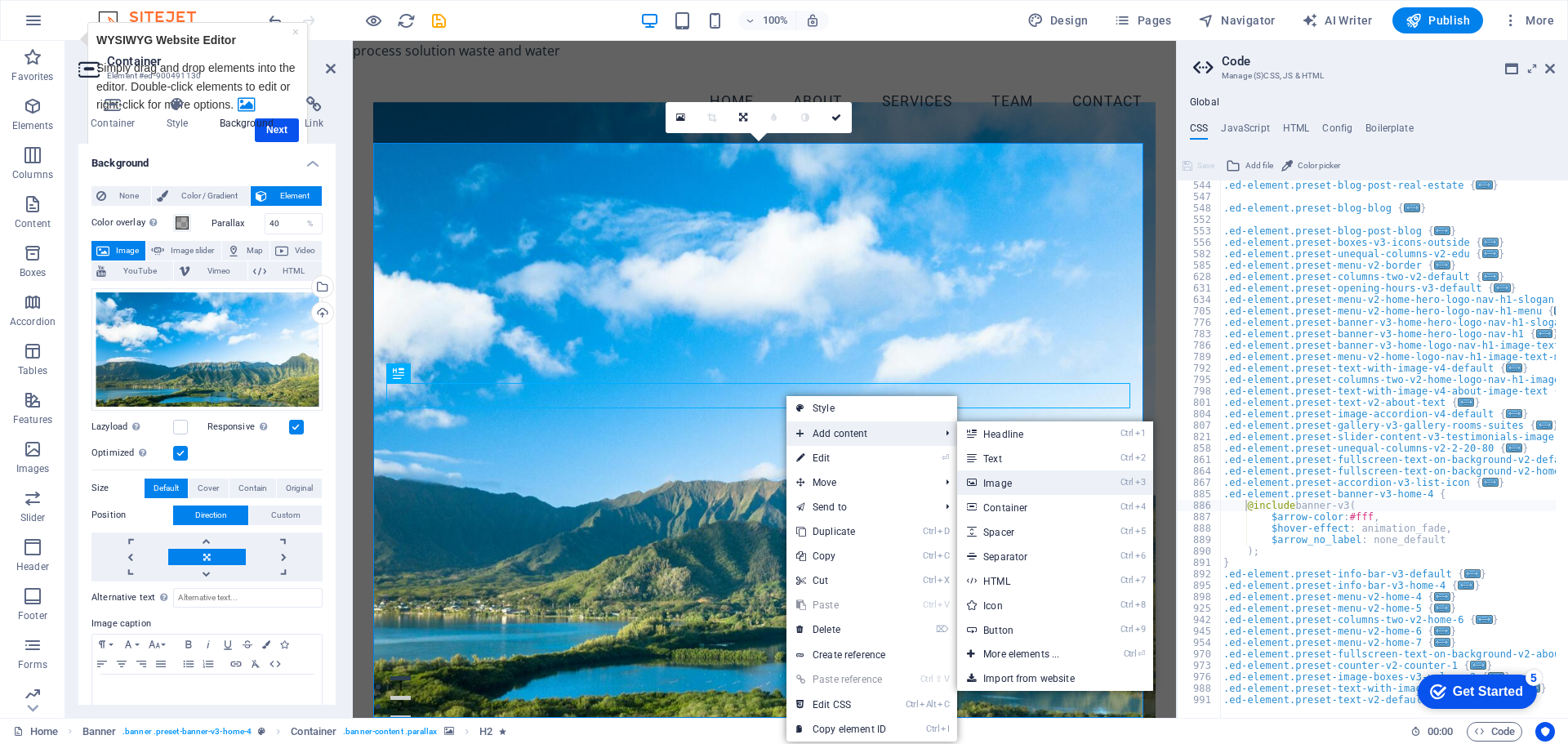
click at [1013, 479] on link "Ctrl 3 Image" at bounding box center [1025, 482] width 135 height 24
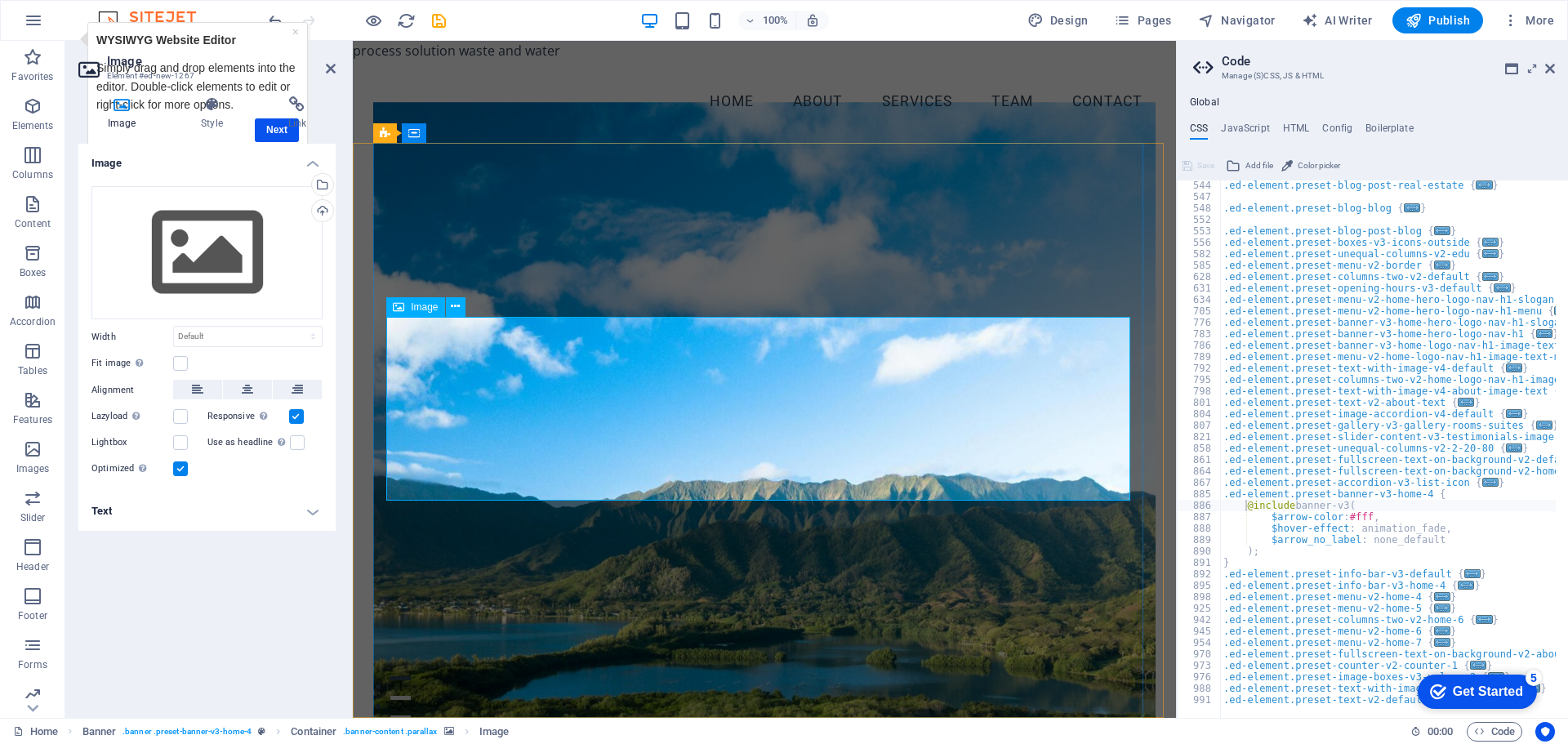
click at [321, 208] on div "Upload" at bounding box center [321, 212] width 24 height 24
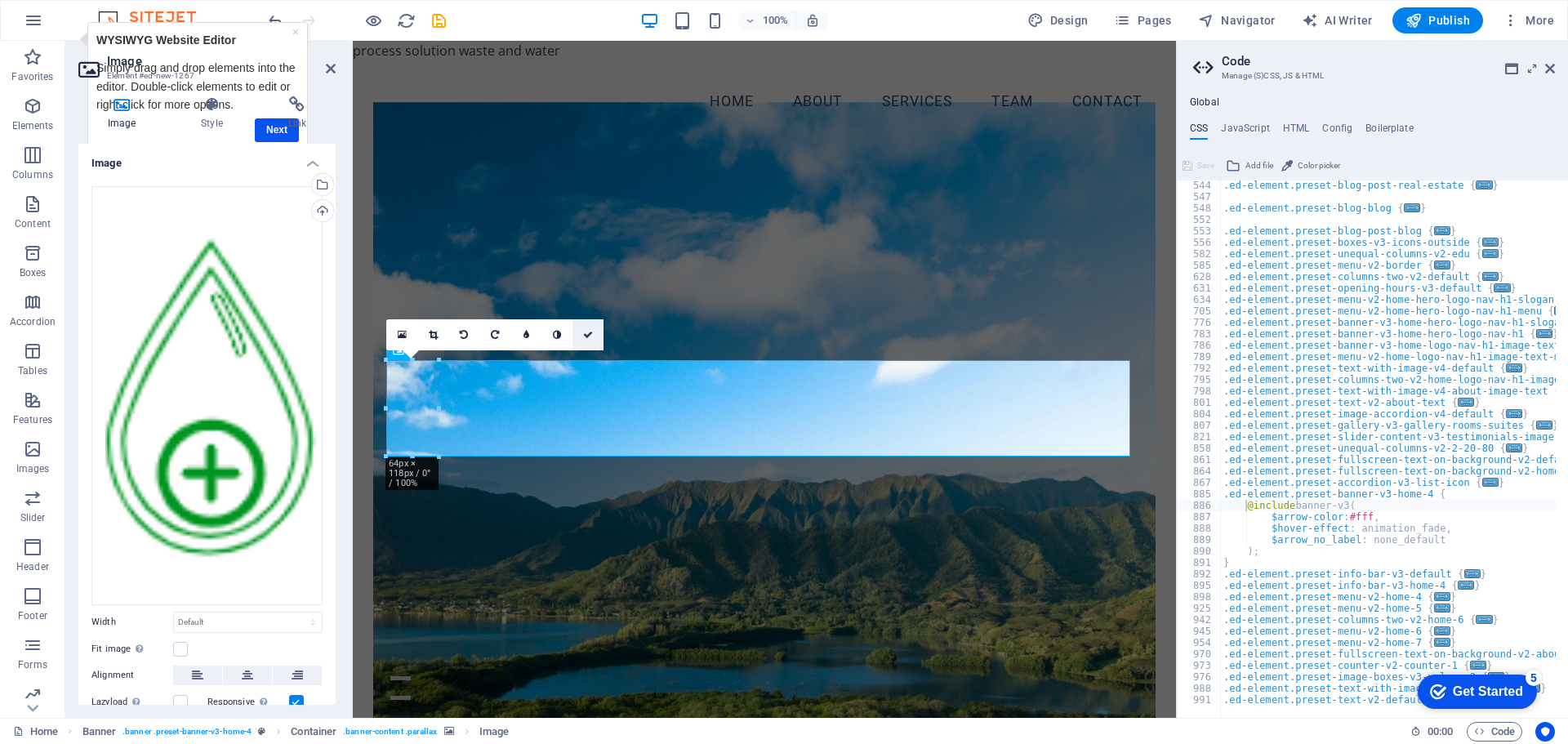
click at [588, 333] on icon at bounding box center [588, 335] width 10 height 10
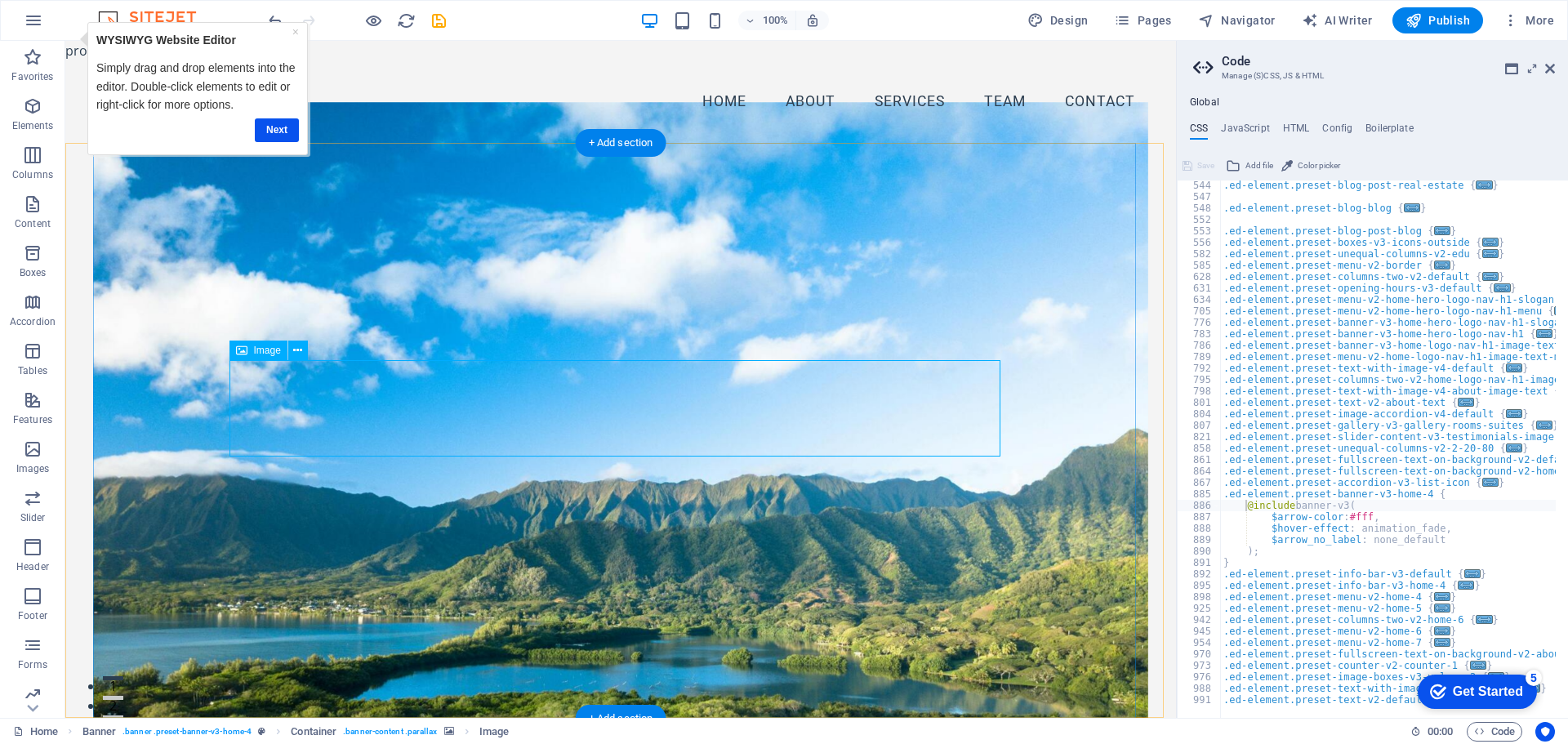
click at [256, 347] on span "Image" at bounding box center [268, 351] width 27 height 10
click at [255, 353] on span "Image" at bounding box center [268, 351] width 27 height 10
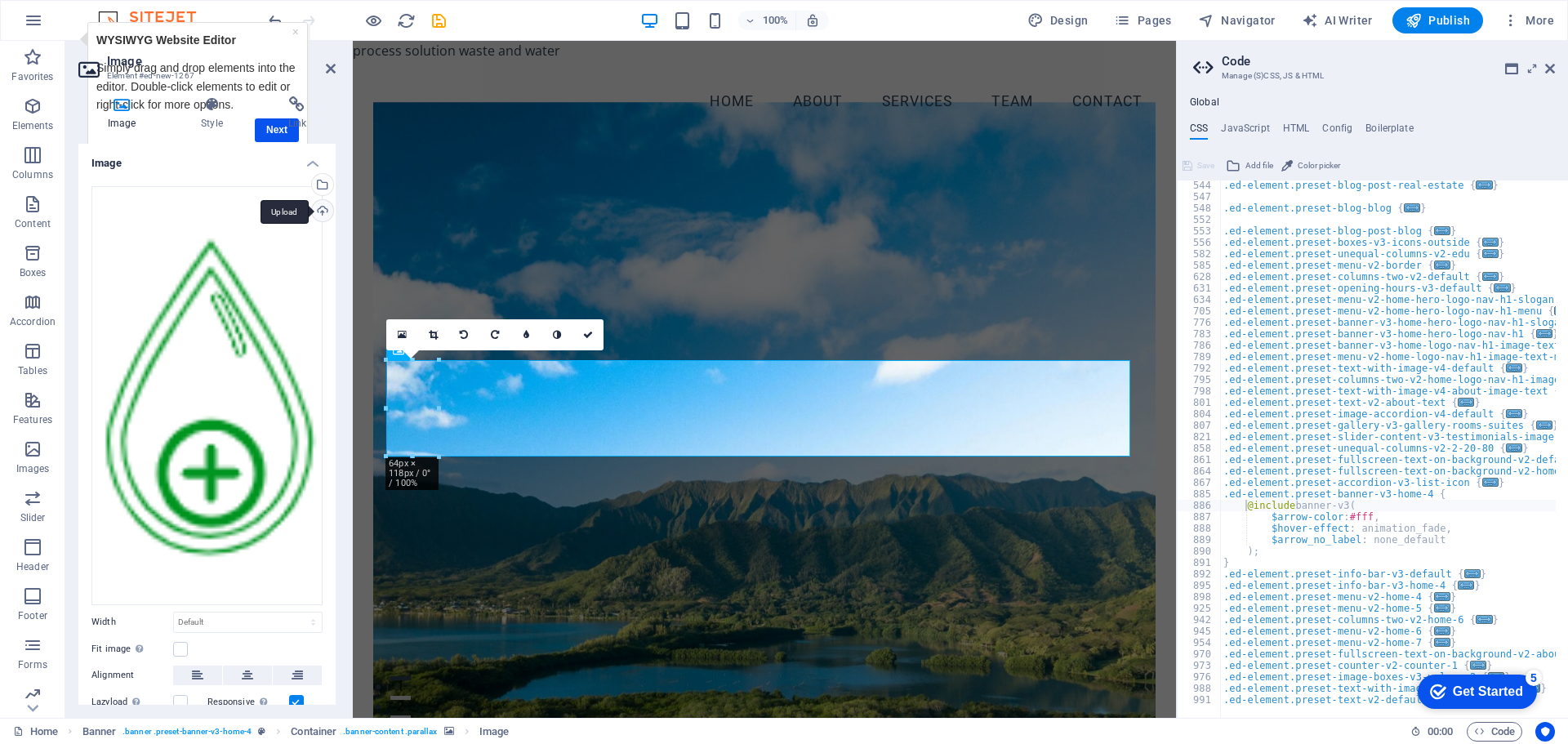
click at [319, 210] on div "Upload" at bounding box center [321, 212] width 24 height 24
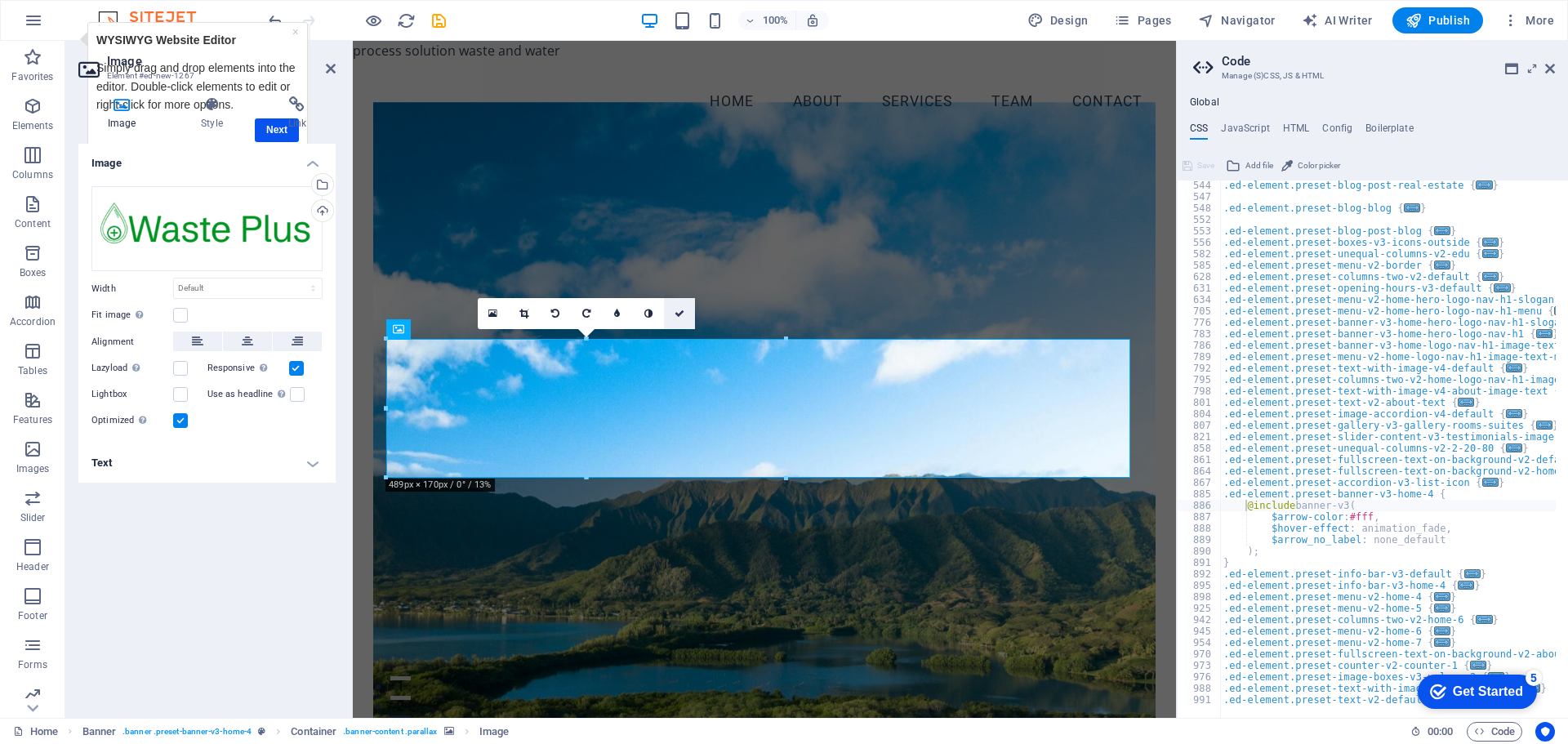
click at [678, 313] on icon at bounding box center [680, 314] width 10 height 10
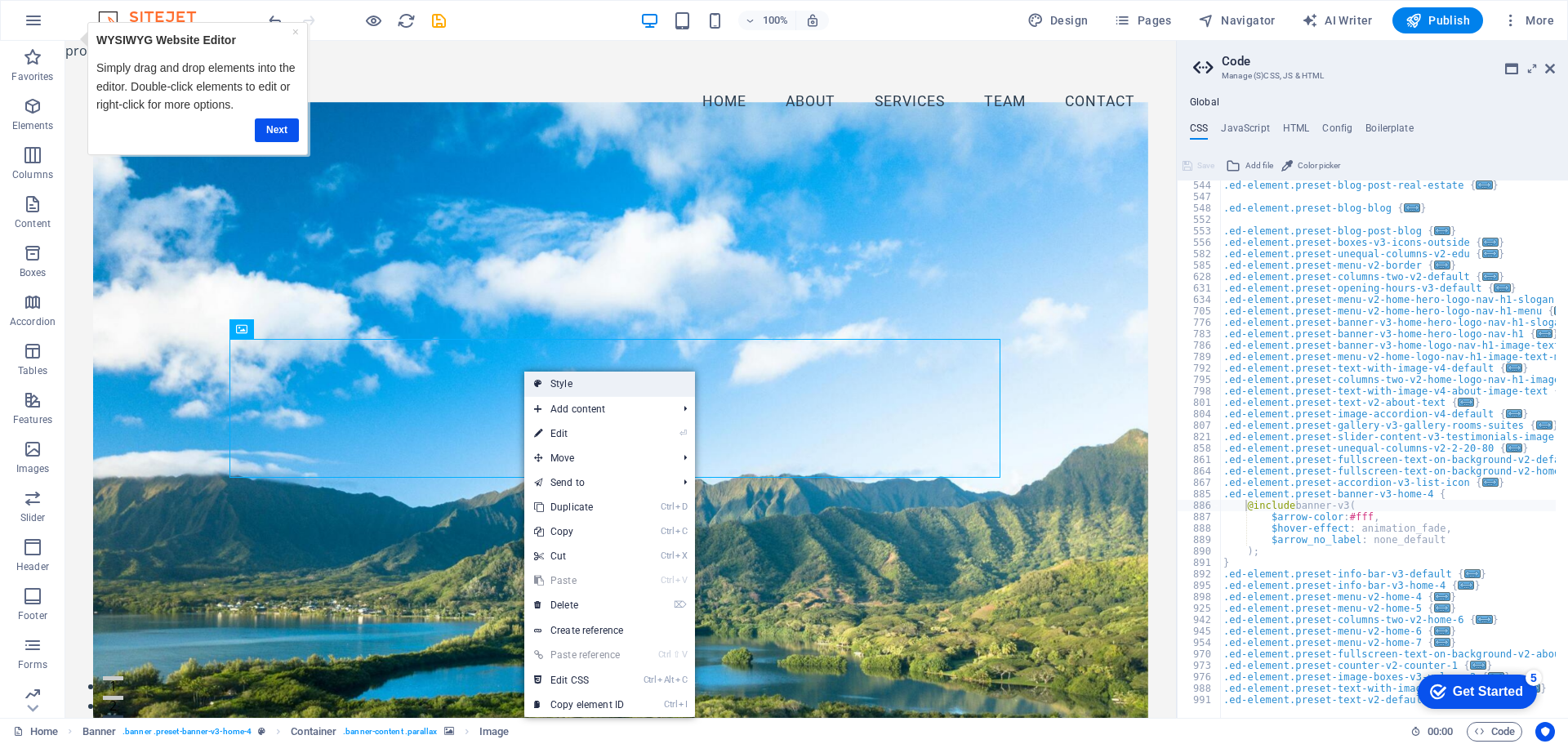
click at [608, 388] on link "Style" at bounding box center [609, 383] width 170 height 24
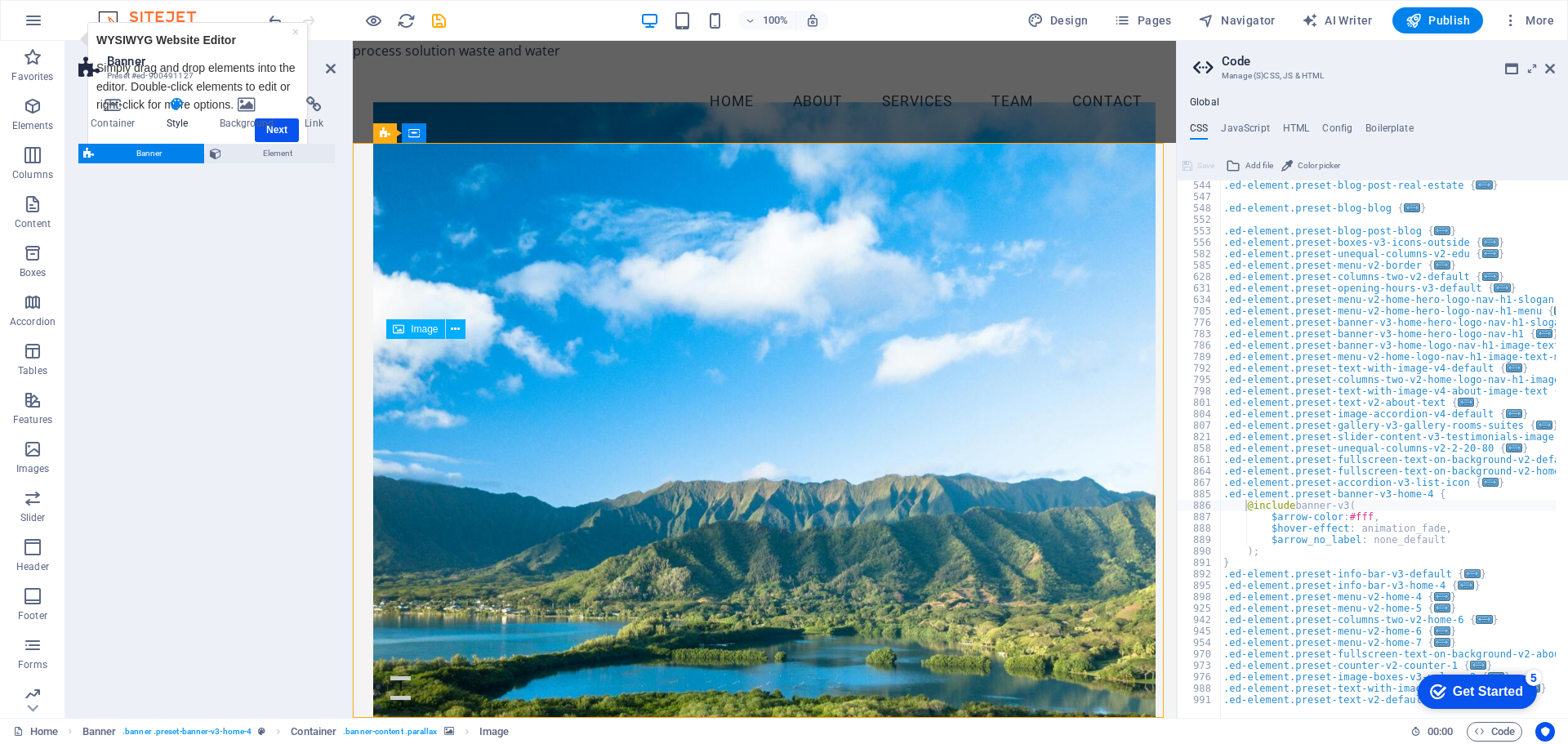
select select "preset-banner-v3-home-4"
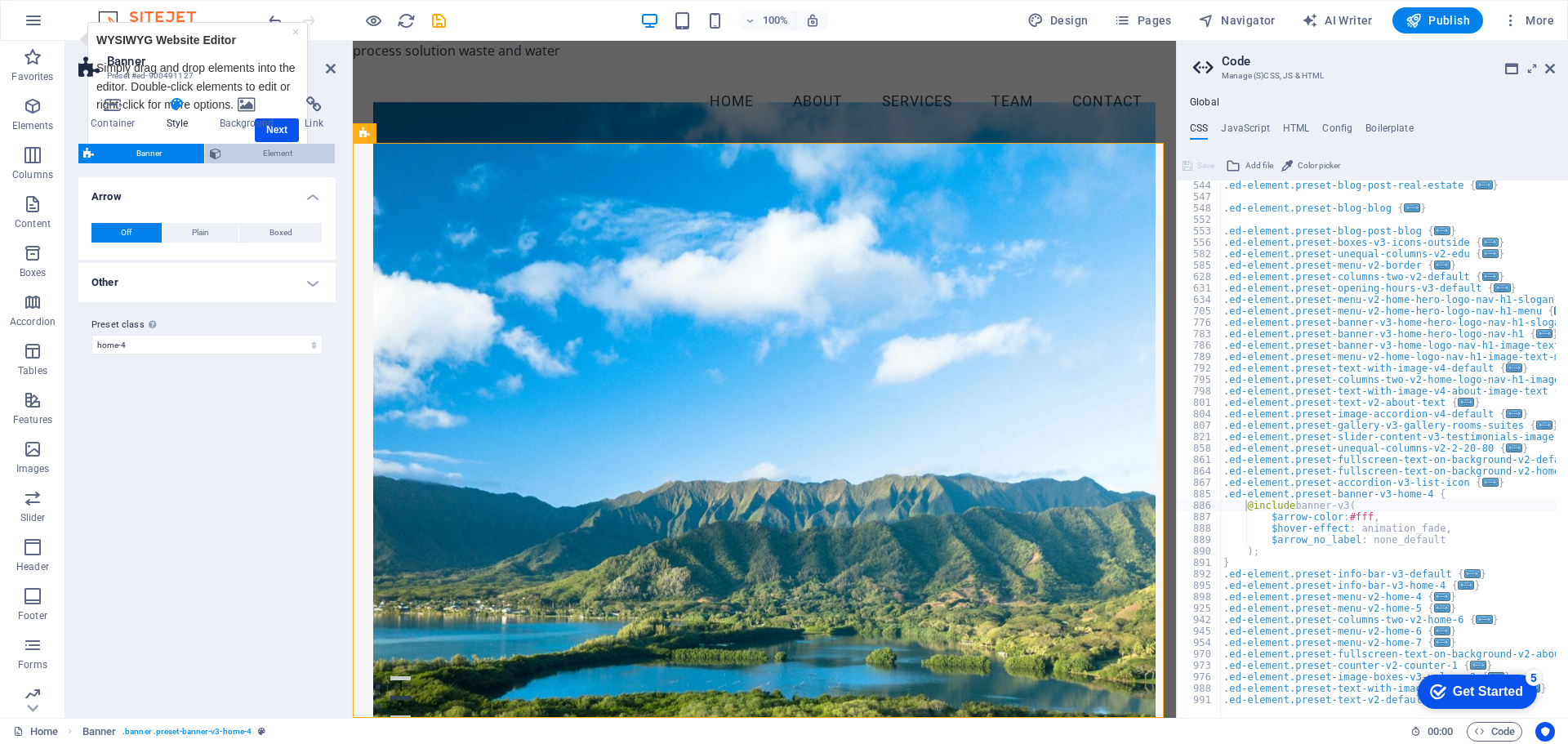
click at [261, 153] on span "Element" at bounding box center [278, 154] width 105 height 20
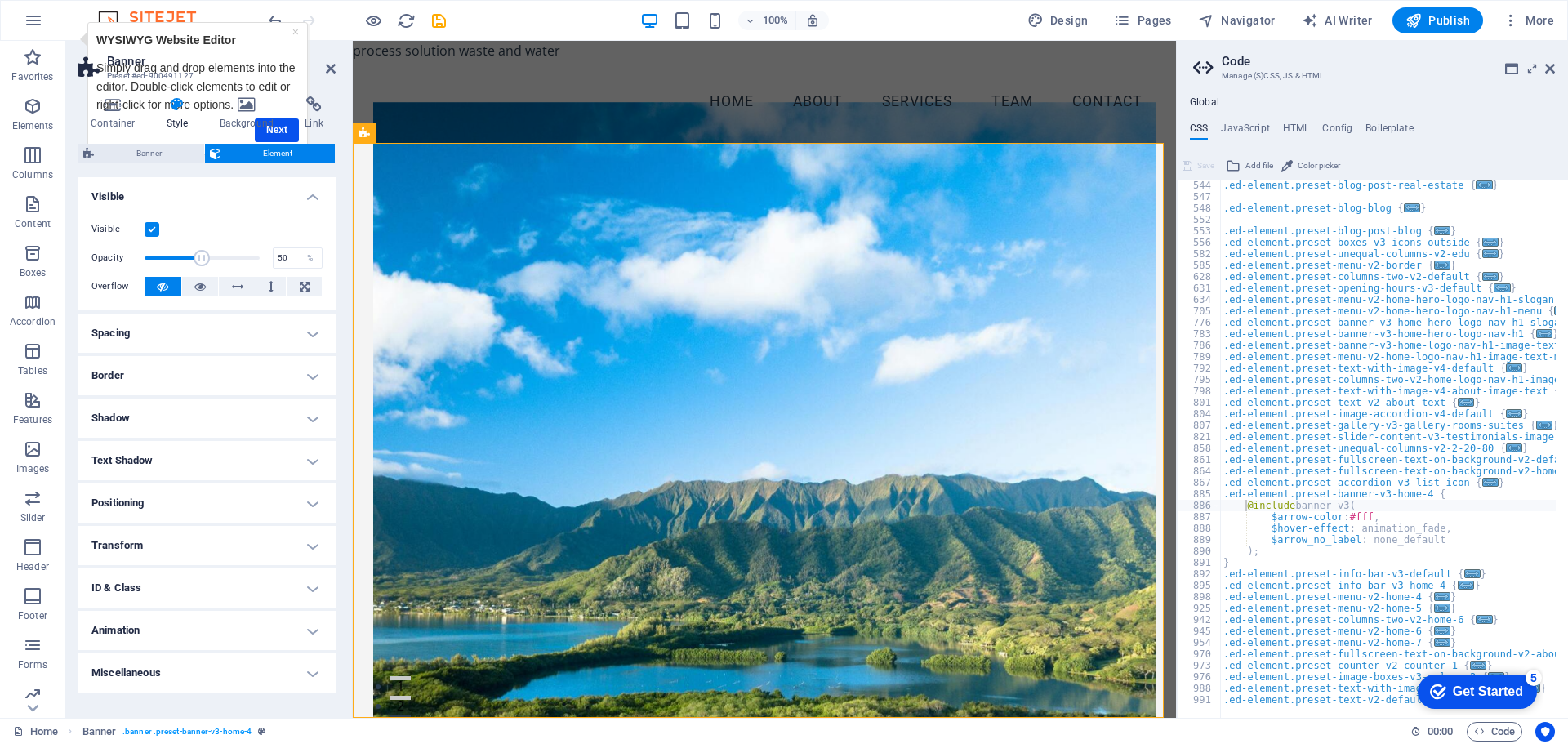
drag, startPoint x: 253, startPoint y: 257, endPoint x: 202, endPoint y: 259, distance: 51.0
click at [202, 259] on span at bounding box center [202, 259] width 17 height 17
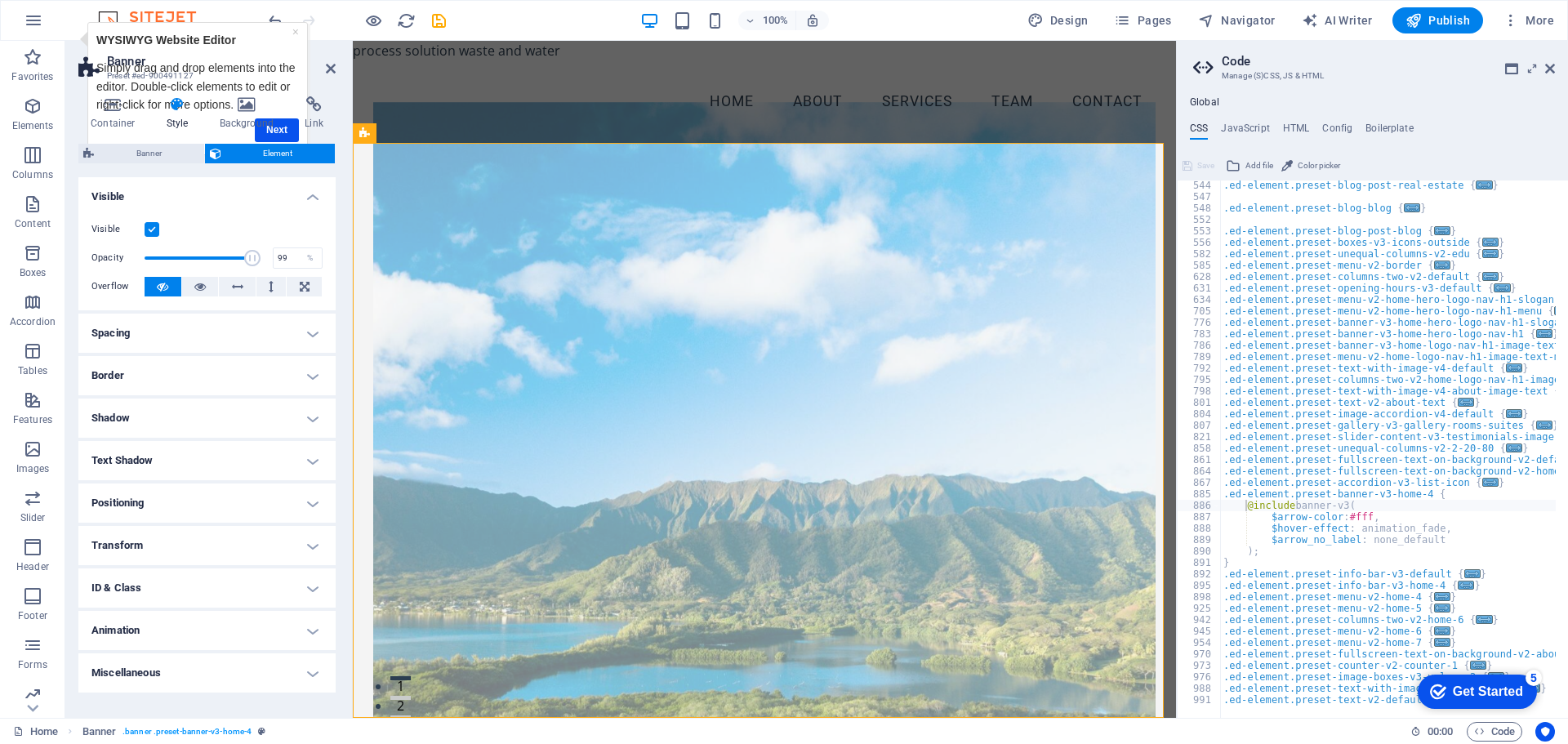
type input "100"
drag, startPoint x: 202, startPoint y: 259, endPoint x: 265, endPoint y: 259, distance: 63.0
click at [265, 259] on span at bounding box center [260, 259] width 17 height 17
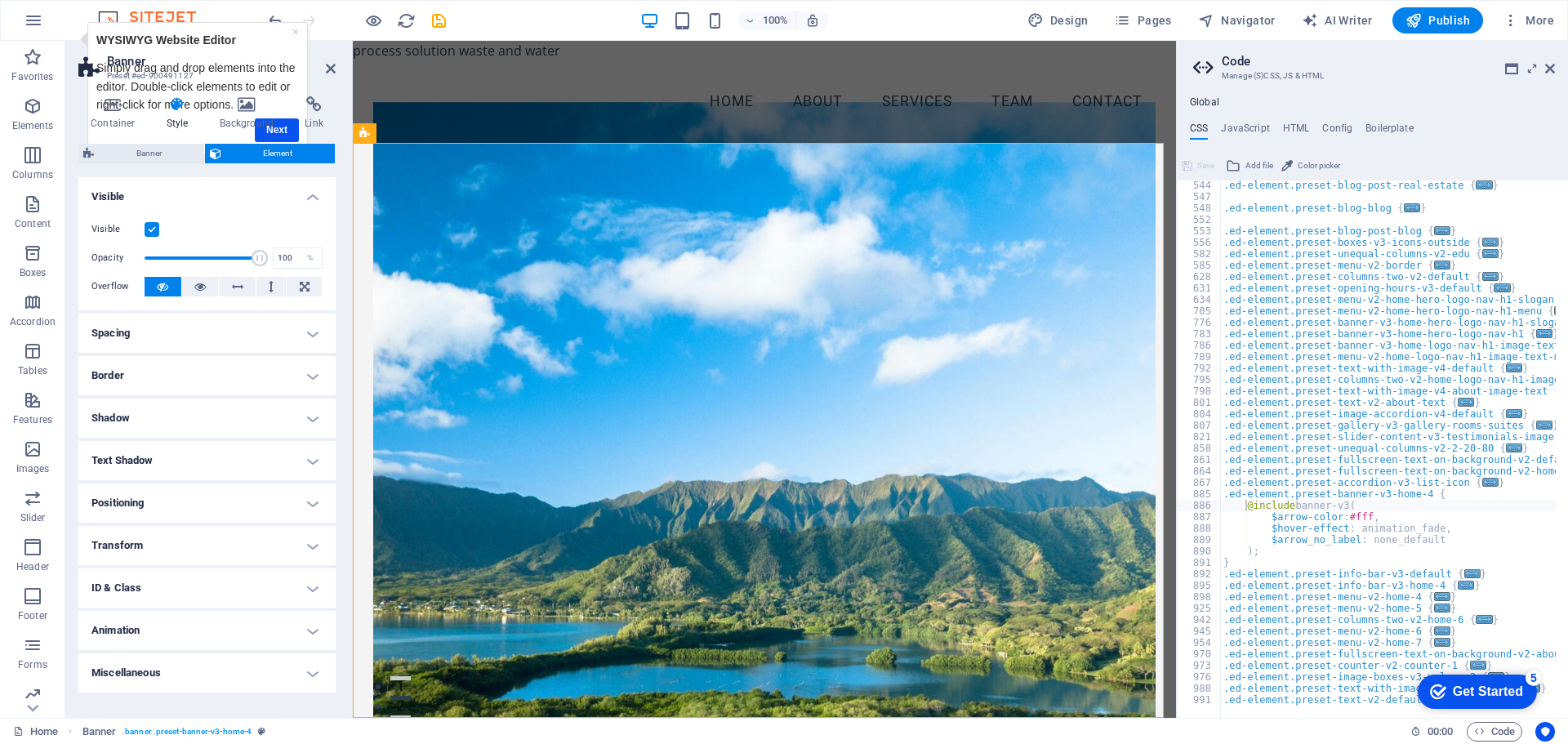
click at [320, 374] on h4 "Border" at bounding box center [207, 376] width 258 height 39
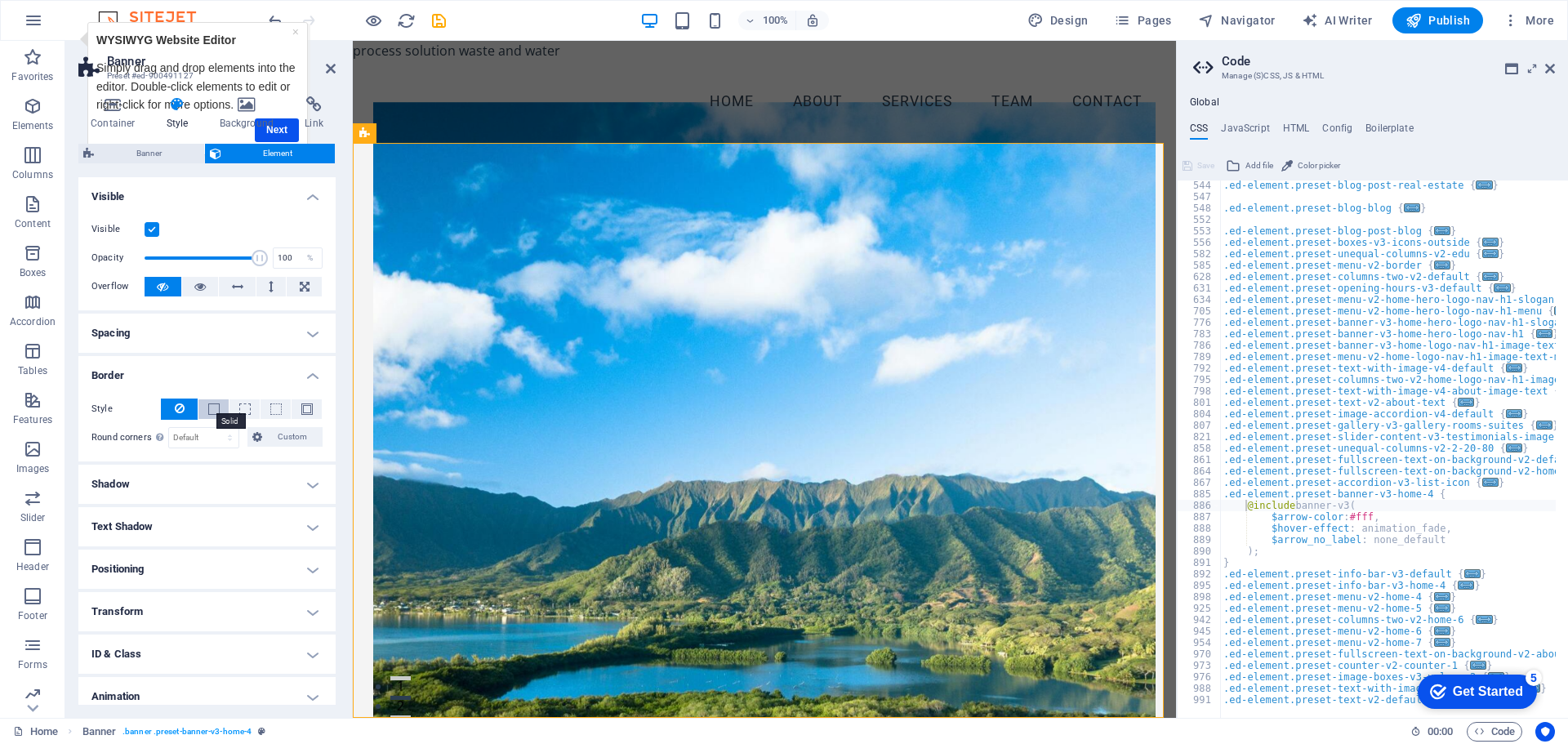
click at [209, 407] on span at bounding box center [214, 410] width 12 height 12
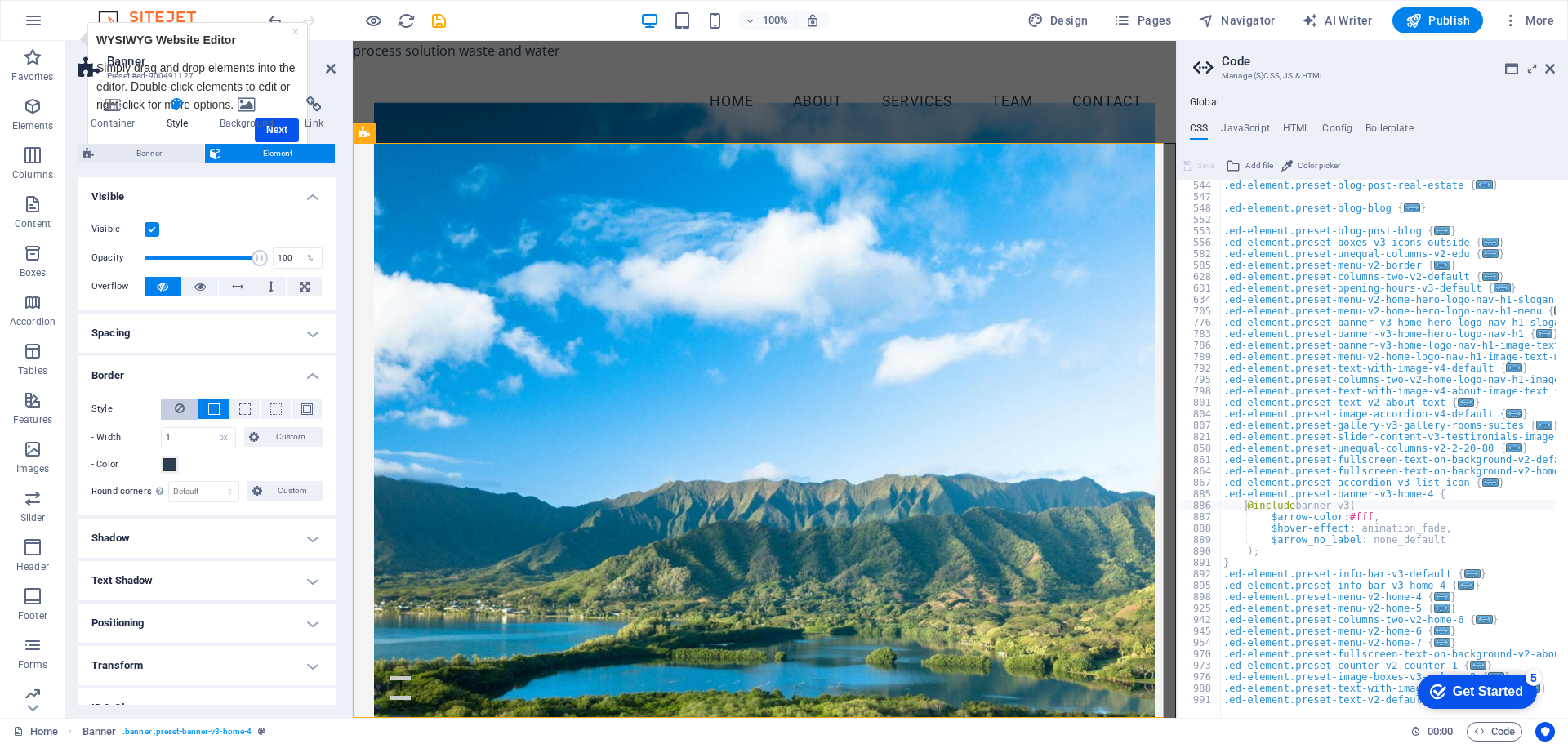
click at [180, 408] on icon at bounding box center [179, 409] width 10 height 20
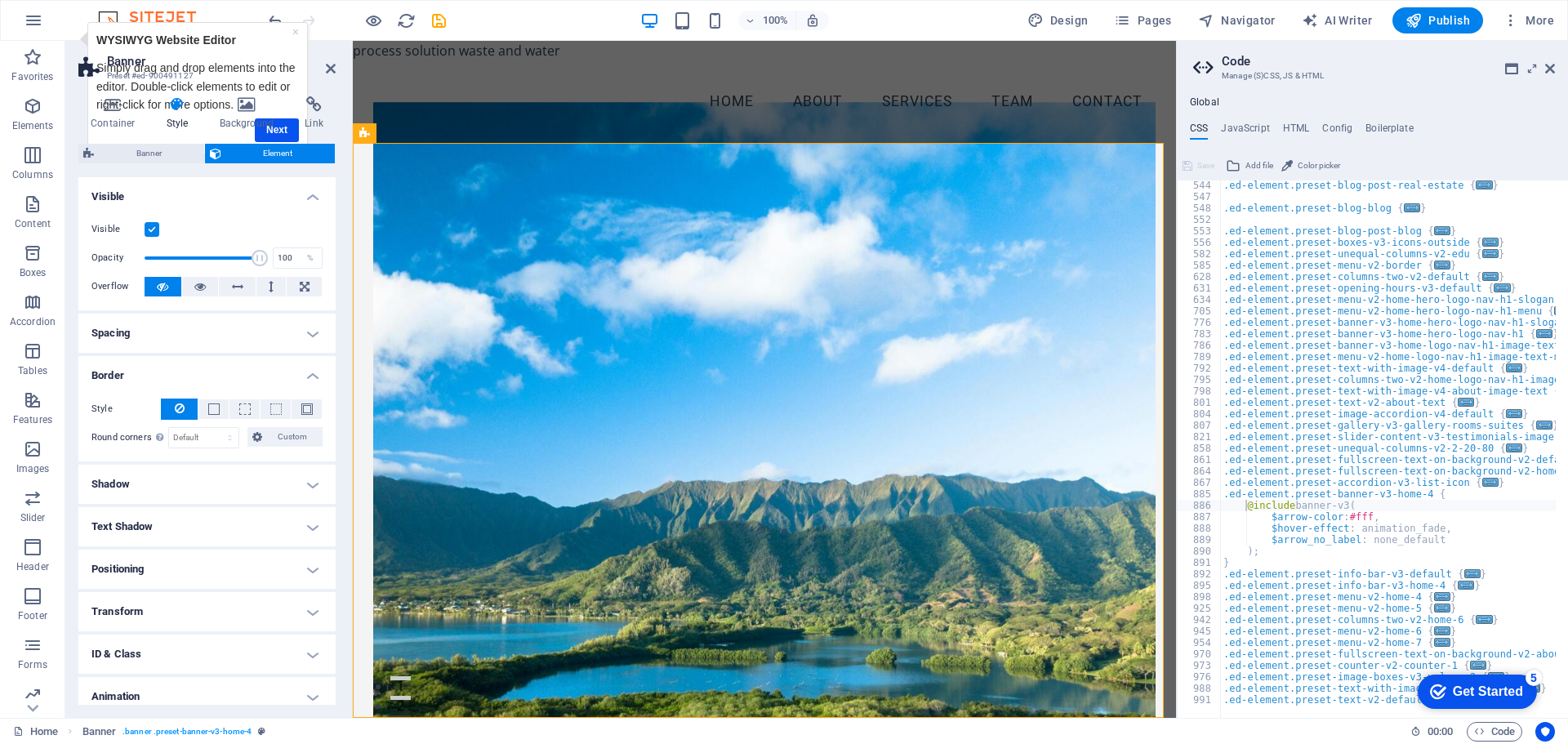
scroll to position [54, 0]
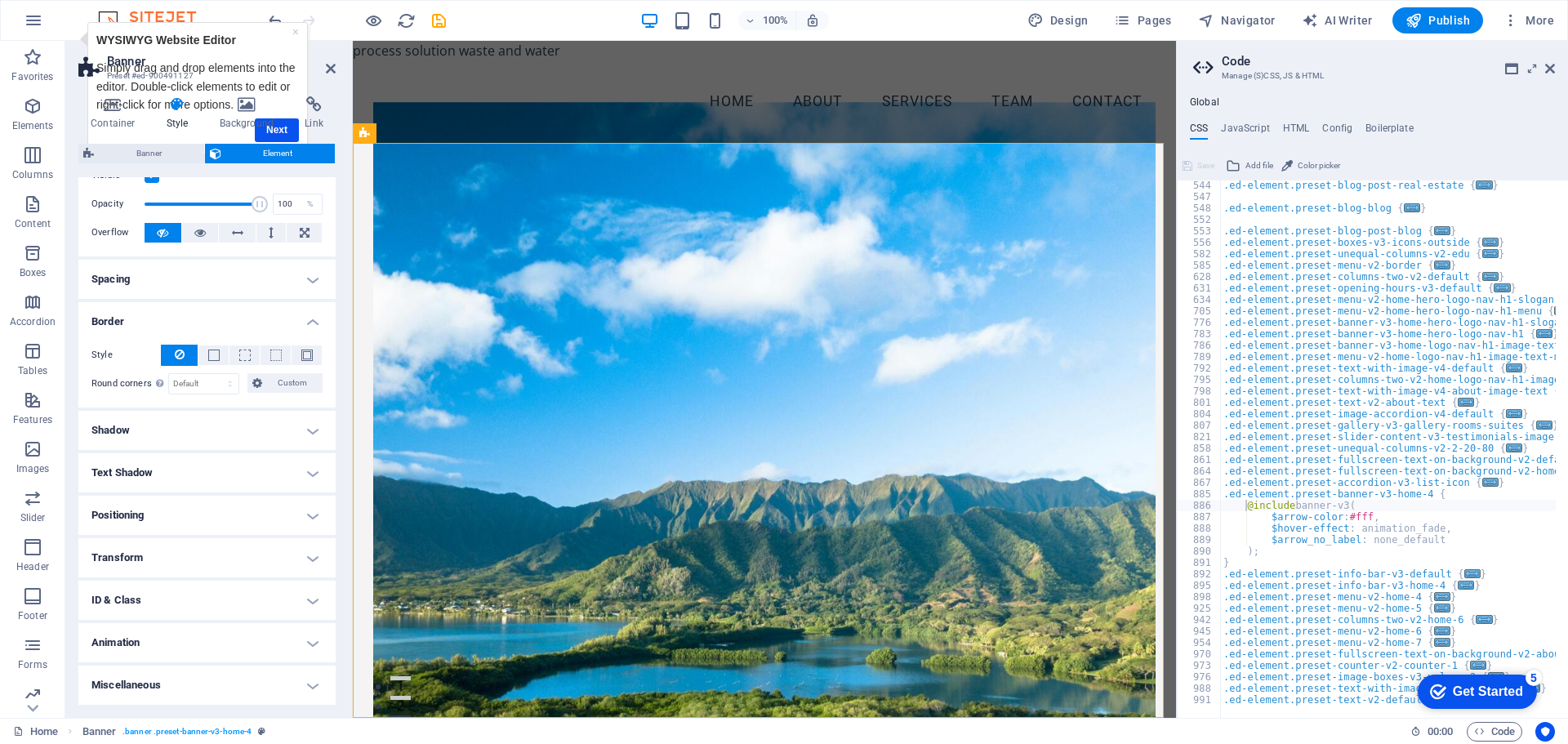
click at [306, 475] on h4 "Text Shadow" at bounding box center [207, 472] width 258 height 39
click at [205, 504] on span "None" at bounding box center [206, 506] width 20 height 20
click at [284, 505] on span "Outside" at bounding box center [281, 506] width 27 height 20
type input "2"
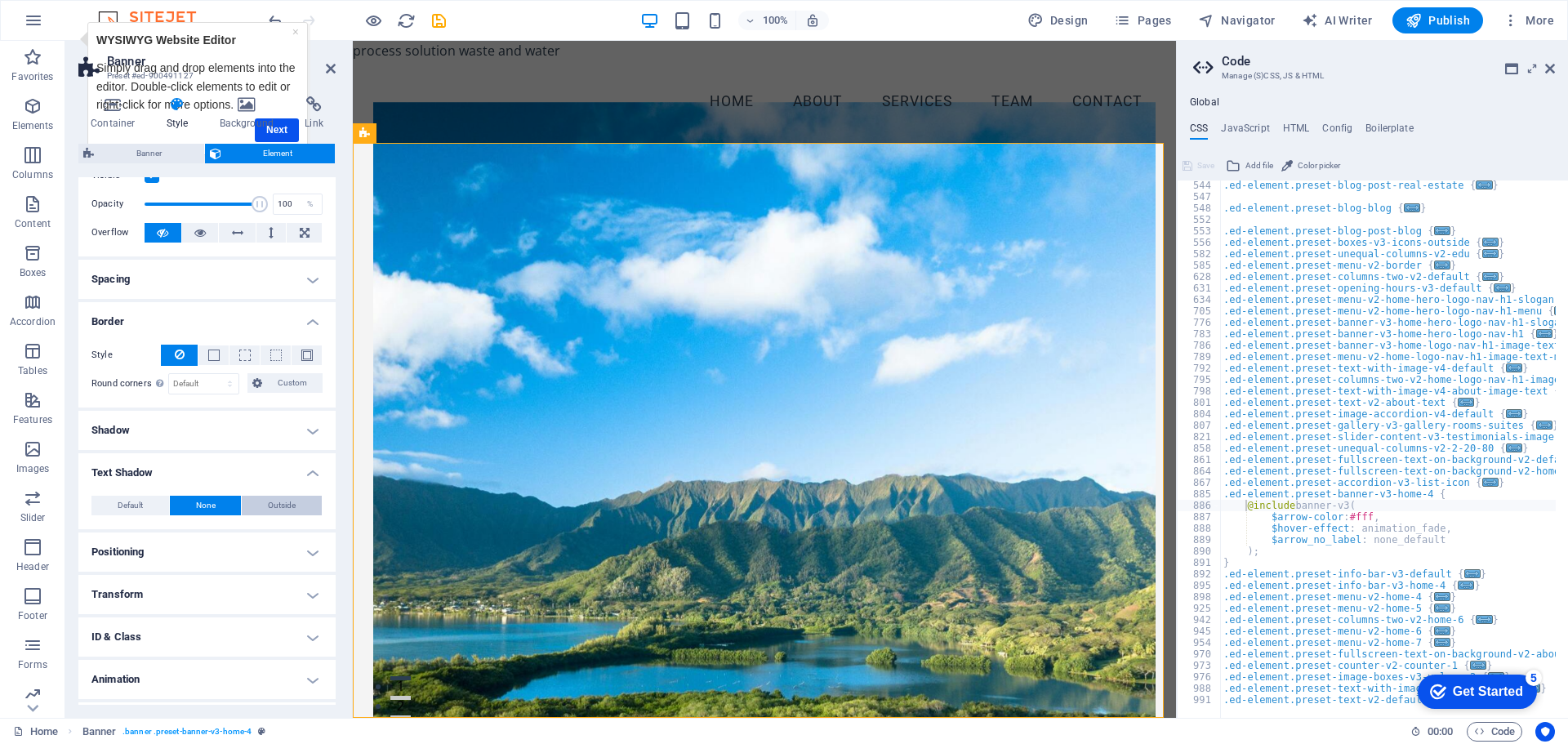
type input "4"
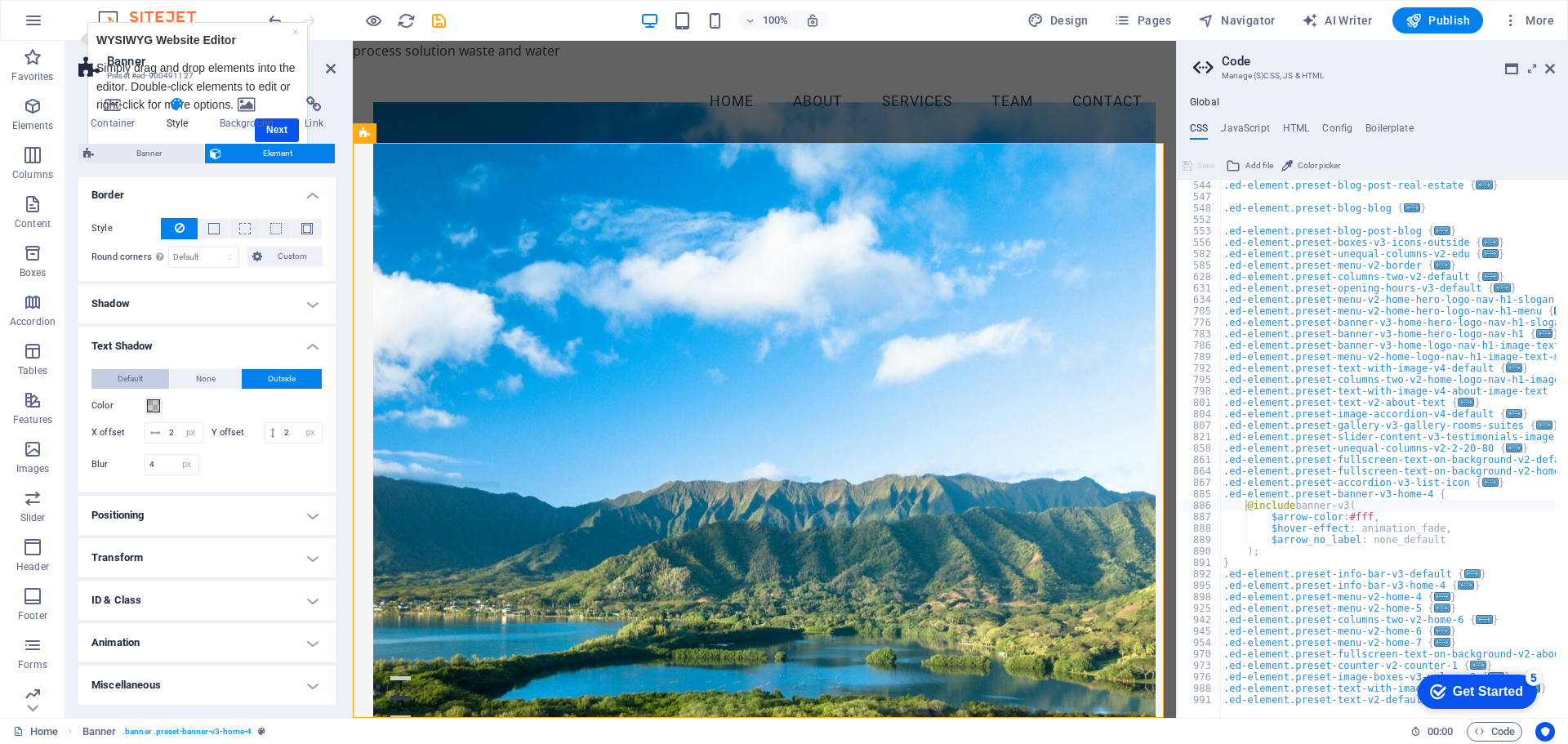
click at [139, 369] on span "Default" at bounding box center [130, 379] width 25 height 20
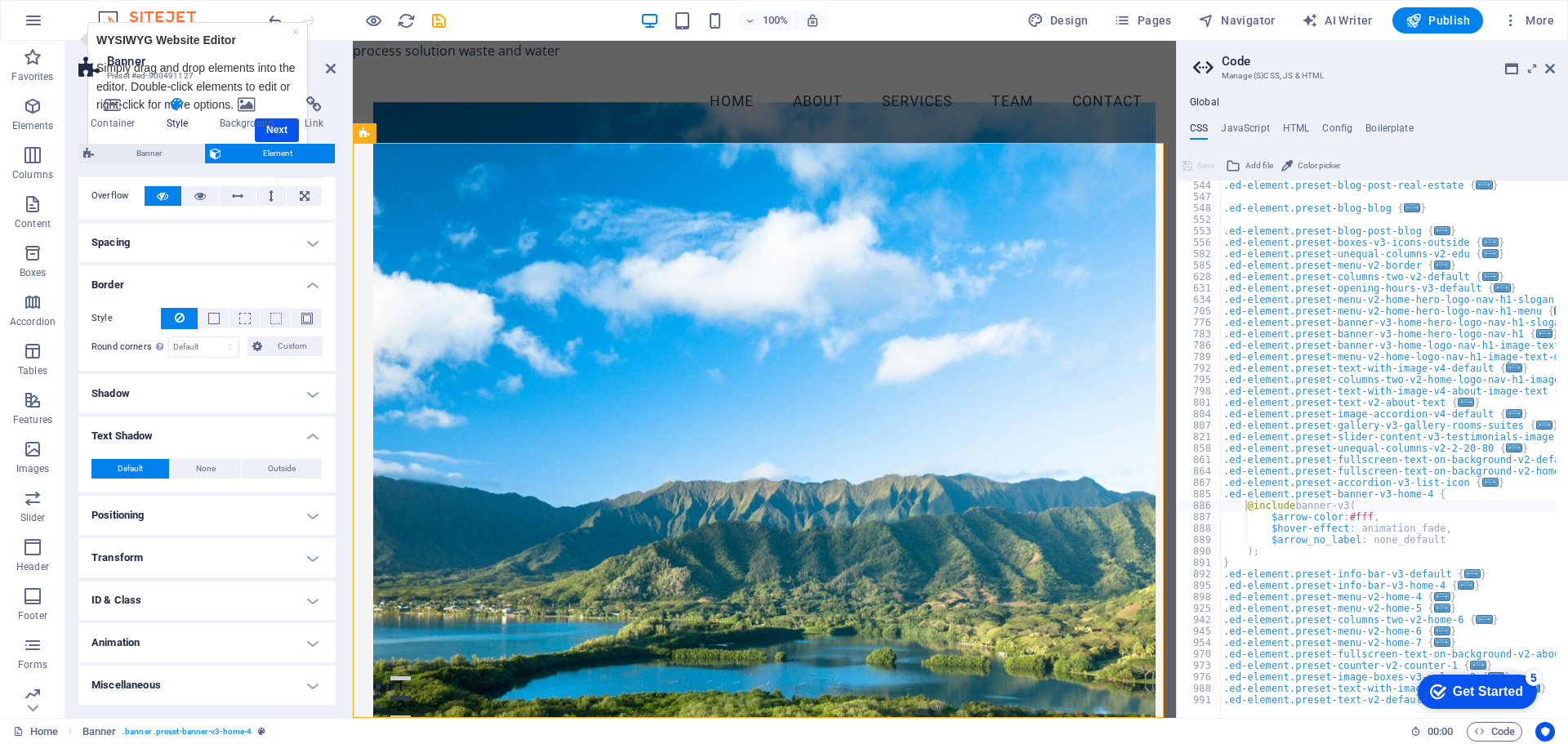
scroll to position [91, 0]
click at [312, 684] on h4 "Miscellaneous" at bounding box center [207, 685] width 258 height 39
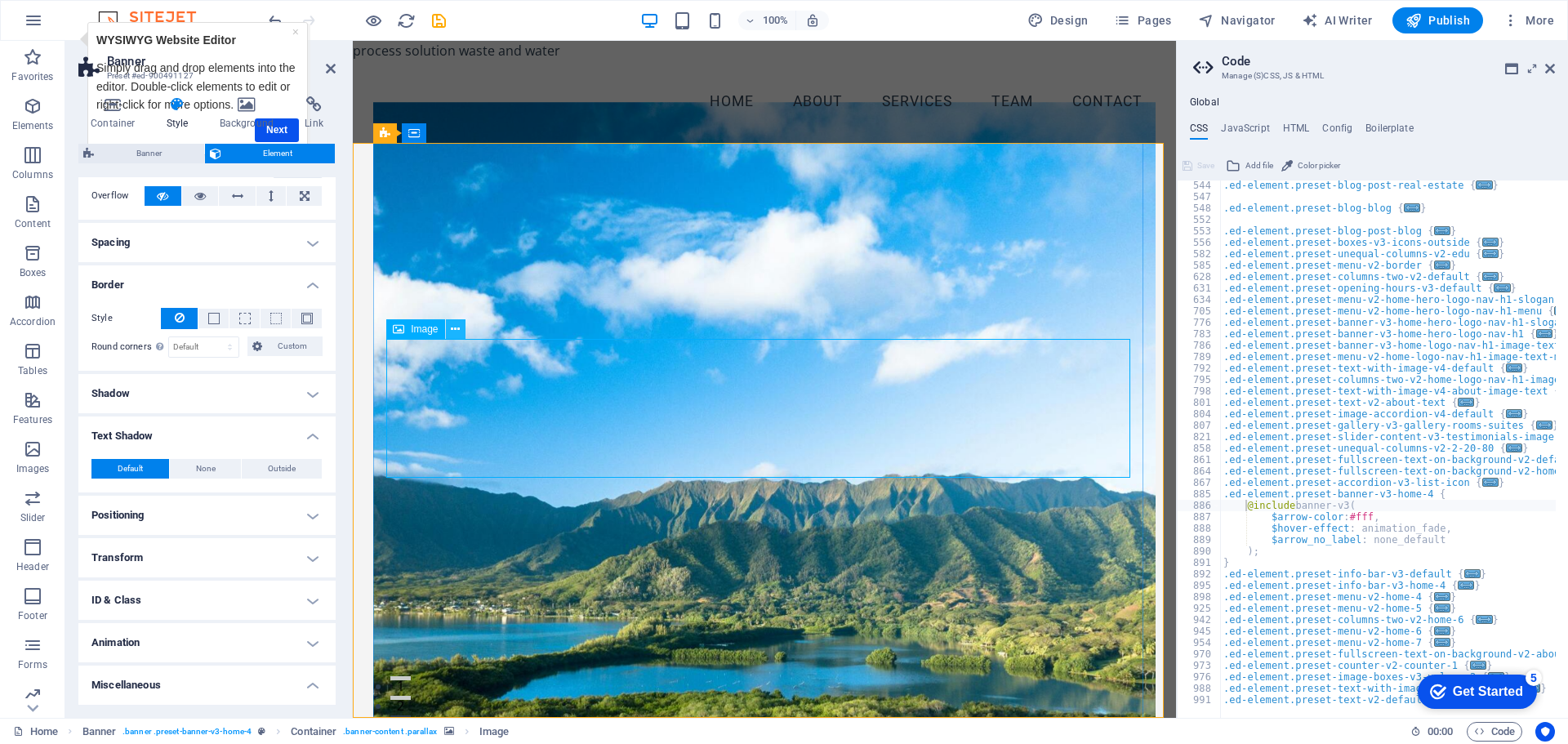
click at [458, 328] on icon at bounding box center [455, 329] width 9 height 17
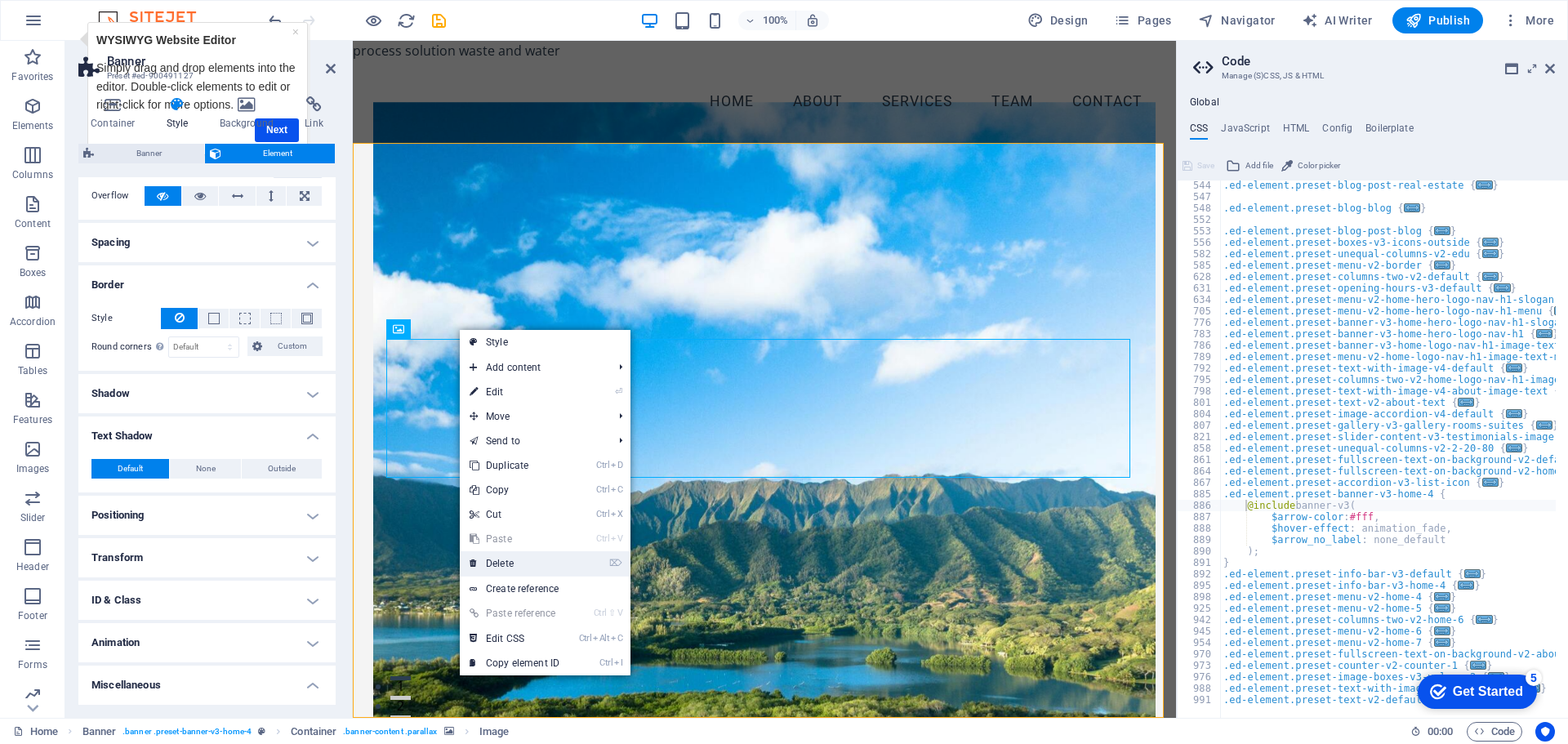
click at [503, 564] on link "⌦ Delete" at bounding box center [514, 563] width 110 height 24
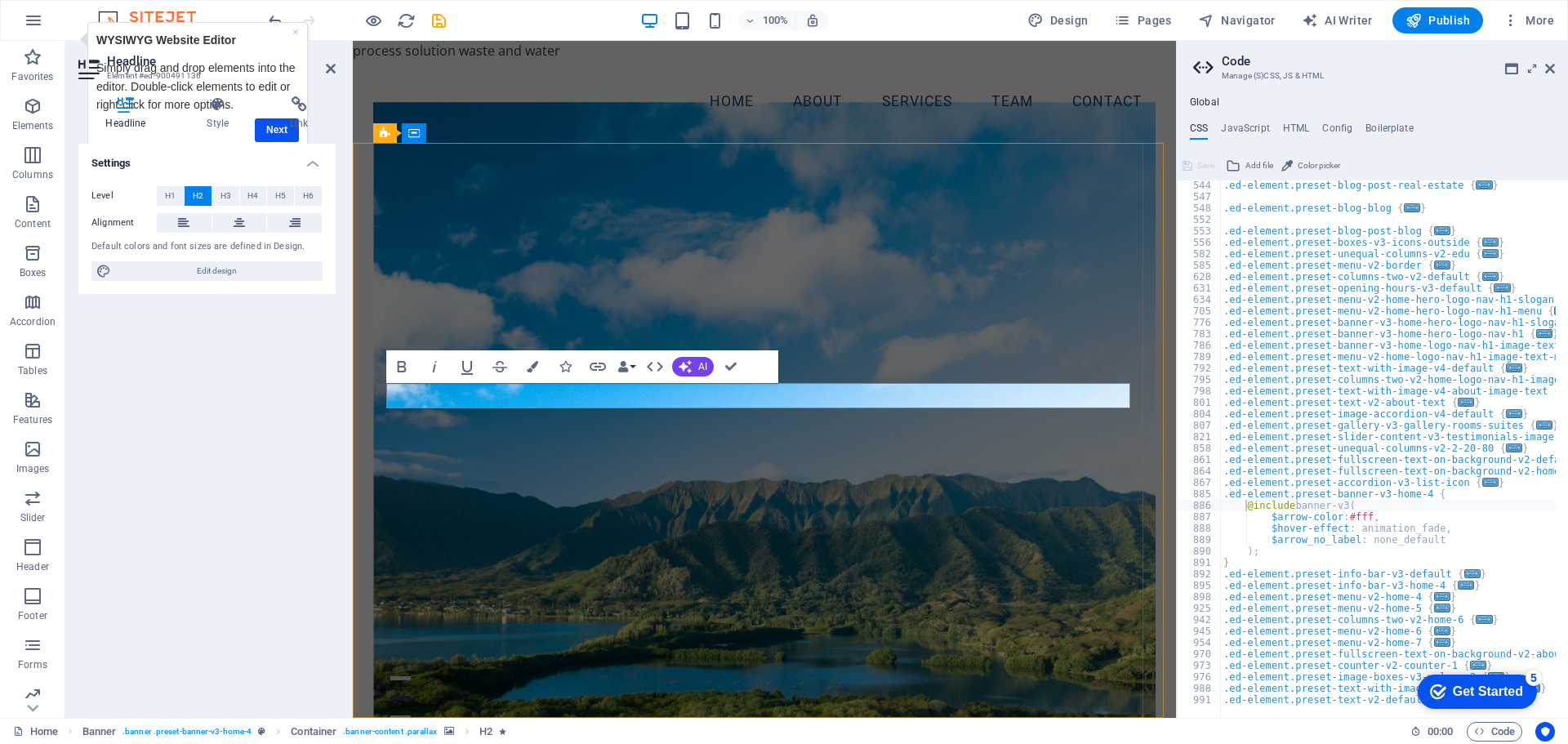
drag, startPoint x: 881, startPoint y: 392, endPoint x: 766, endPoint y: 406, distance: 115.8
click at [534, 369] on icon "button" at bounding box center [533, 367] width 12 height 12
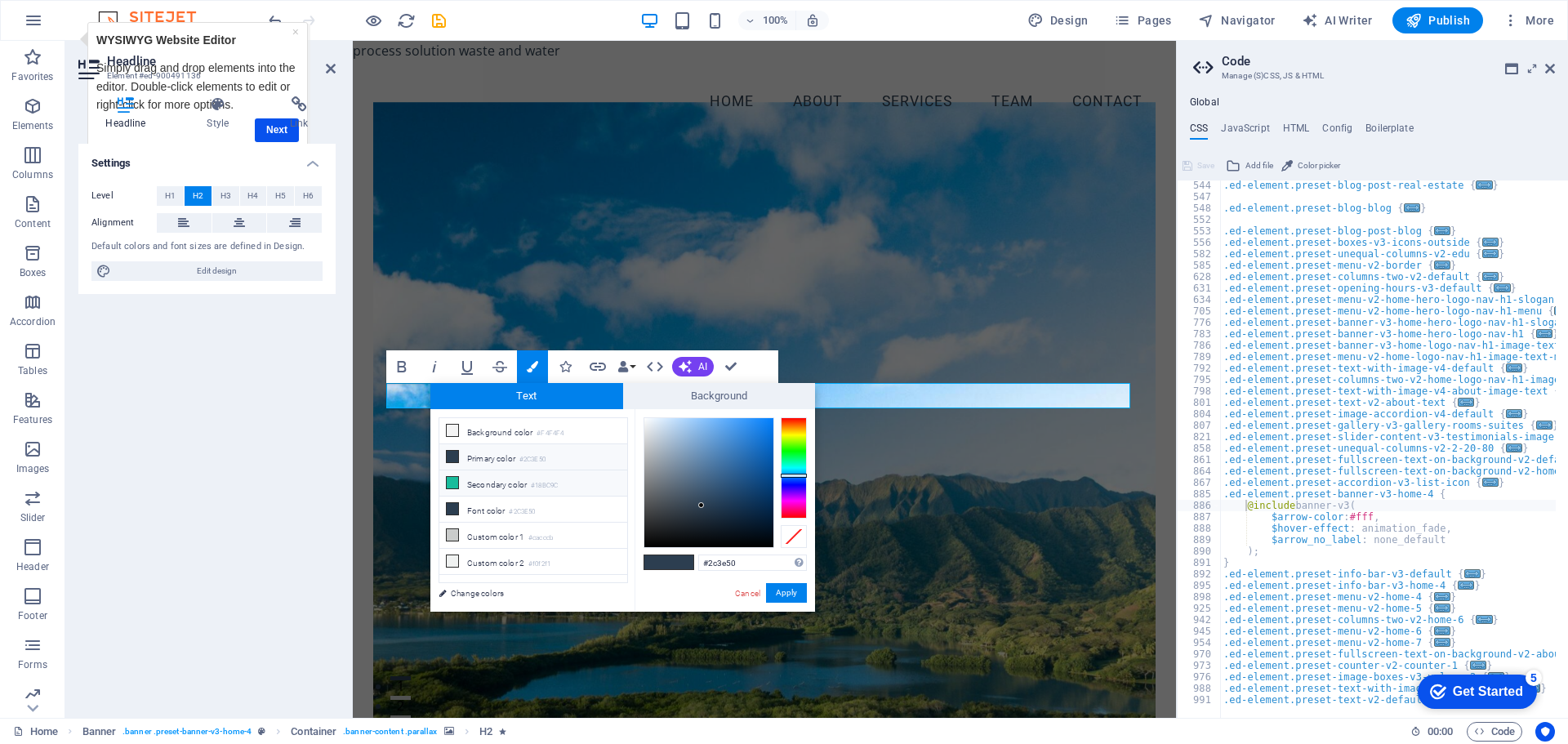
click at [484, 482] on li "Secondary color #18BC9C" at bounding box center [533, 483] width 188 height 26
type input "#18bc9c"
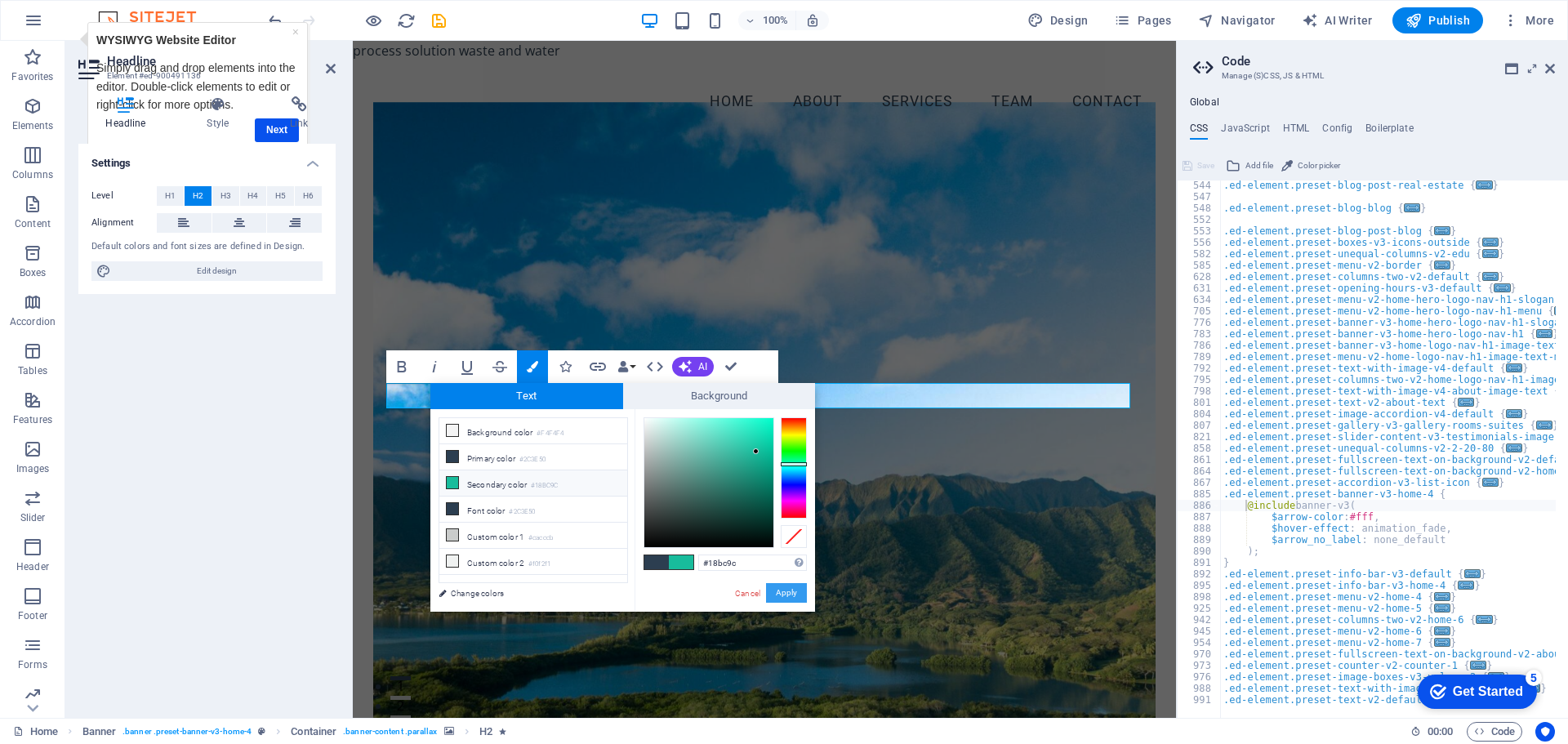
click at [789, 592] on button "Apply" at bounding box center [786, 594] width 41 height 20
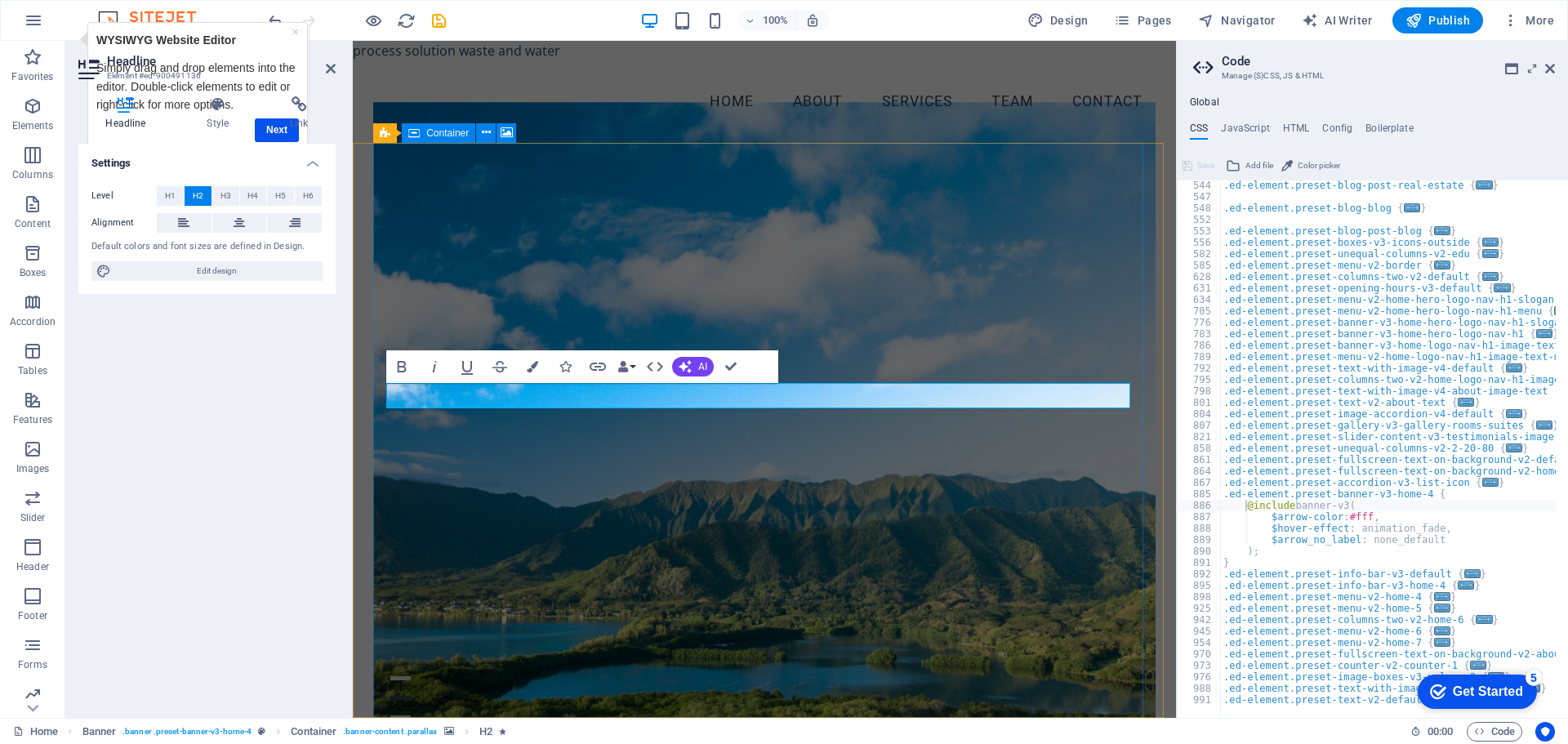
click at [752, 541] on figure at bounding box center [764, 411] width 783 height 617
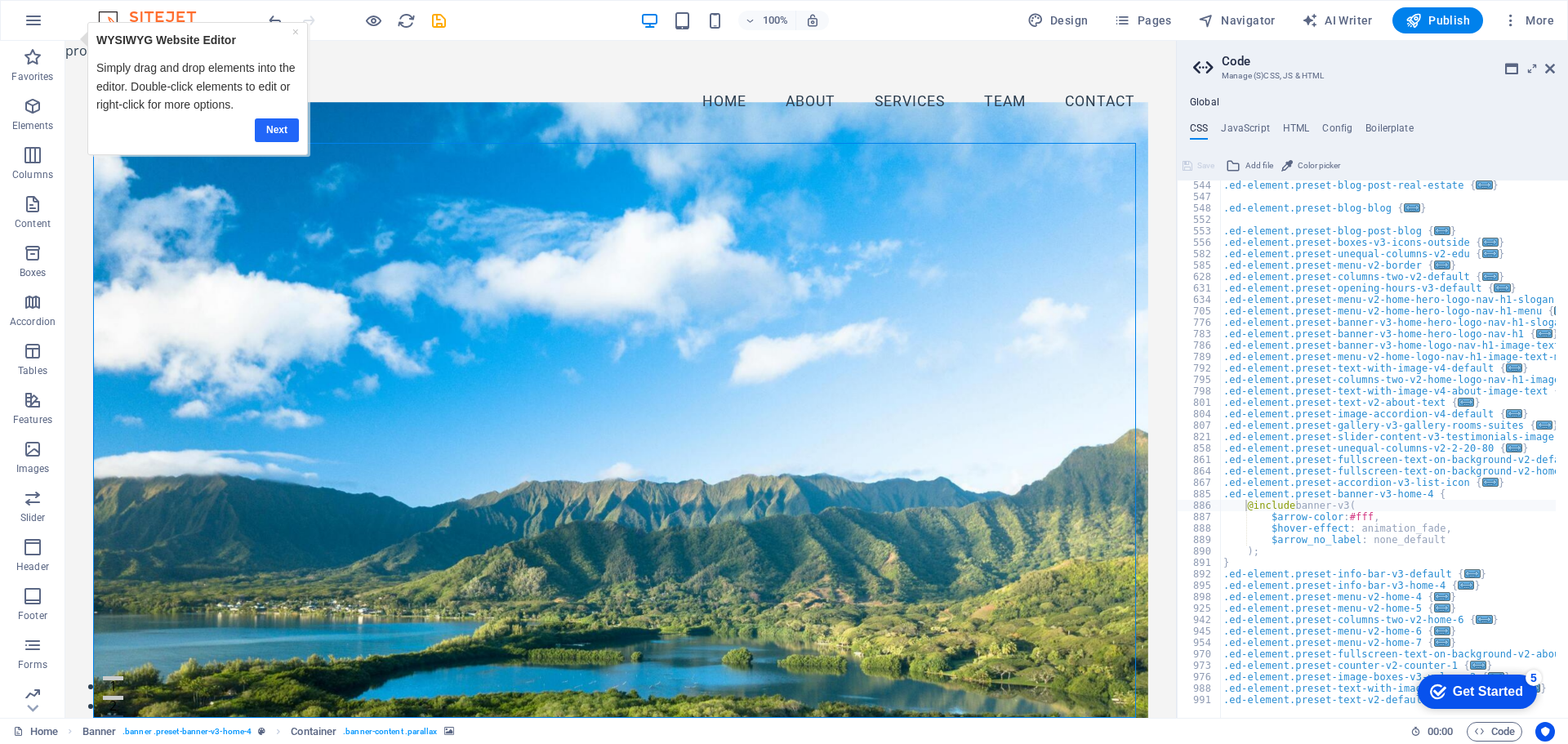
click at [278, 120] on link "Next" at bounding box center [277, 131] width 44 height 24
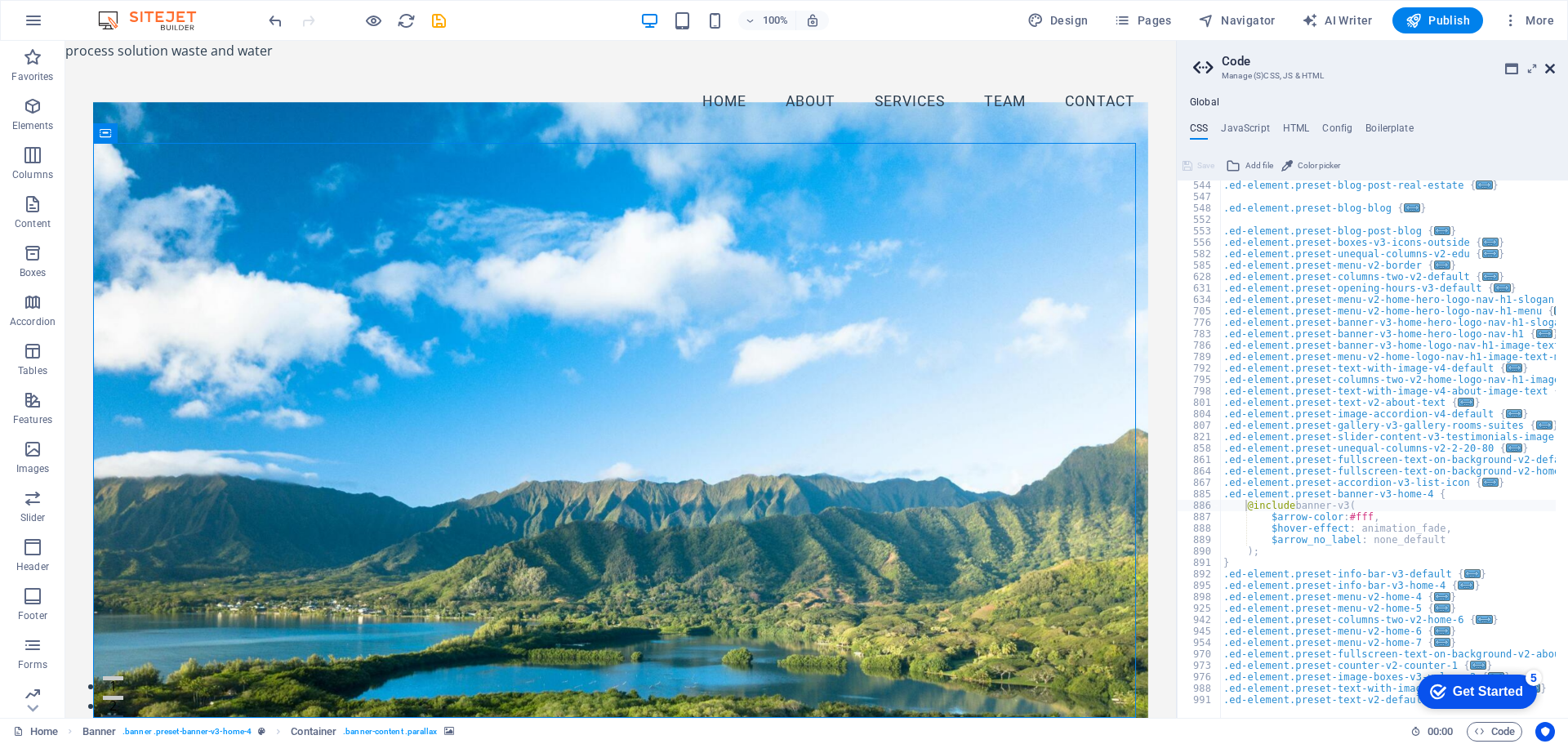
click at [1550, 67] on icon at bounding box center [1551, 69] width 10 height 13
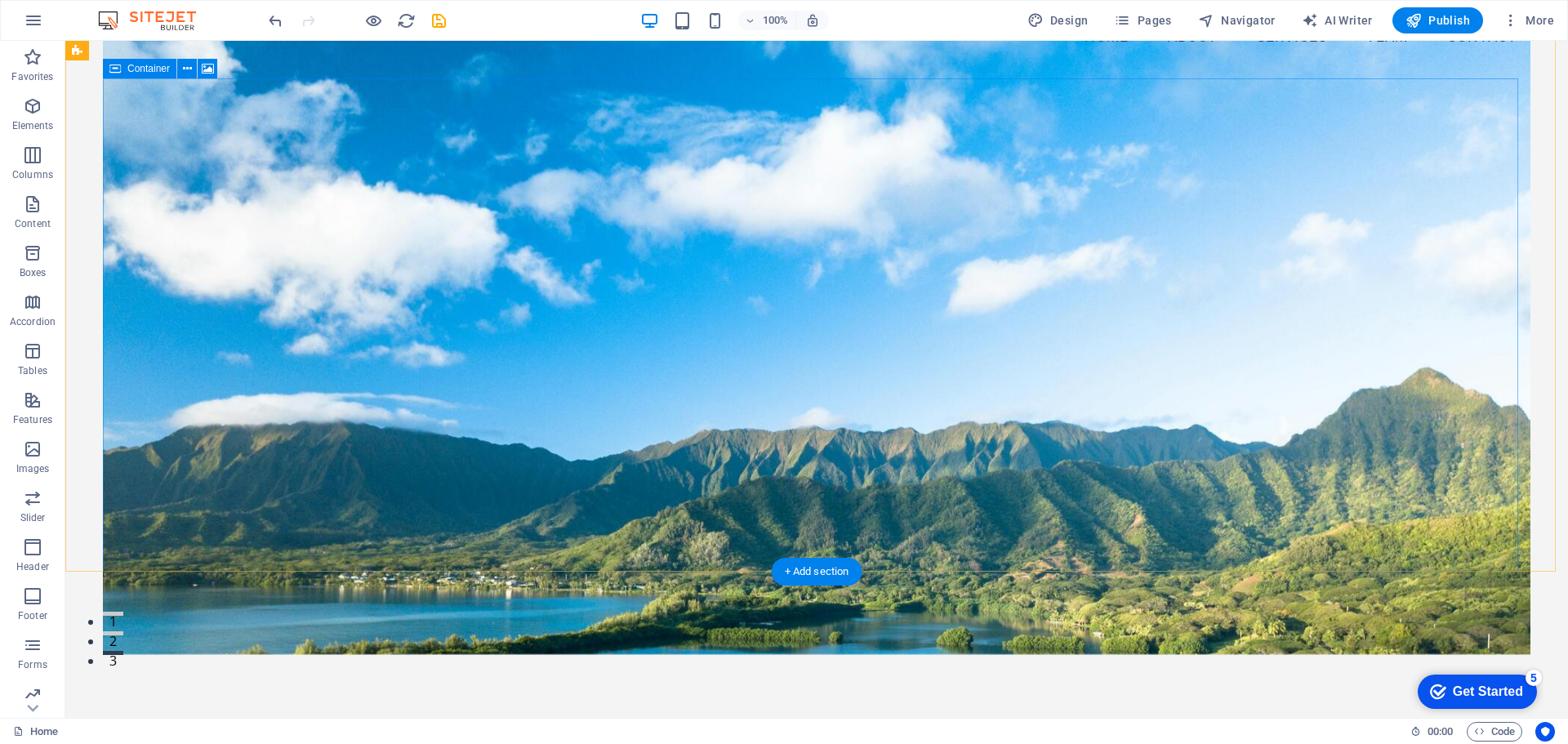
scroll to position [0, 0]
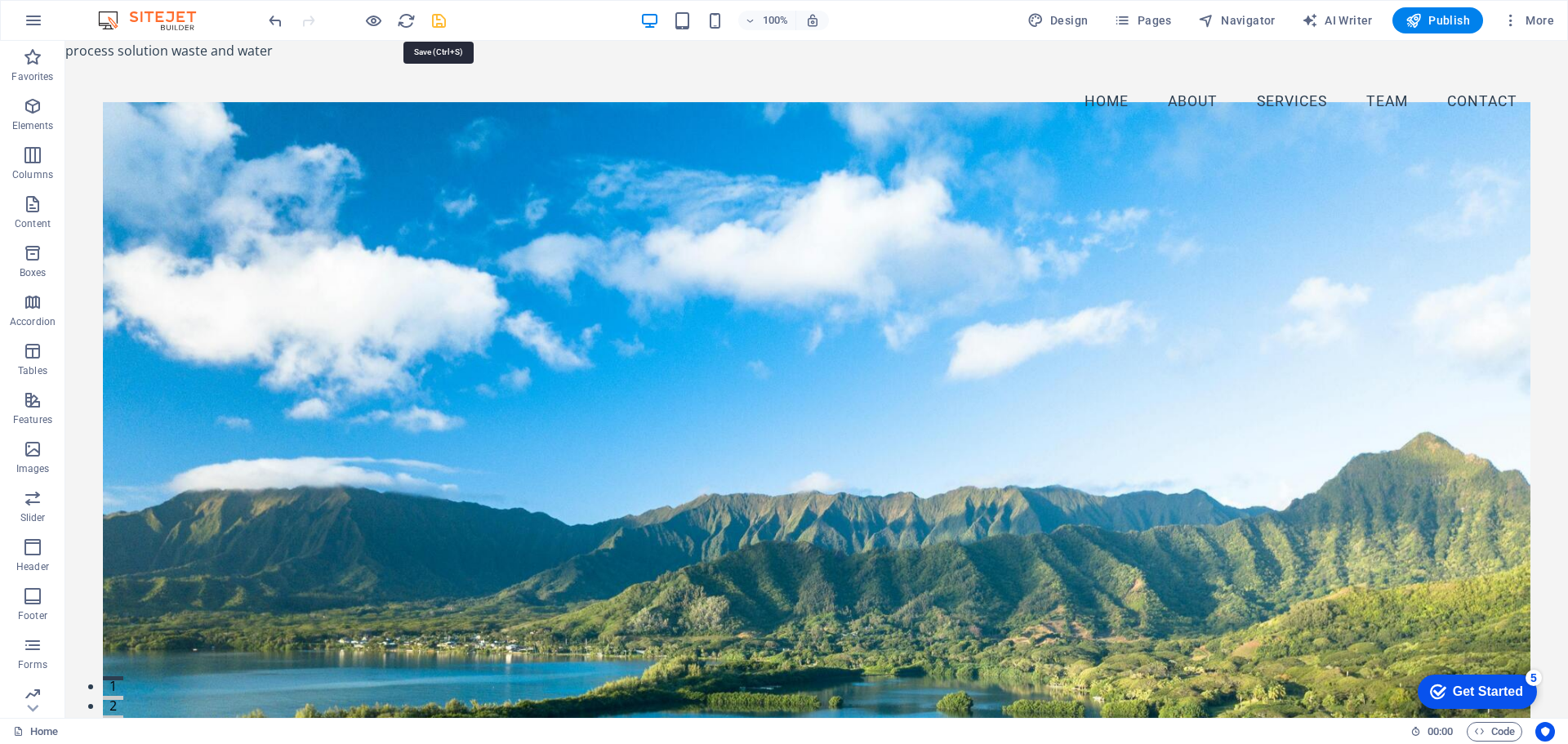
click at [439, 21] on icon "save" at bounding box center [439, 21] width 19 height 19
click at [41, 17] on icon "button" at bounding box center [34, 21] width 20 height 20
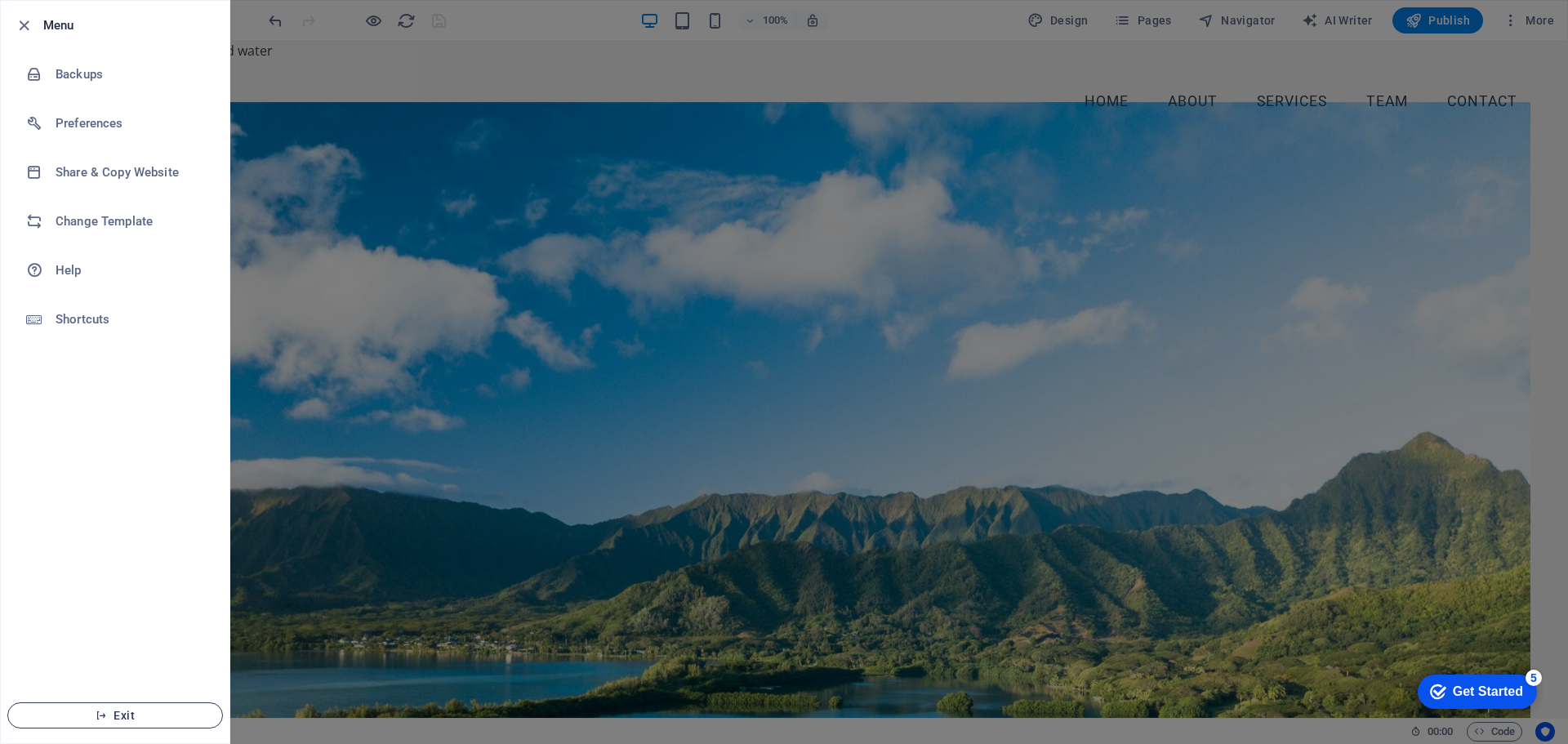
click at [105, 712] on icon "button" at bounding box center [101, 716] width 12 height 12
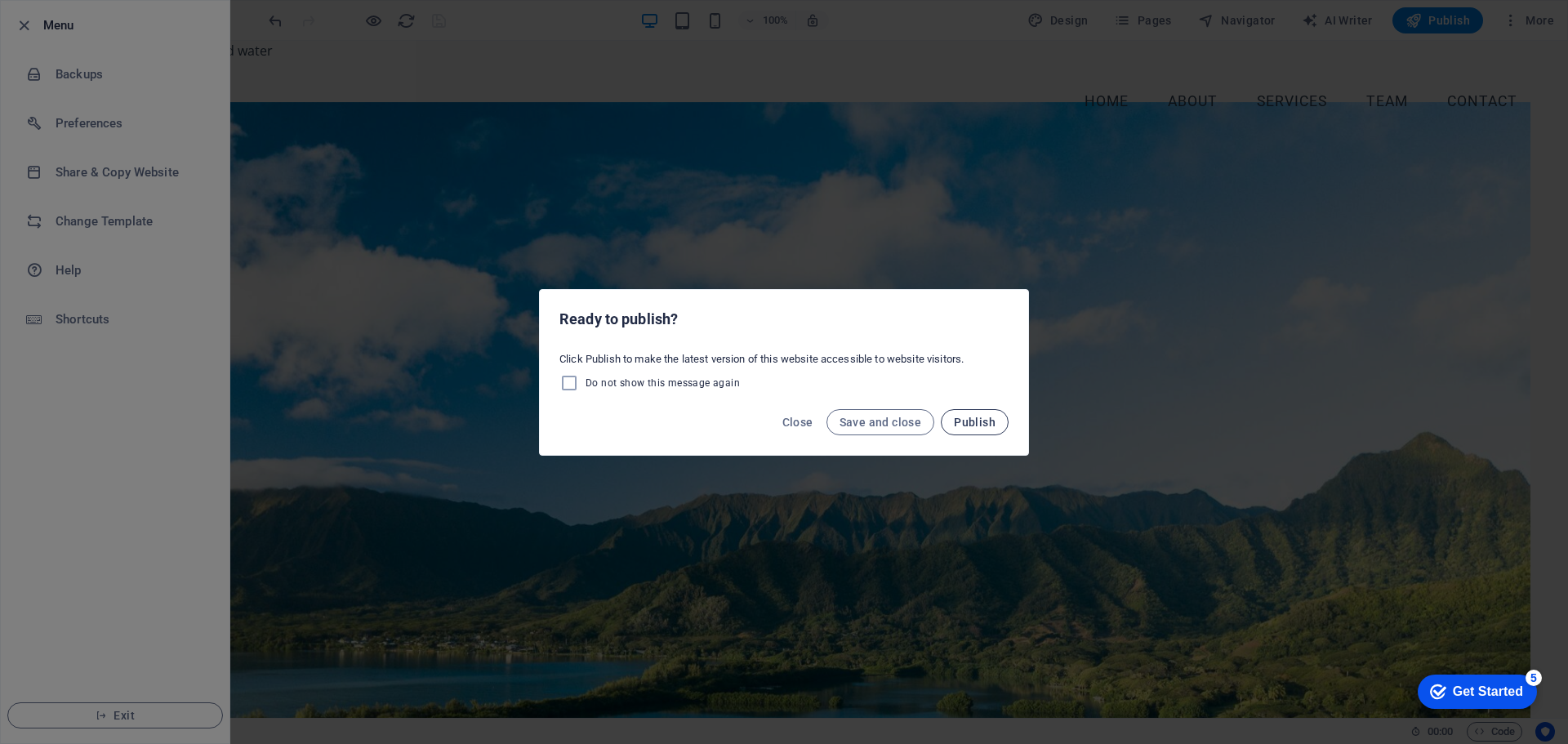
click at [979, 420] on span "Publish" at bounding box center [975, 422] width 42 height 13
